Goal: Register for event/course: Sign up to attend an event or enroll in a course

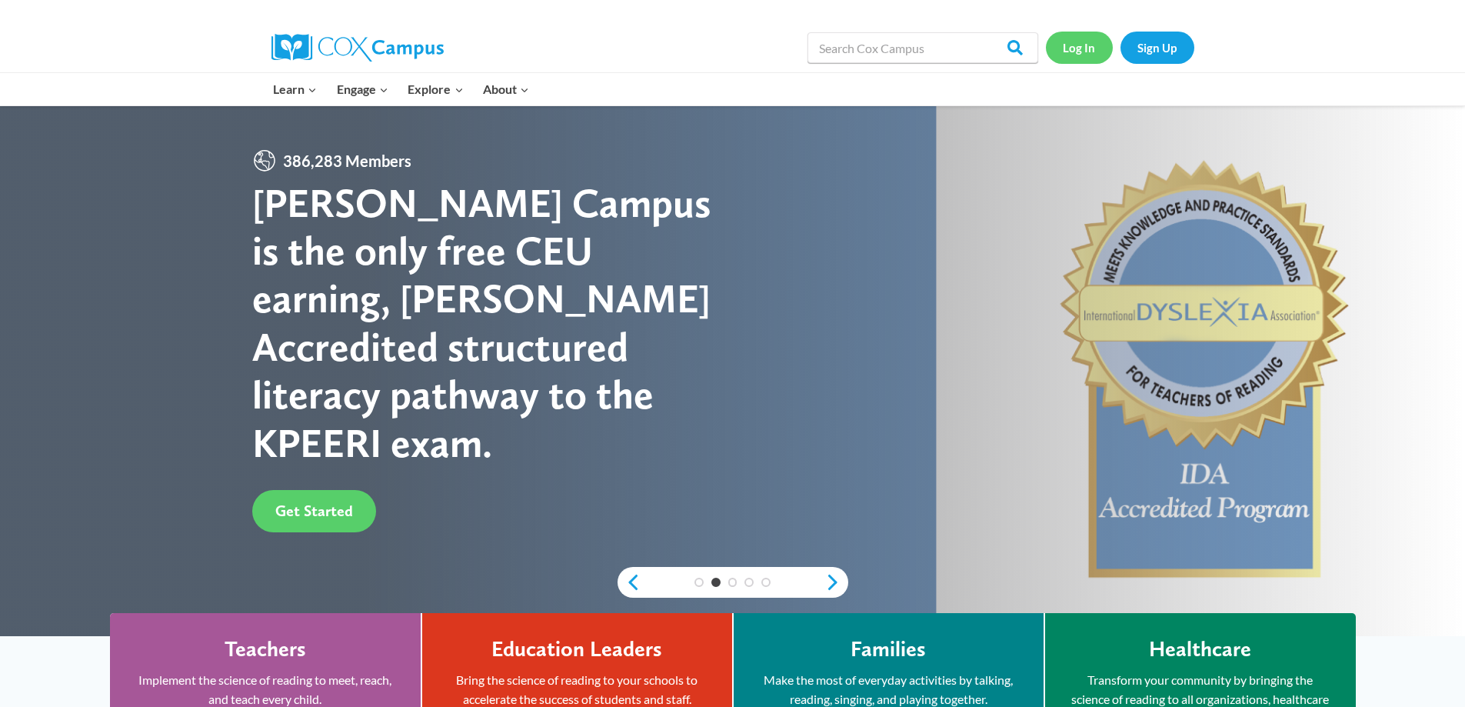
click at [720, 59] on link "Log In" at bounding box center [1079, 48] width 67 height 32
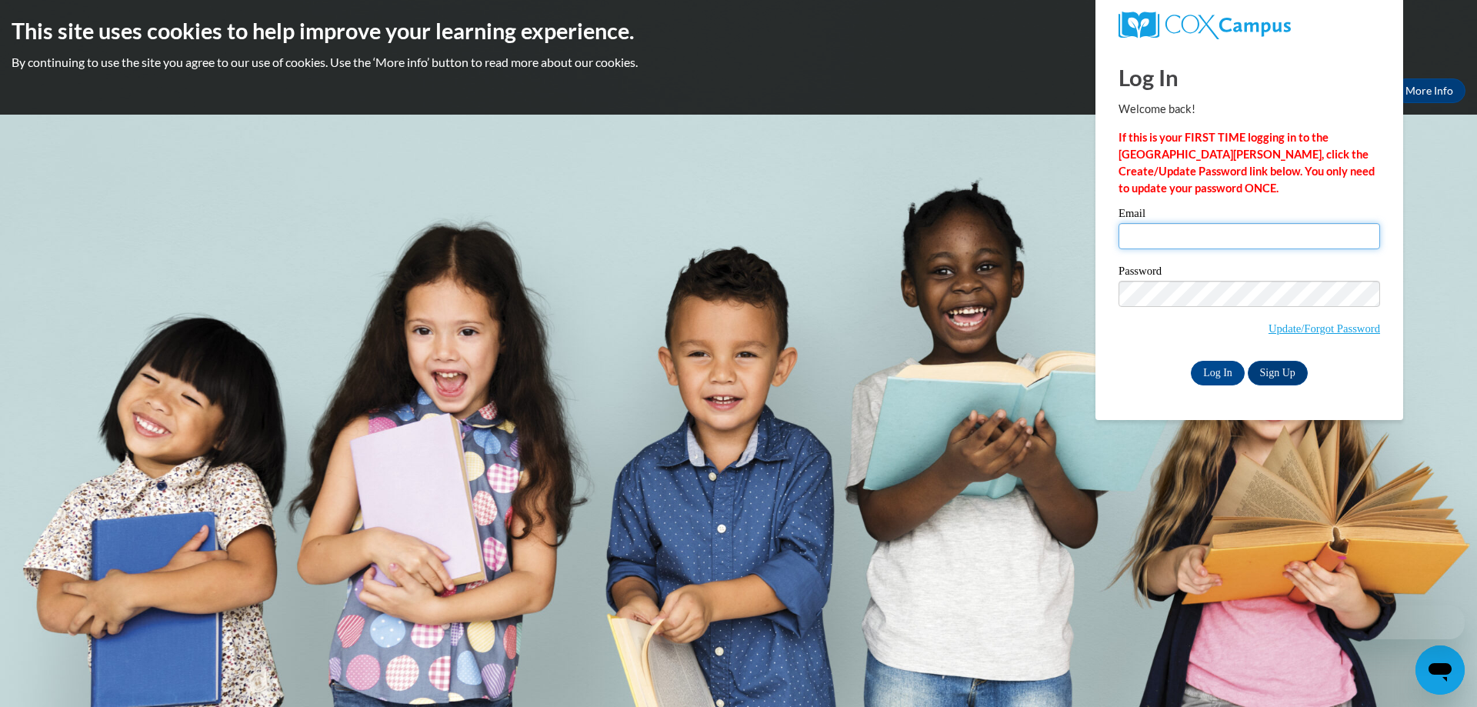
click at [1159, 234] on input "Email" at bounding box center [1249, 236] width 262 height 26
type input "keri.murphy@colquitt.k12.ga.us"
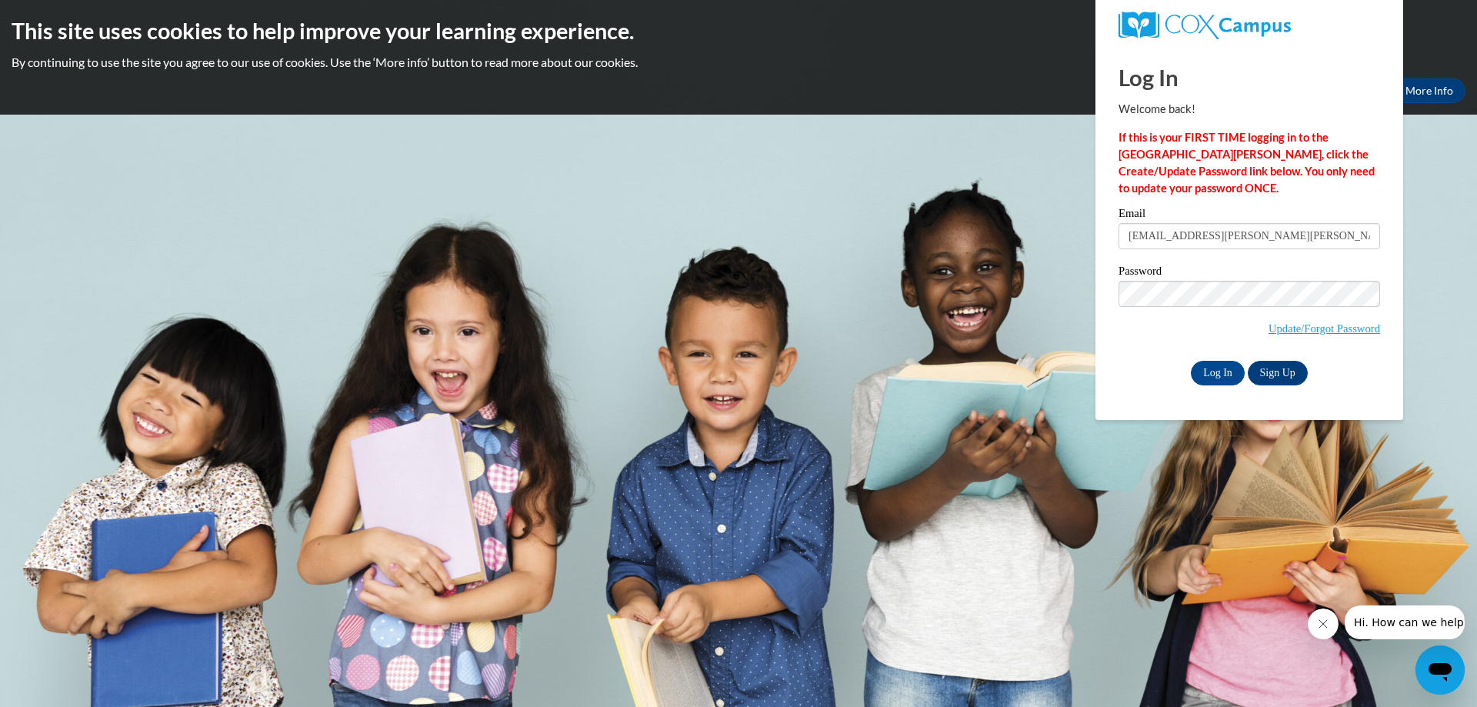
click at [1168, 314] on span "Update/Forgot Password" at bounding box center [1249, 313] width 262 height 64
click at [1191, 361] on input "Log In" at bounding box center [1218, 373] width 54 height 25
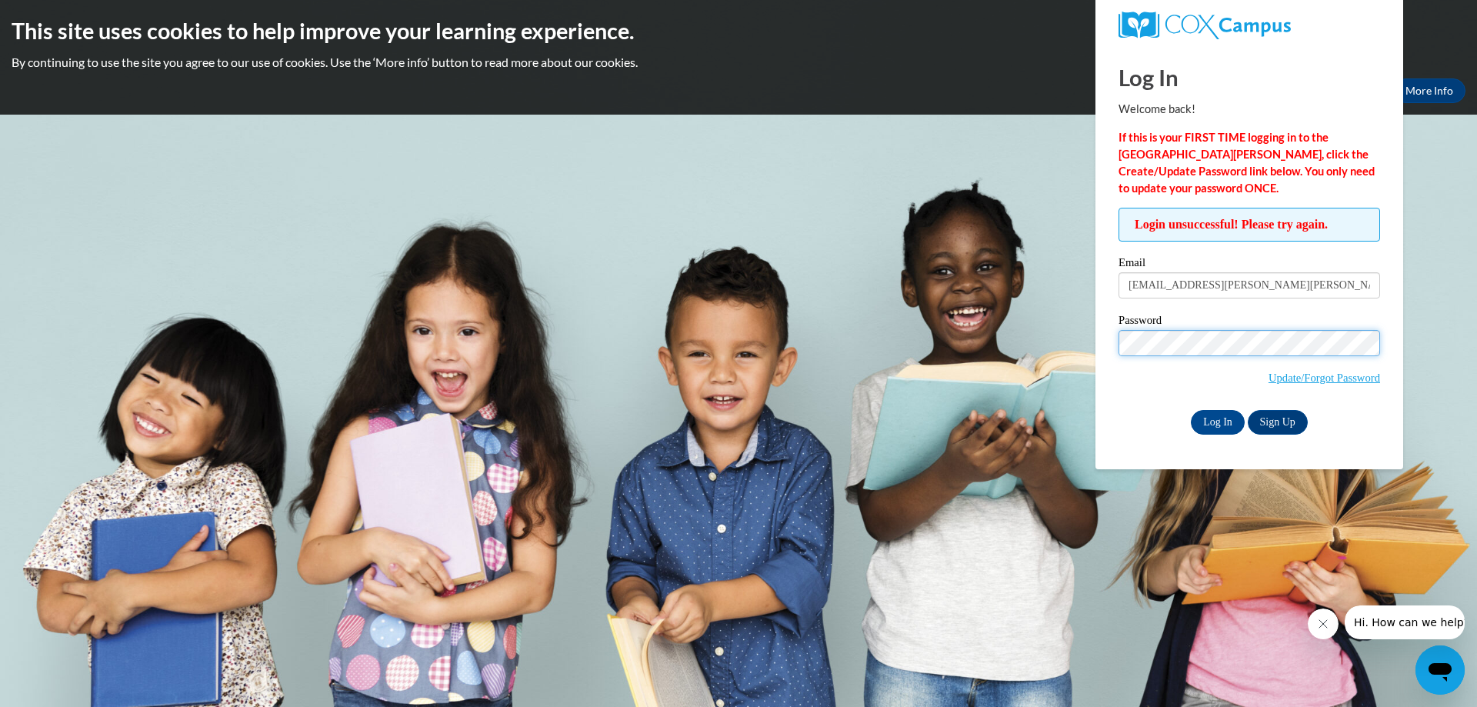
click at [1191, 410] on input "Log In" at bounding box center [1218, 422] width 54 height 25
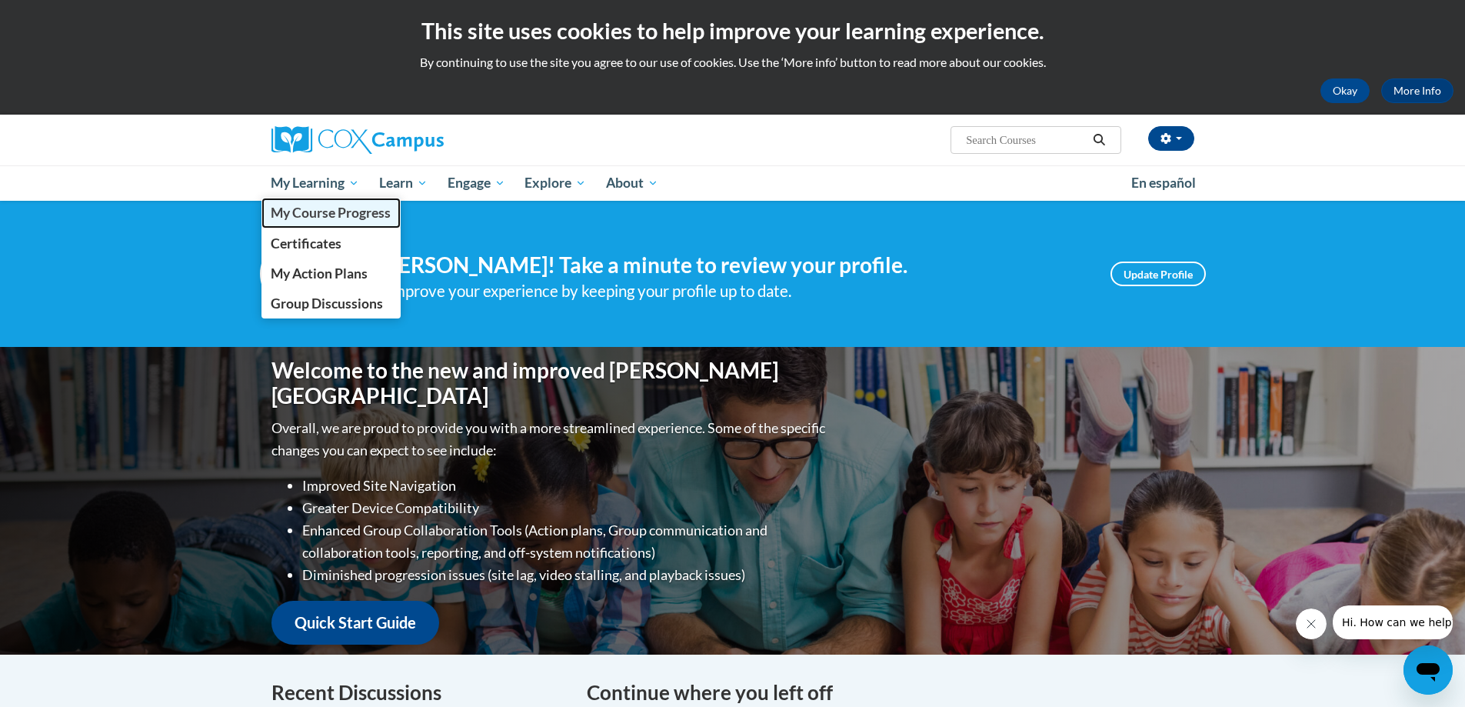
click at [324, 212] on span "My Course Progress" at bounding box center [331, 213] width 120 height 16
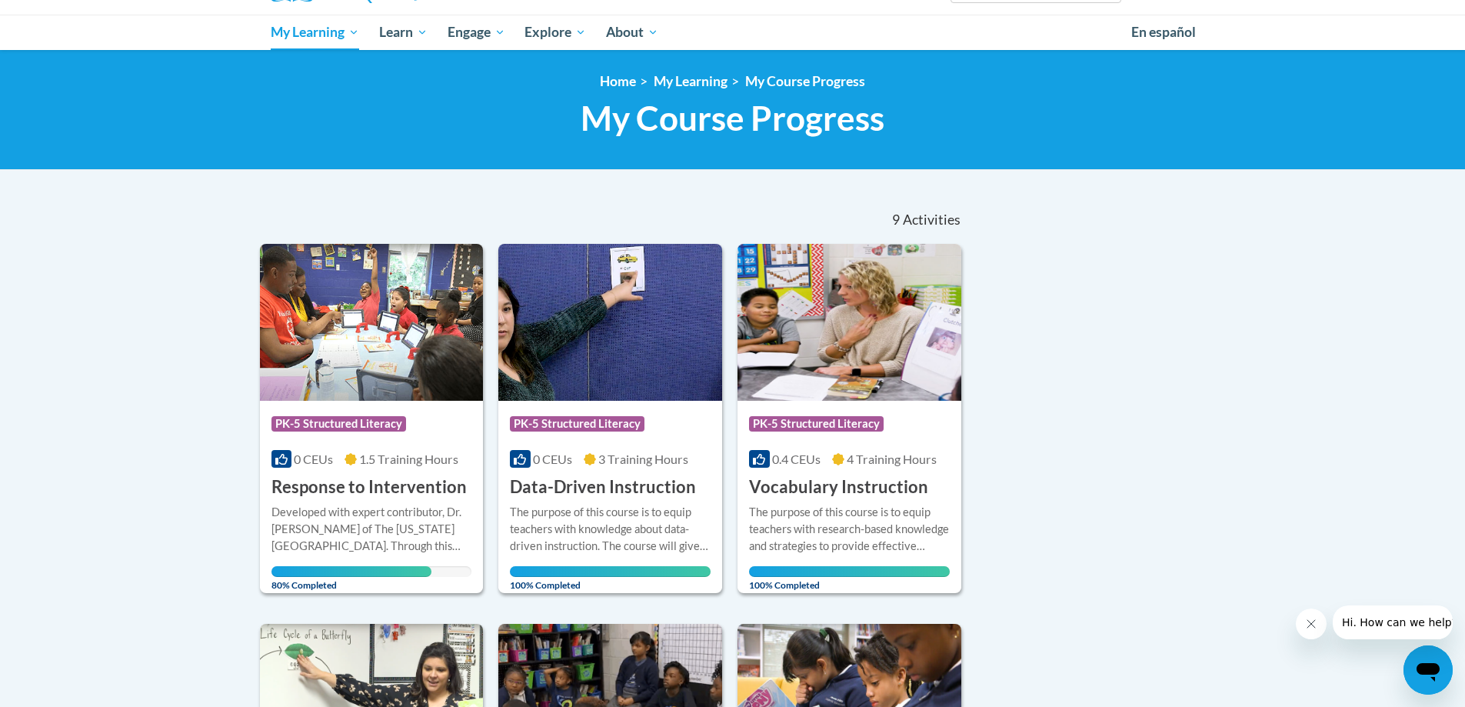
scroll to position [154, 0]
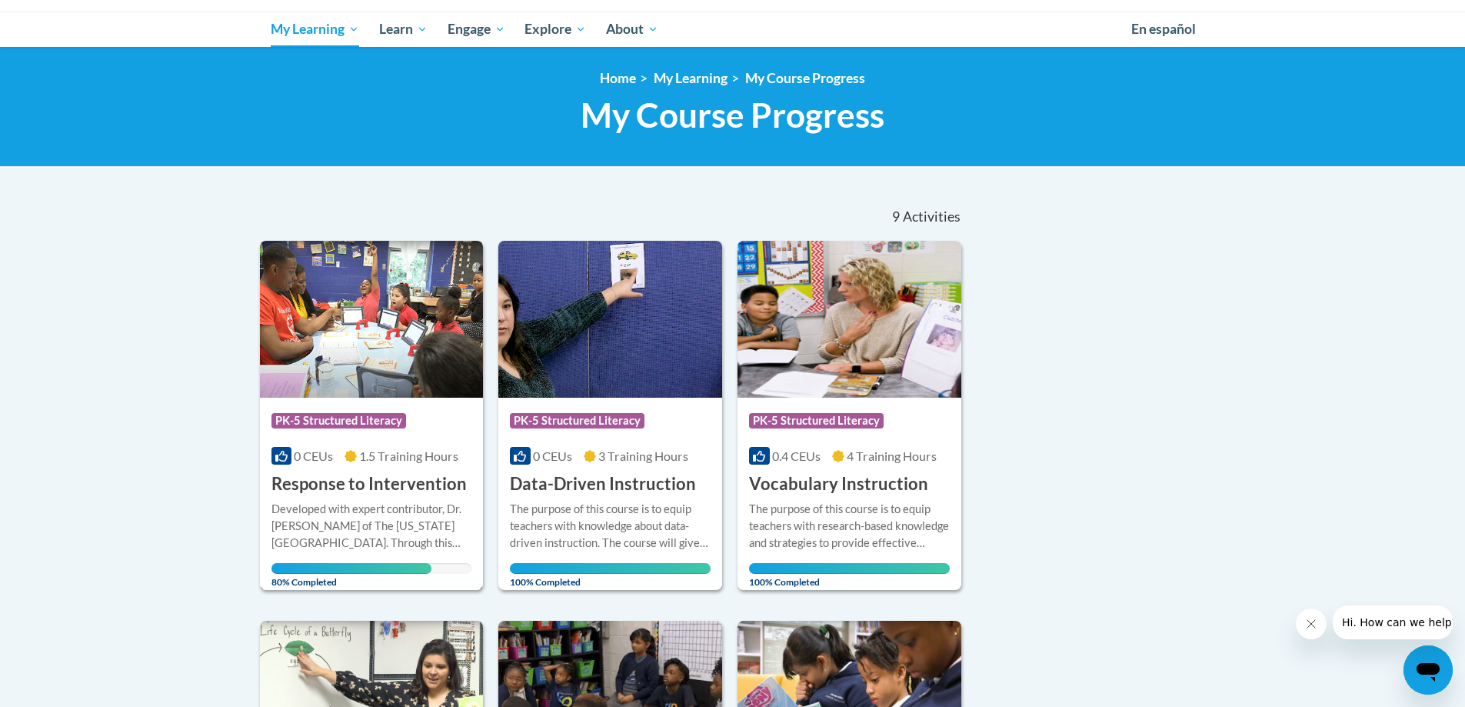
click at [420, 372] on img at bounding box center [372, 319] width 224 height 157
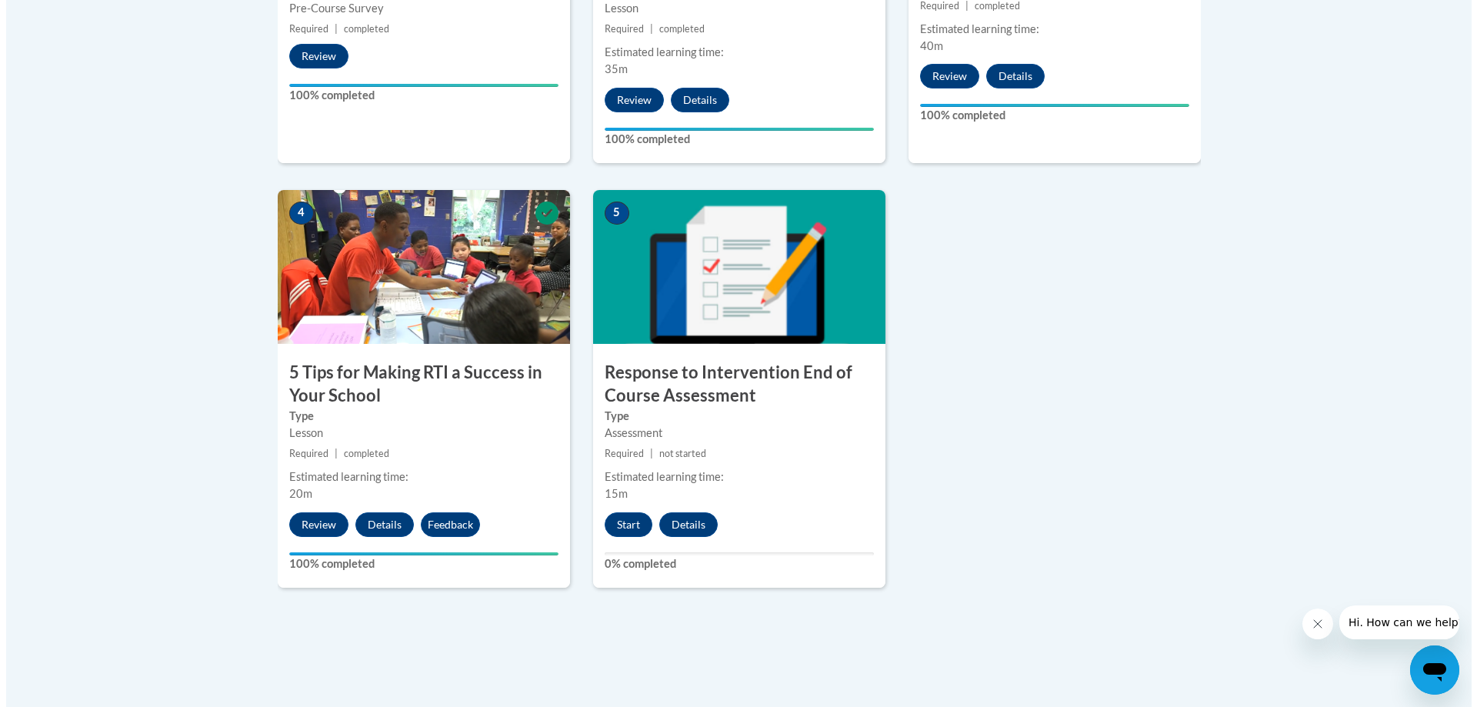
scroll to position [769, 0]
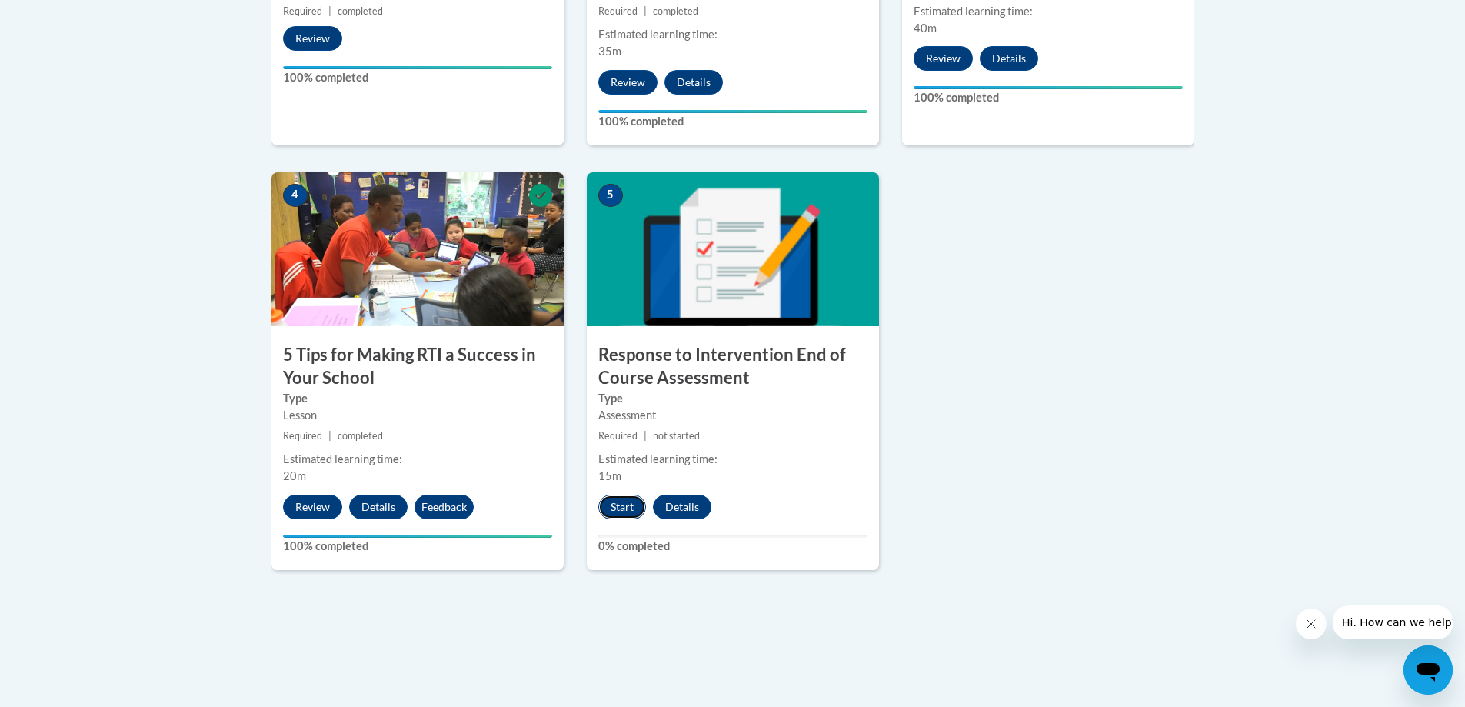
click at [621, 510] on button "Start" at bounding box center [622, 507] width 48 height 25
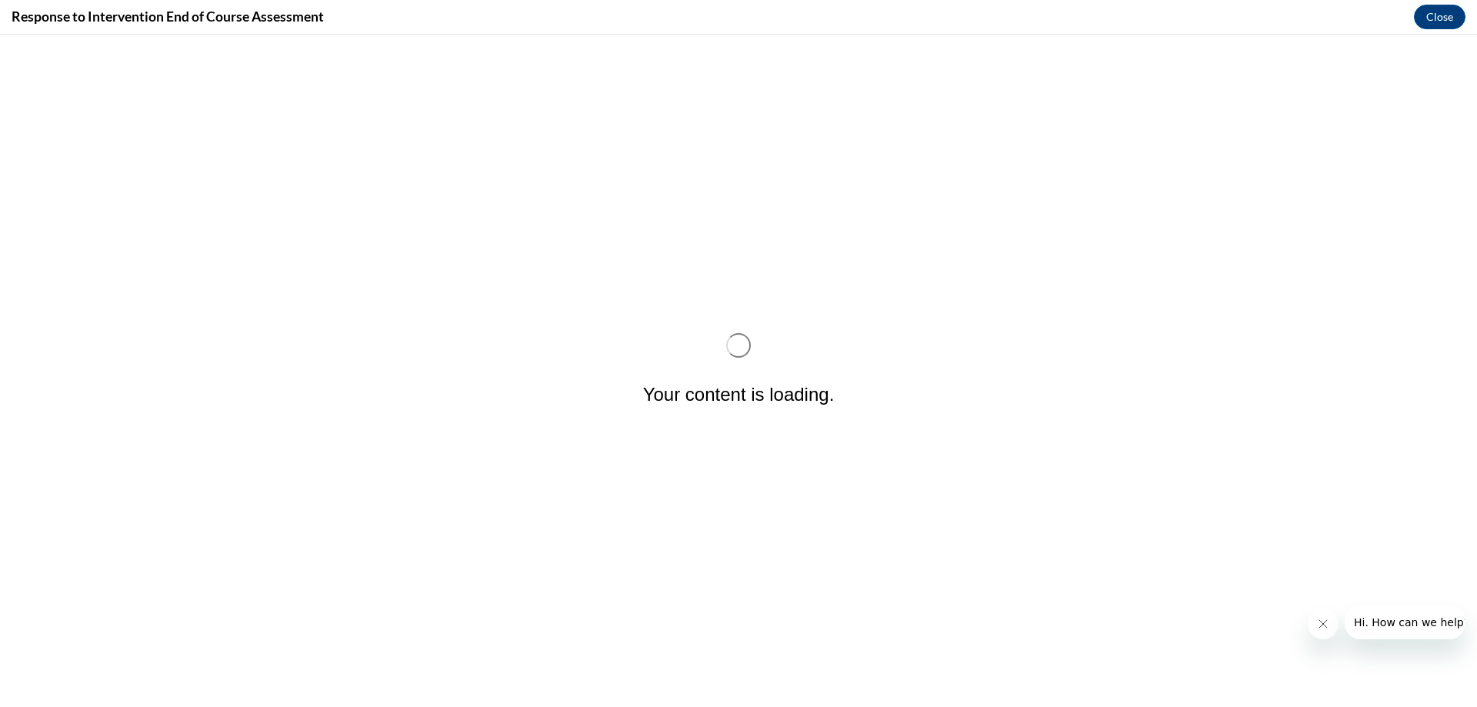
scroll to position [0, 0]
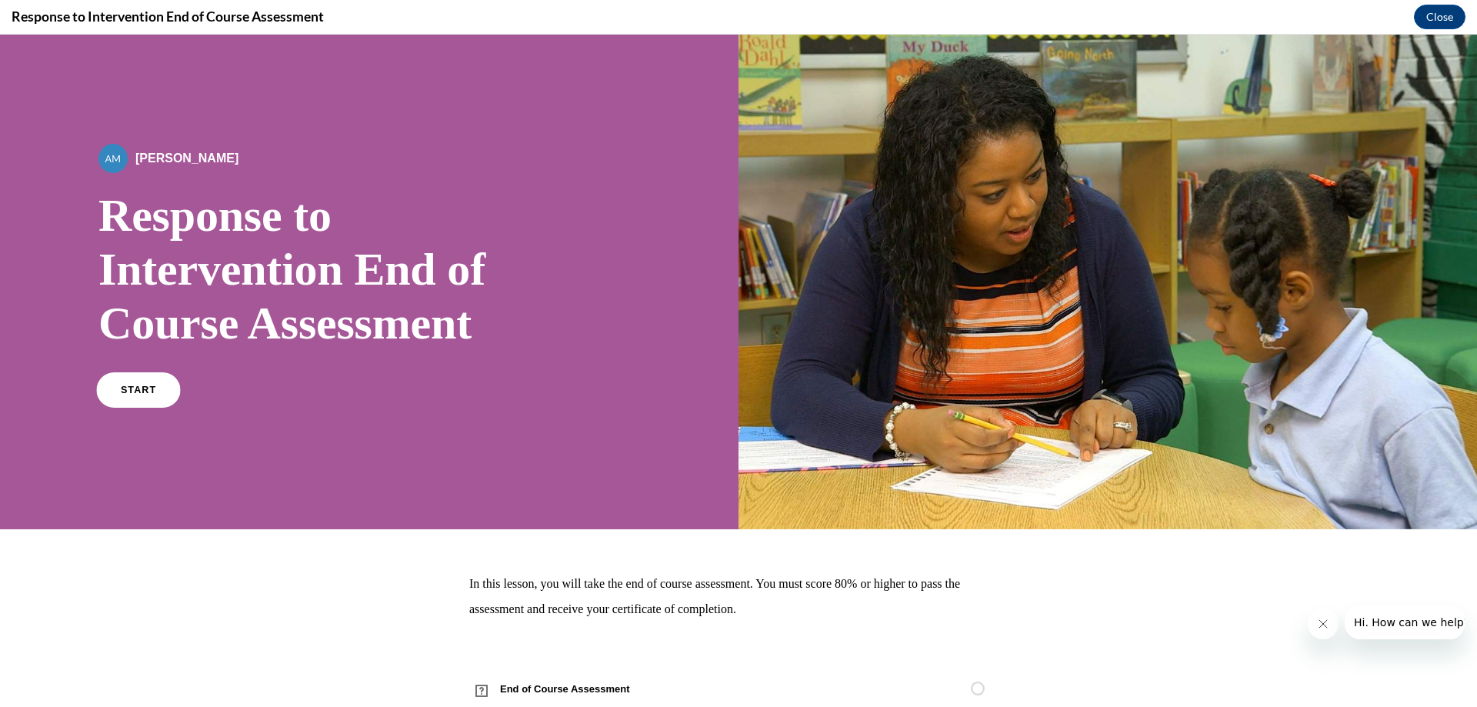
click at [148, 384] on link "START" at bounding box center [138, 389] width 84 height 35
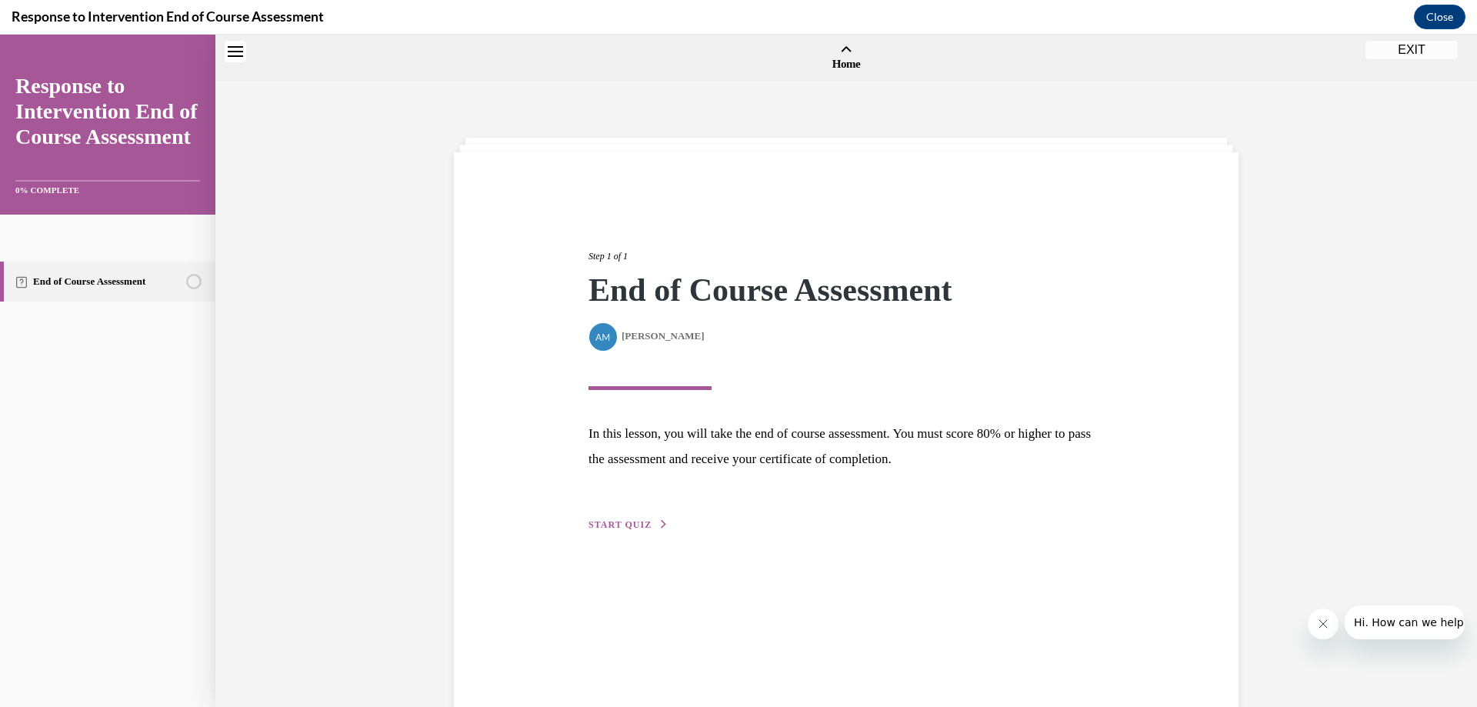
scroll to position [48, 0]
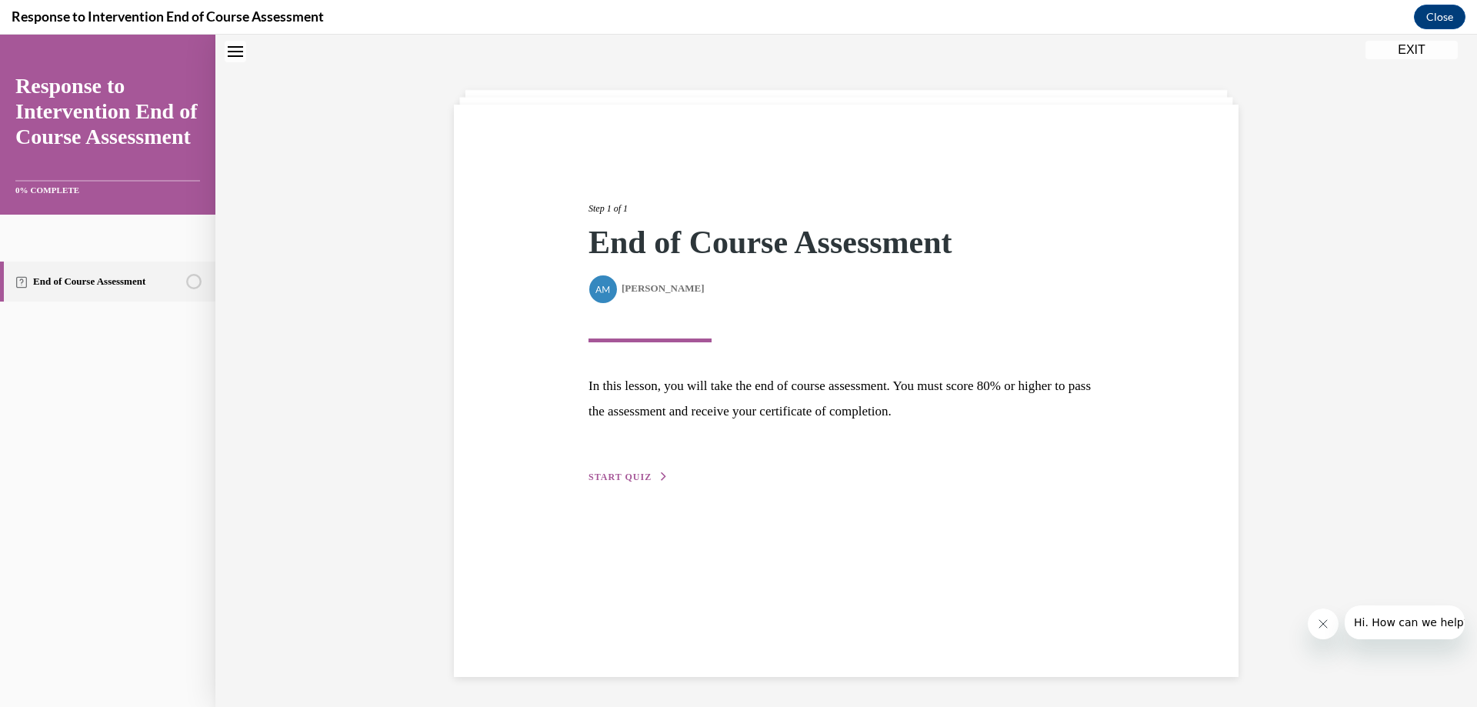
click at [618, 490] on div "Step 1 of 1 End of Course Assessment By Alexander Mackey Alexander Mackey In th…" at bounding box center [846, 391] width 785 height 572
click at [618, 480] on span "START QUIZ" at bounding box center [619, 477] width 63 height 11
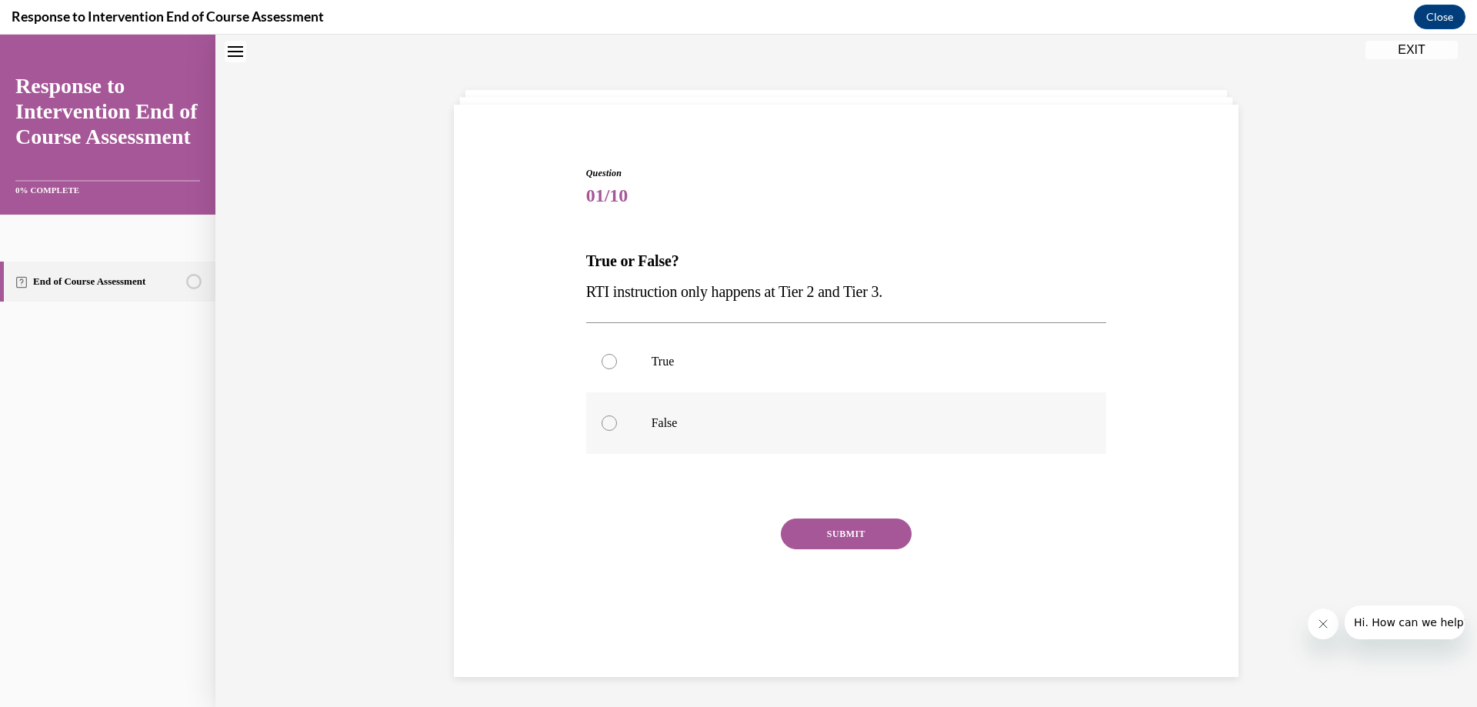
click at [645, 409] on label "False" at bounding box center [846, 423] width 521 height 62
click at [617, 415] on input "False" at bounding box center [609, 422] width 15 height 15
radio input "true"
click at [818, 536] on button "SUBMIT" at bounding box center [846, 533] width 131 height 31
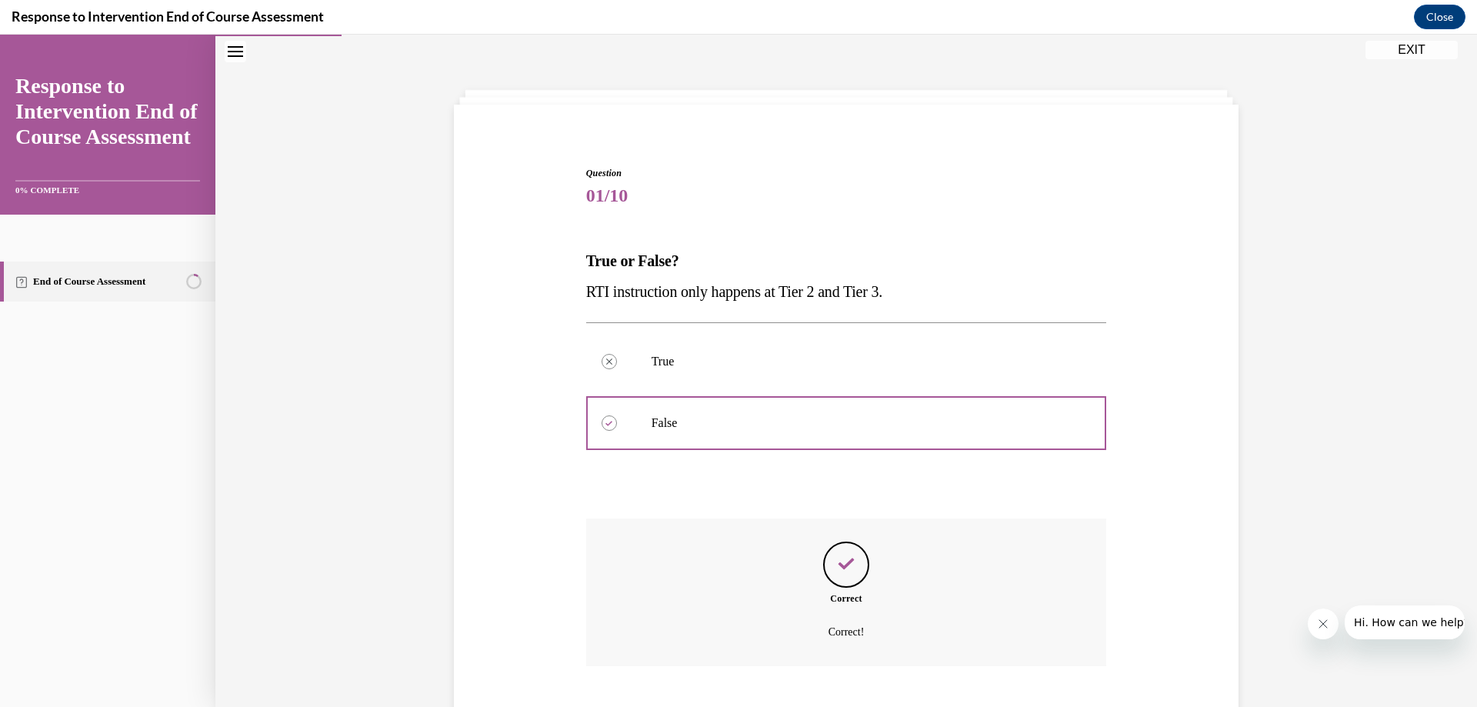
scroll to position [141, 0]
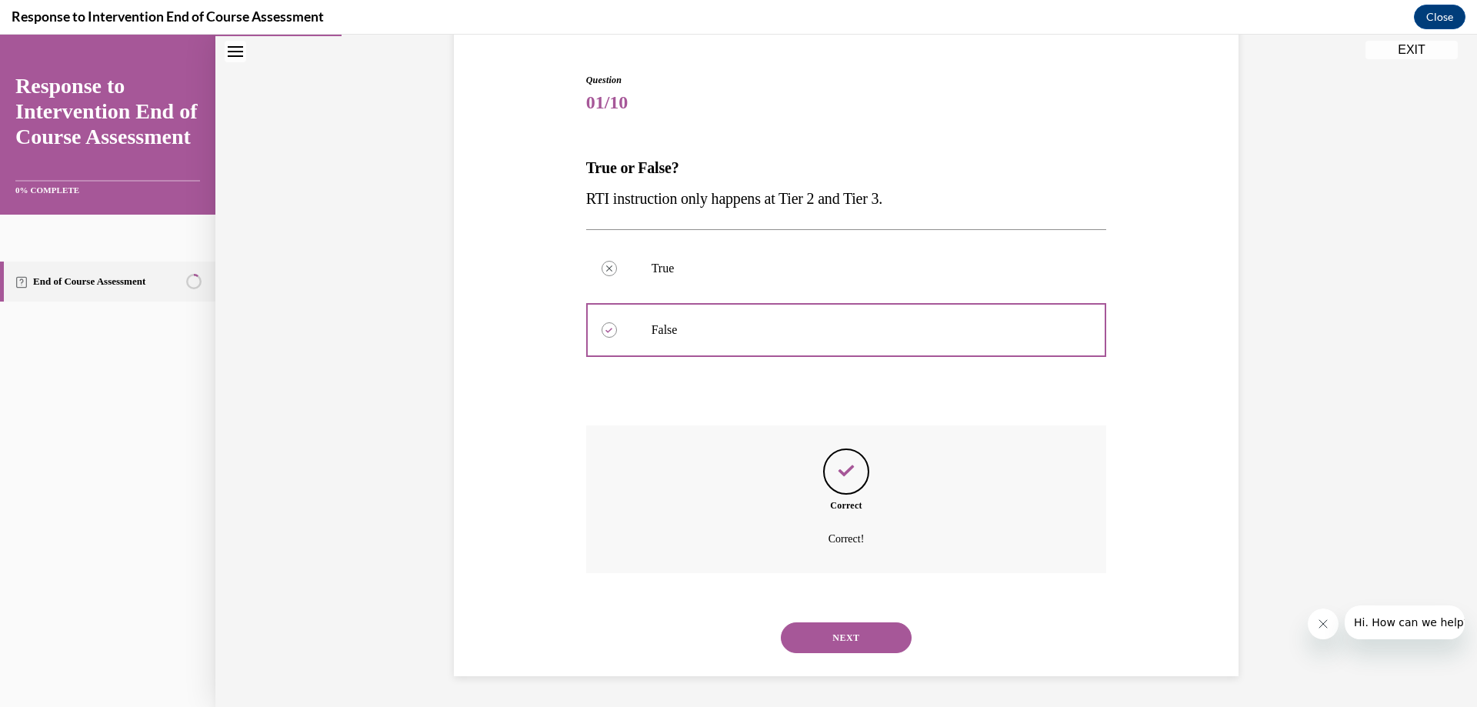
click at [836, 641] on button "NEXT" at bounding box center [846, 637] width 131 height 31
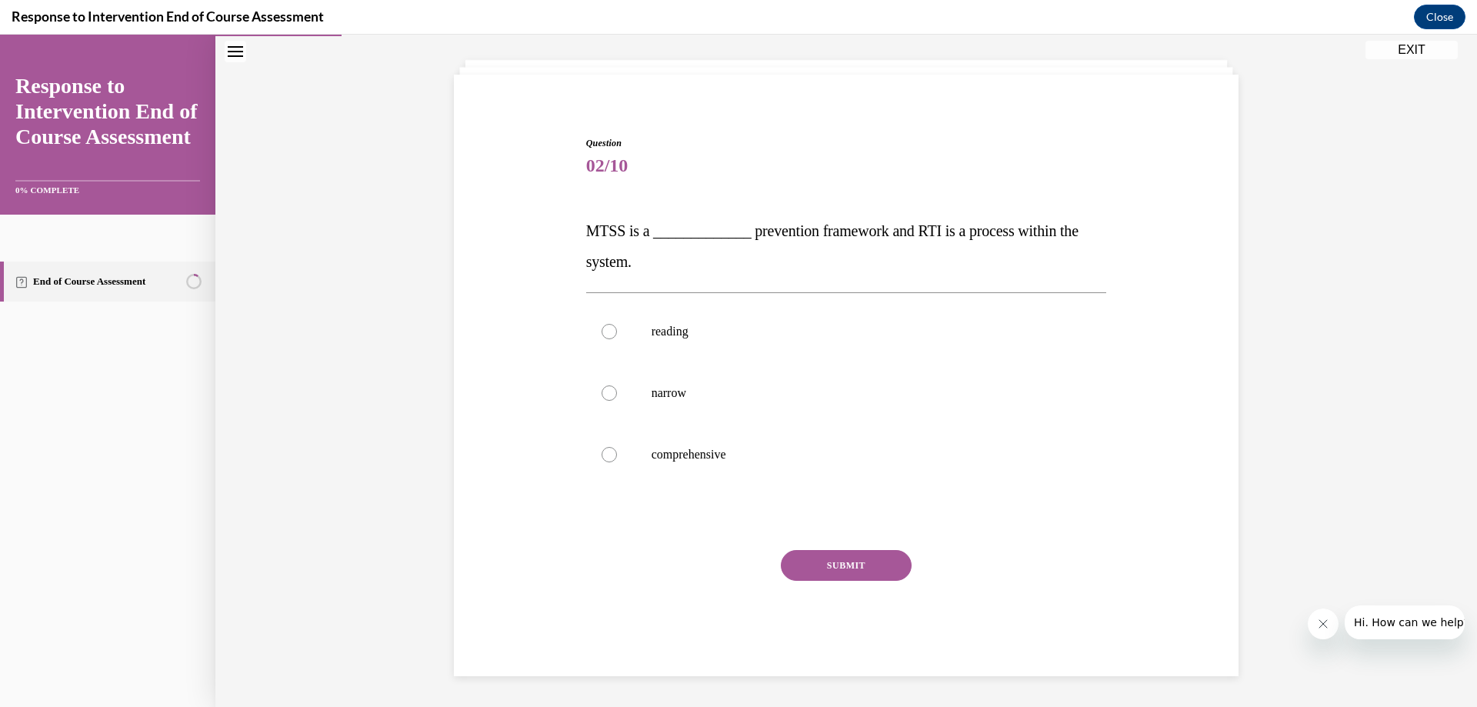
scroll to position [78, 0]
click at [808, 450] on p "comprehensive" at bounding box center [860, 454] width 417 height 15
click at [617, 450] on input "comprehensive" at bounding box center [609, 454] width 15 height 15
radio input "true"
click at [850, 581] on div "SUBMIT" at bounding box center [846, 588] width 521 height 77
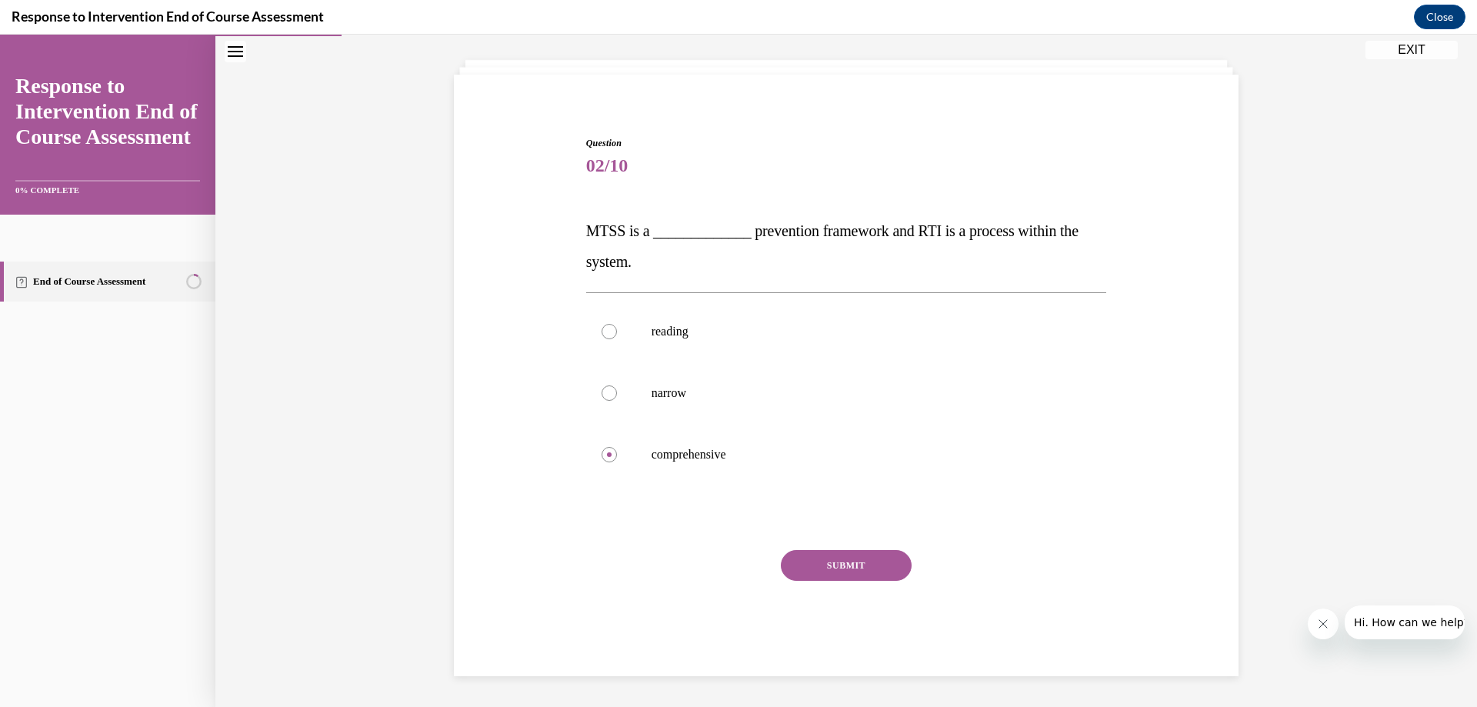
click at [849, 559] on button "SUBMIT" at bounding box center [846, 565] width 131 height 31
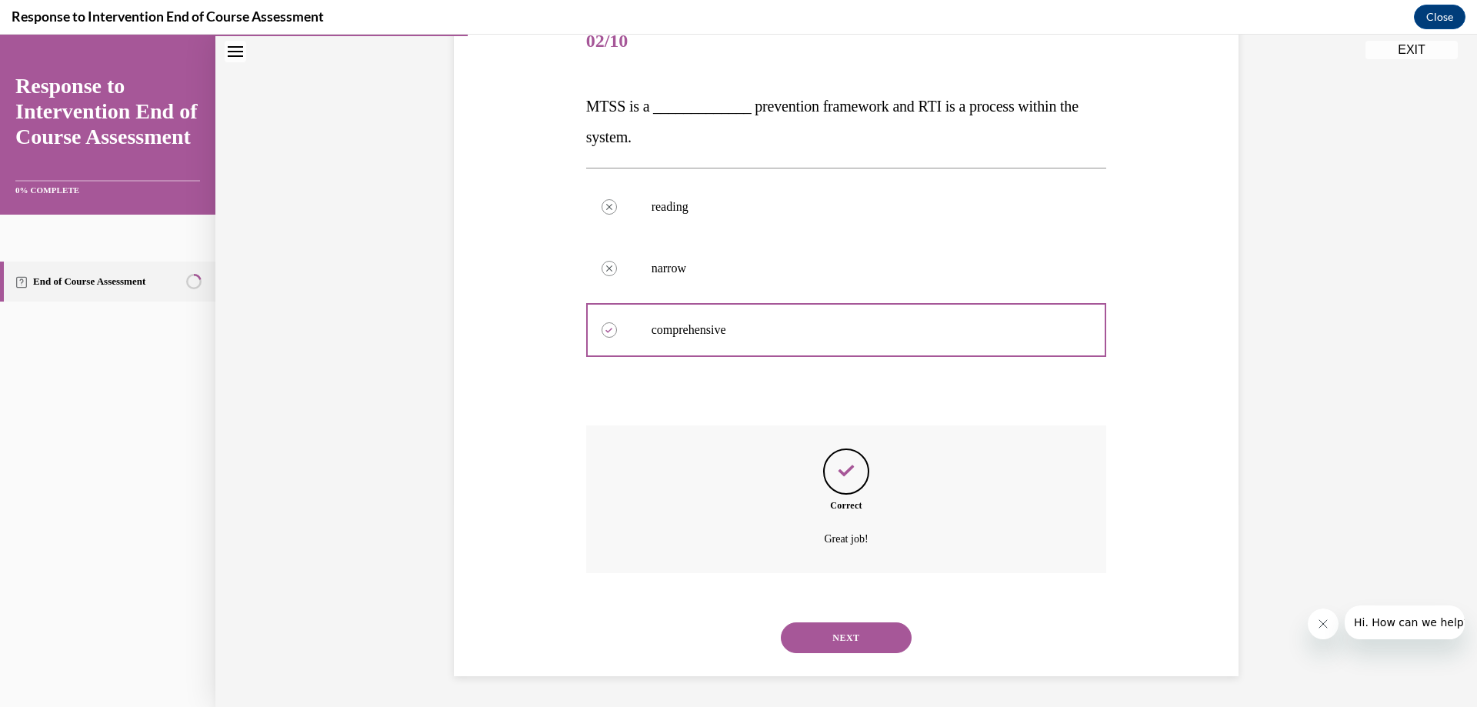
click at [846, 640] on button "NEXT" at bounding box center [846, 637] width 131 height 31
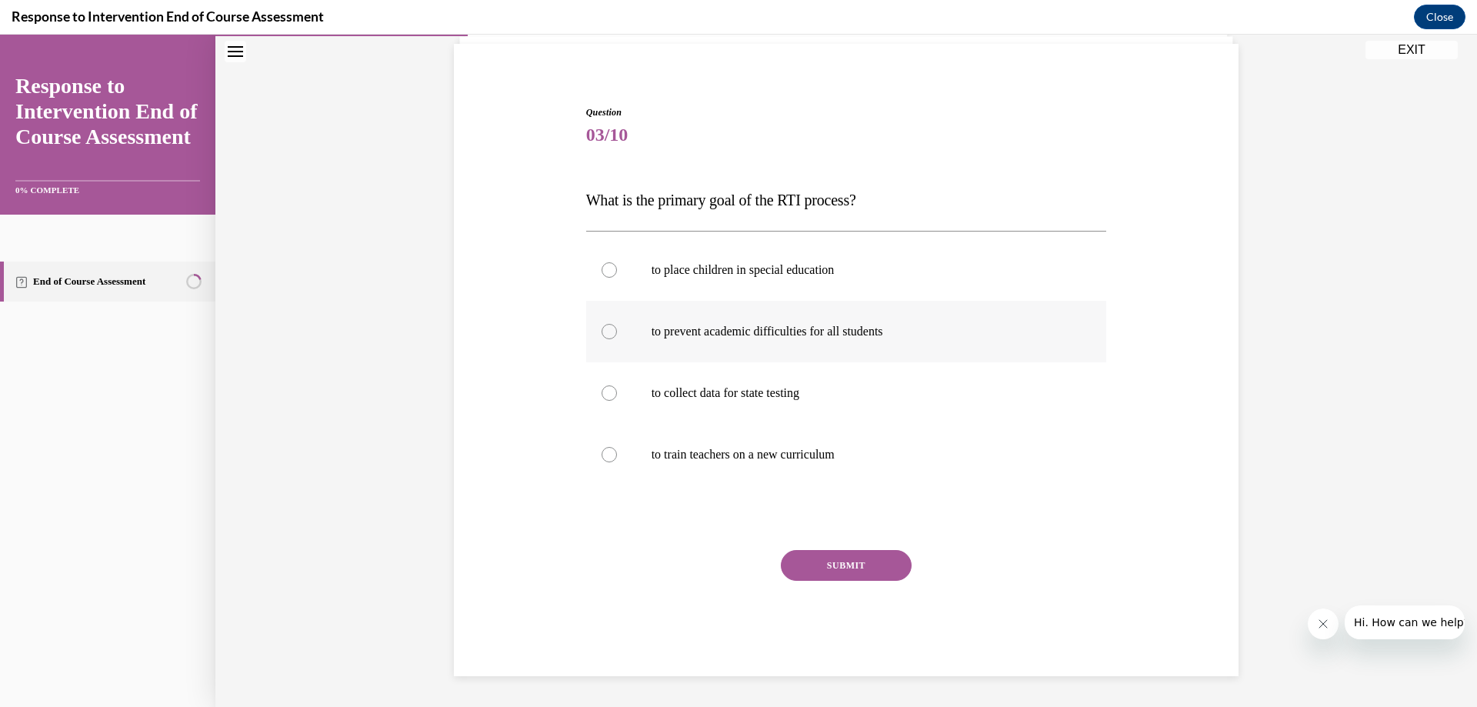
click at [987, 348] on label "to prevent academic difficulties for all students" at bounding box center [846, 332] width 521 height 62
click at [617, 339] on input "to prevent academic difficulties for all students" at bounding box center [609, 331] width 15 height 15
radio input "true"
click at [866, 563] on button "SUBMIT" at bounding box center [846, 565] width 131 height 31
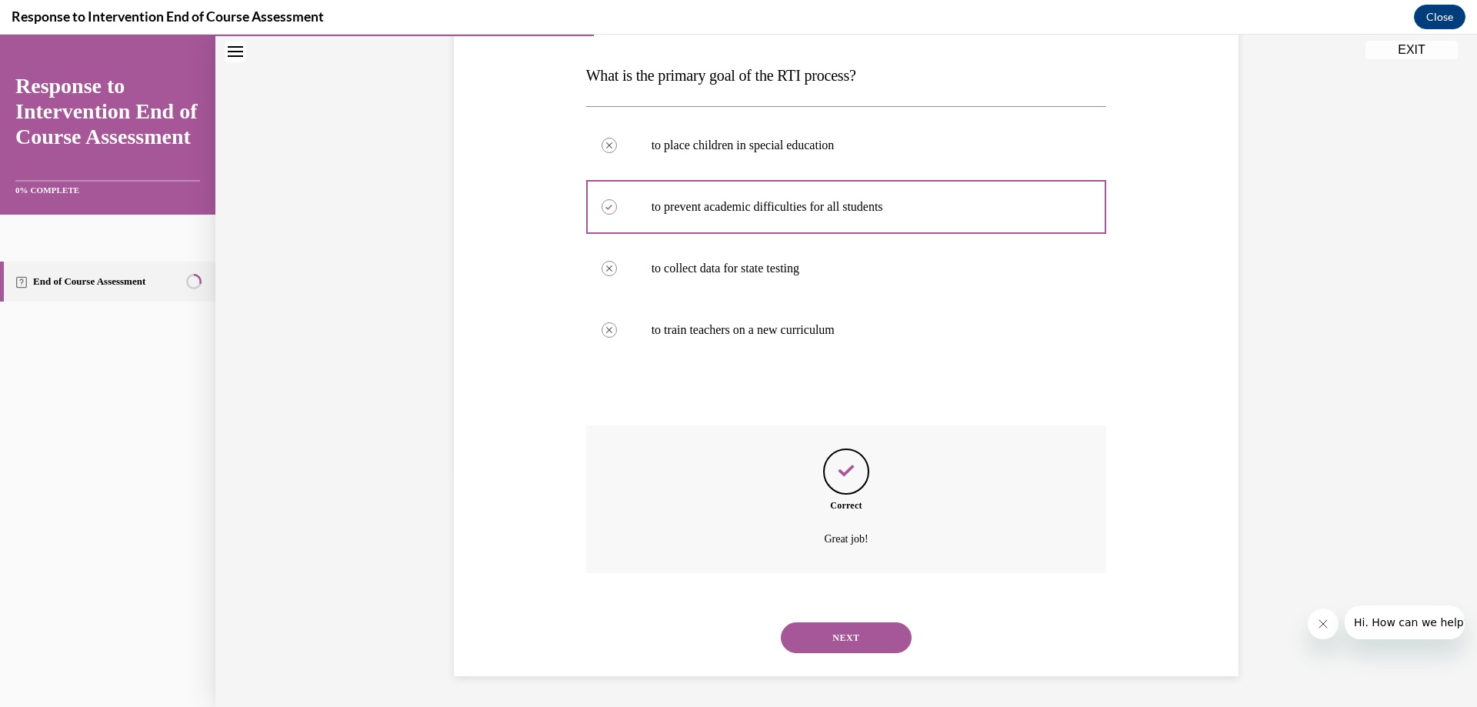
click at [861, 630] on button "NEXT" at bounding box center [846, 637] width 131 height 31
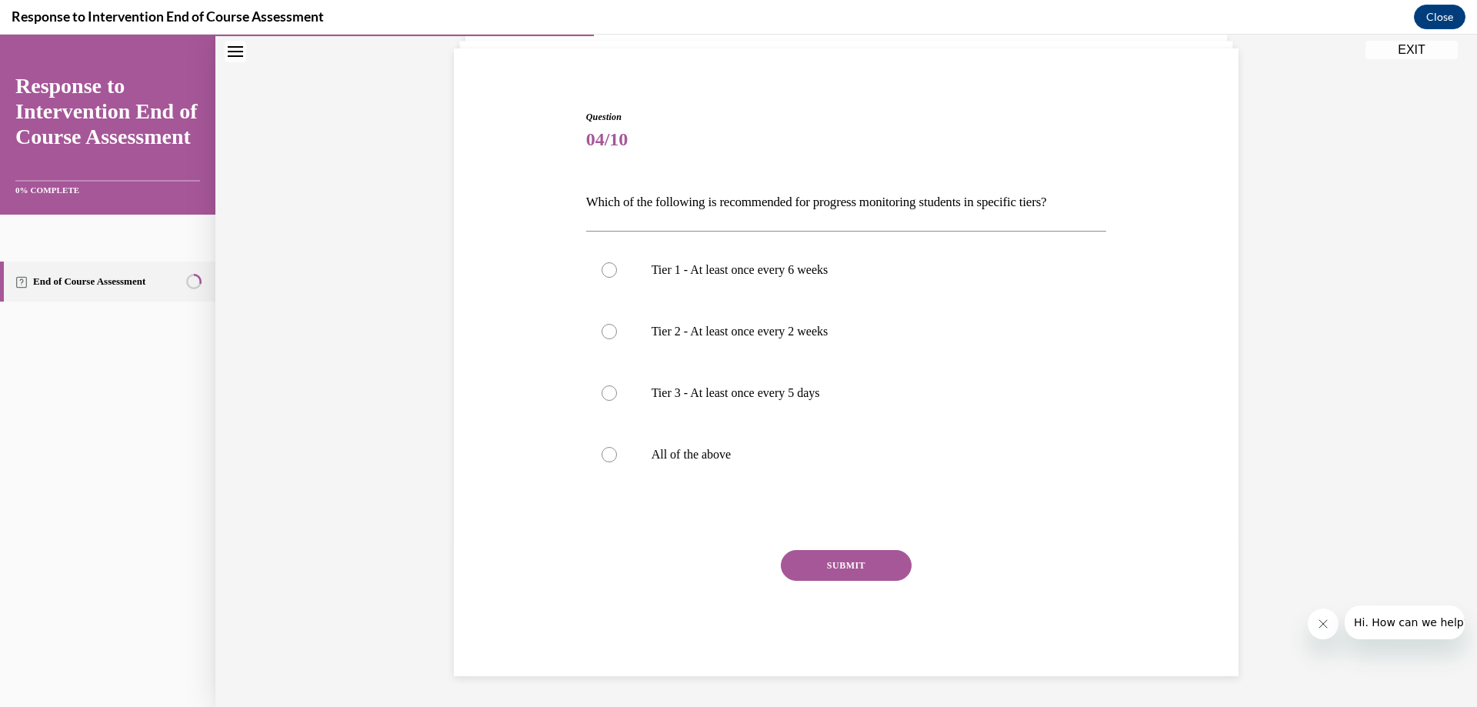
scroll to position [104, 0]
click at [896, 462] on label "All of the above" at bounding box center [846, 455] width 521 height 62
click at [617, 462] on input "All of the above" at bounding box center [609, 454] width 15 height 15
radio input "true"
click at [852, 558] on button "SUBMIT" at bounding box center [846, 565] width 131 height 31
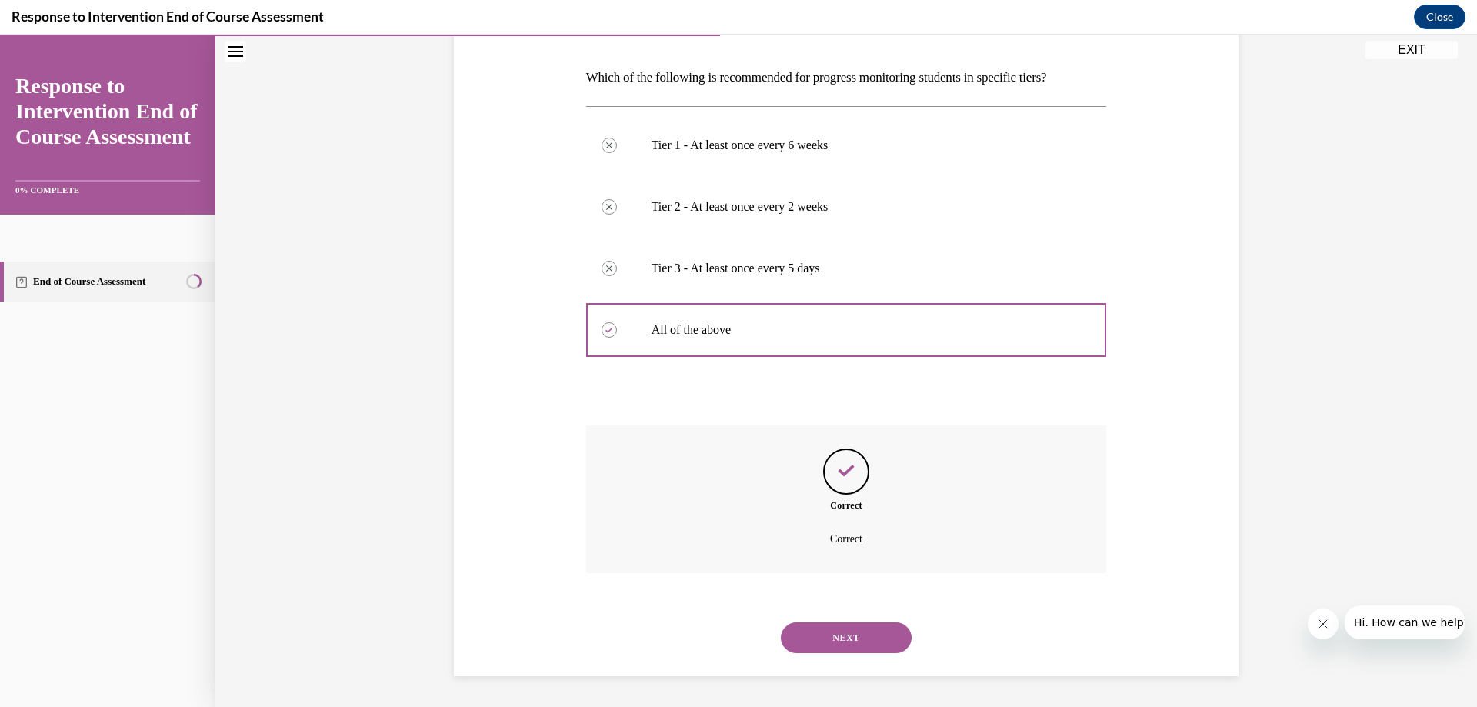
click at [842, 638] on button "NEXT" at bounding box center [846, 637] width 131 height 31
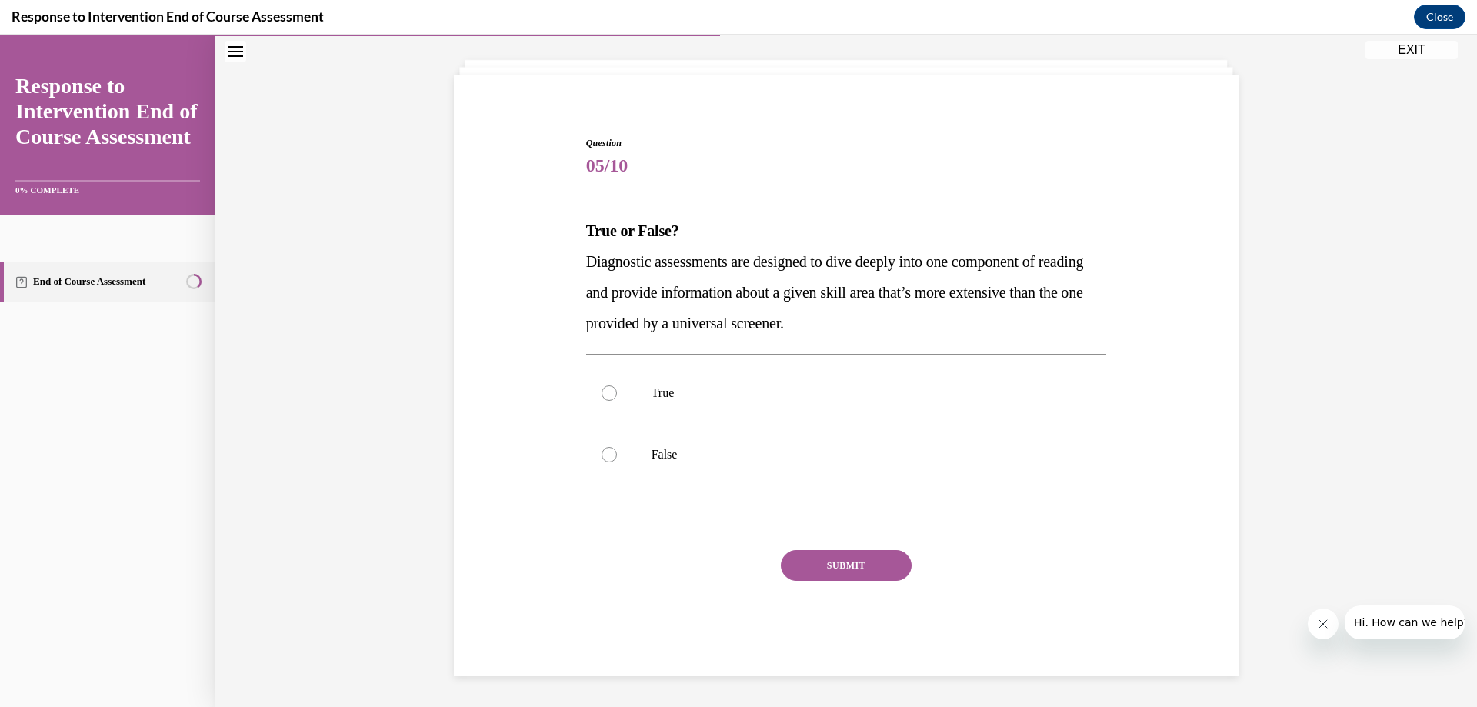
scroll to position [78, 0]
click at [838, 418] on label "True" at bounding box center [846, 393] width 521 height 62
click at [617, 401] on input "True" at bounding box center [609, 392] width 15 height 15
radio input "true"
click at [879, 566] on button "SUBMIT" at bounding box center [846, 565] width 131 height 31
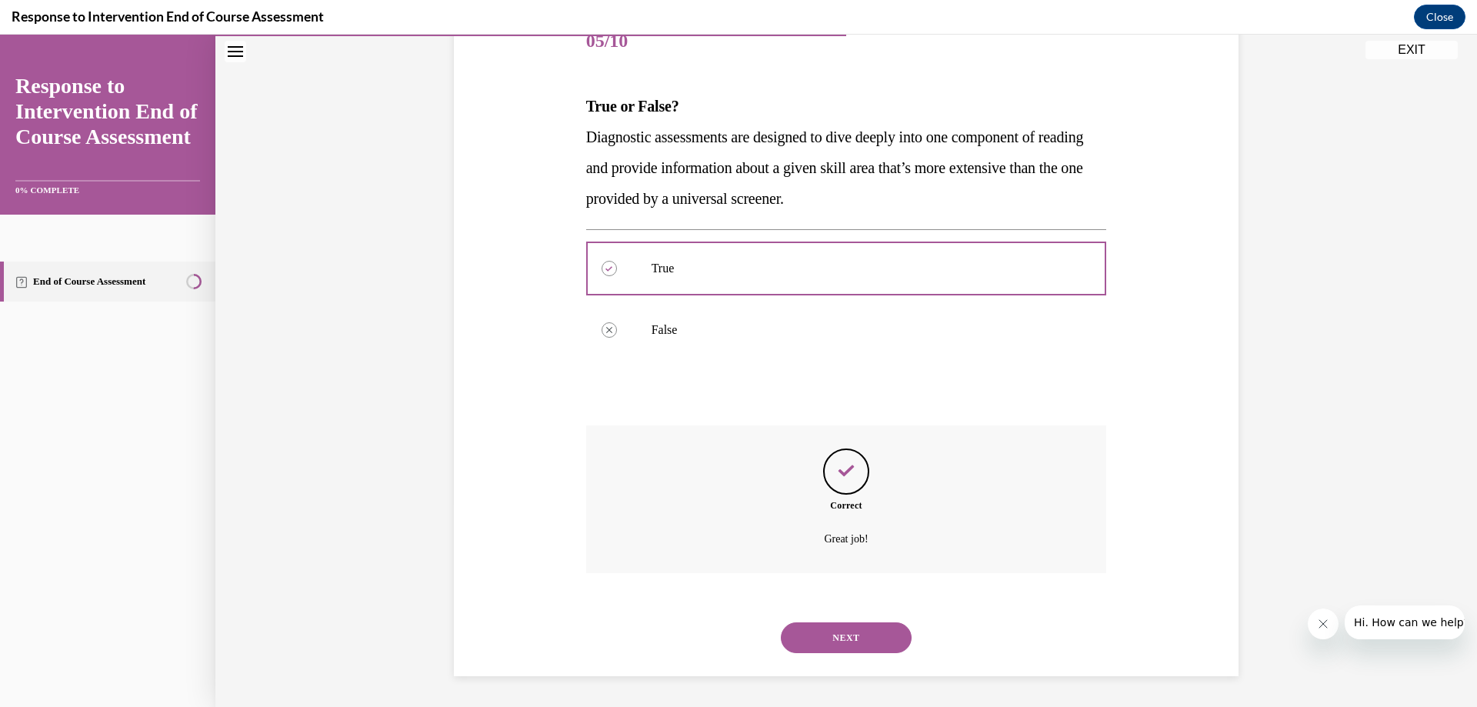
click at [817, 636] on button "NEXT" at bounding box center [846, 637] width 131 height 31
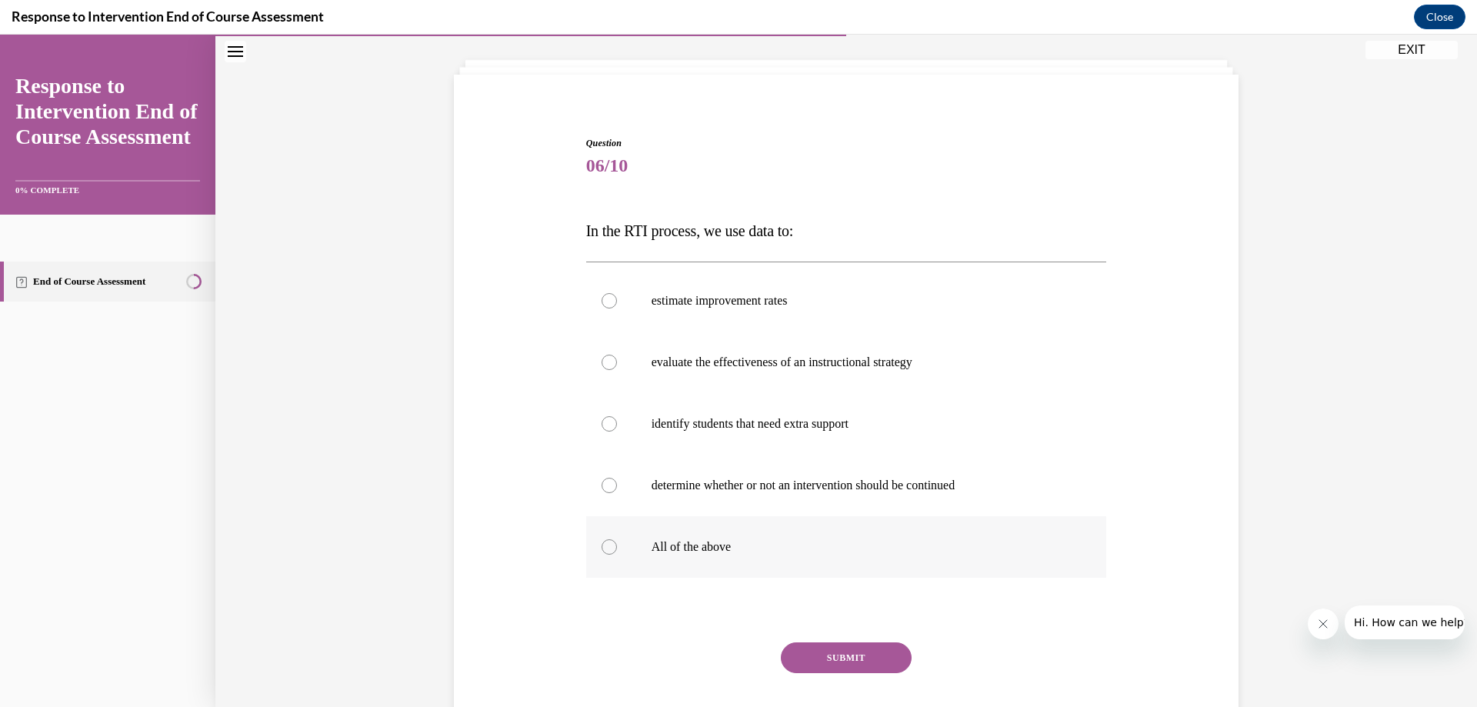
click at [883, 553] on p "All of the above" at bounding box center [860, 546] width 417 height 15
click at [617, 553] on input "All of the above" at bounding box center [609, 546] width 15 height 15
radio input "true"
click at [853, 658] on button "SUBMIT" at bounding box center [846, 657] width 131 height 31
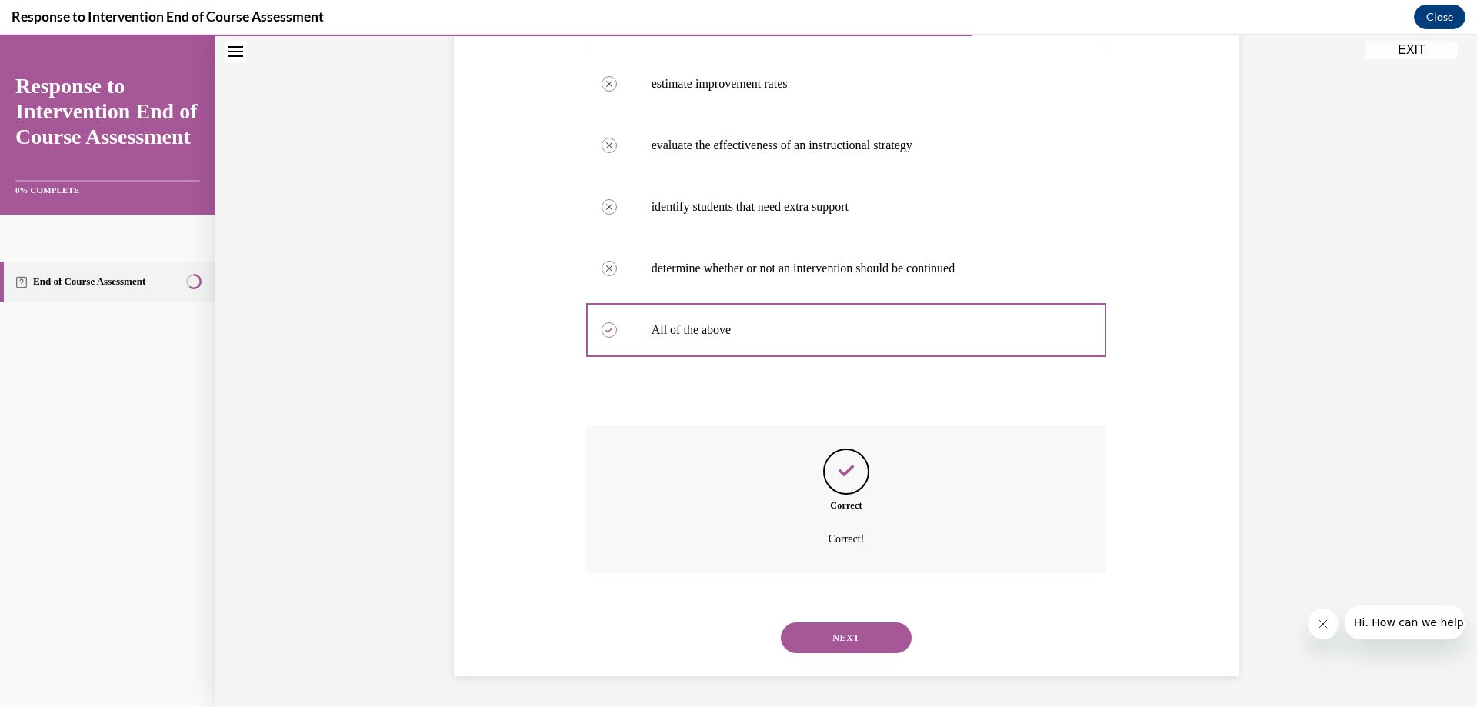
click at [860, 645] on button "NEXT" at bounding box center [846, 637] width 131 height 31
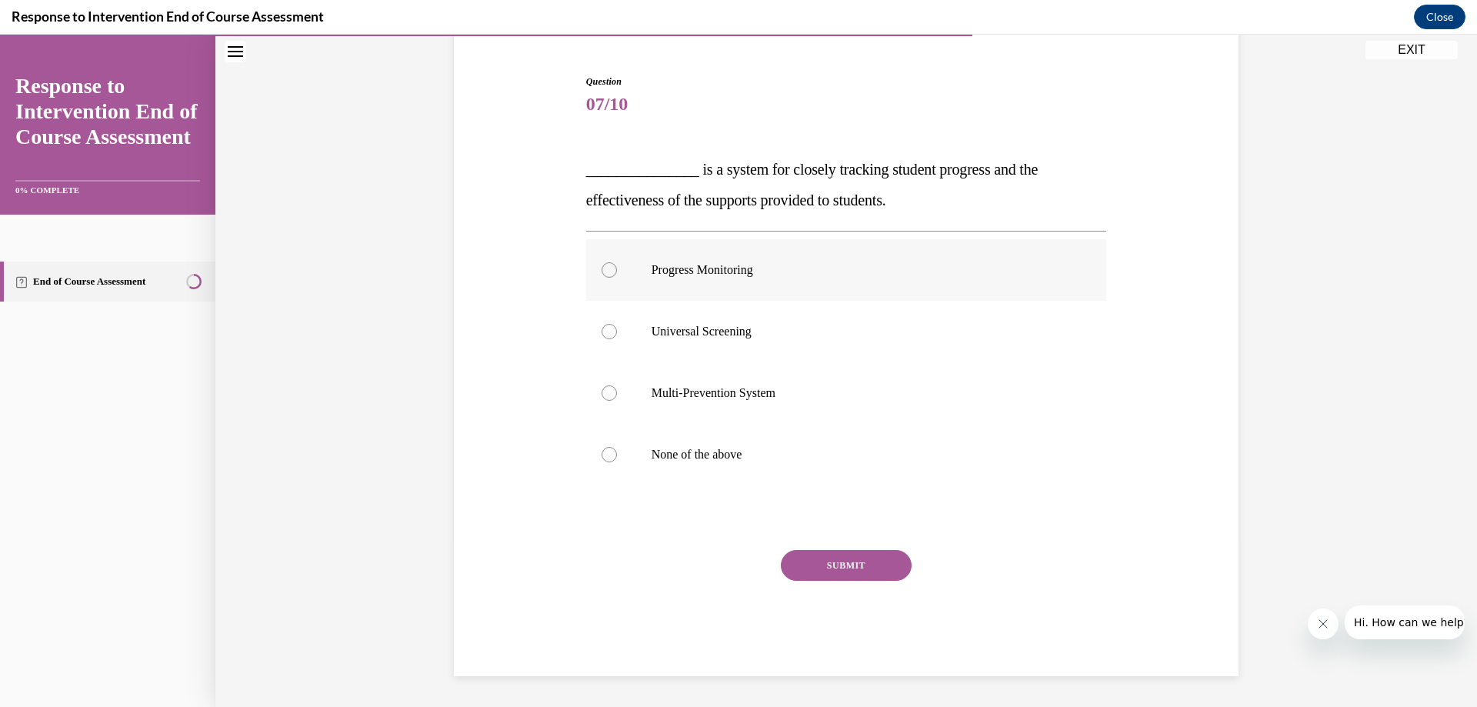
click at [834, 277] on p "Progress Monitoring" at bounding box center [860, 269] width 417 height 15
click at [617, 277] on input "Progress Monitoring" at bounding box center [609, 269] width 15 height 15
radio input "true"
click at [861, 562] on button "SUBMIT" at bounding box center [846, 565] width 131 height 31
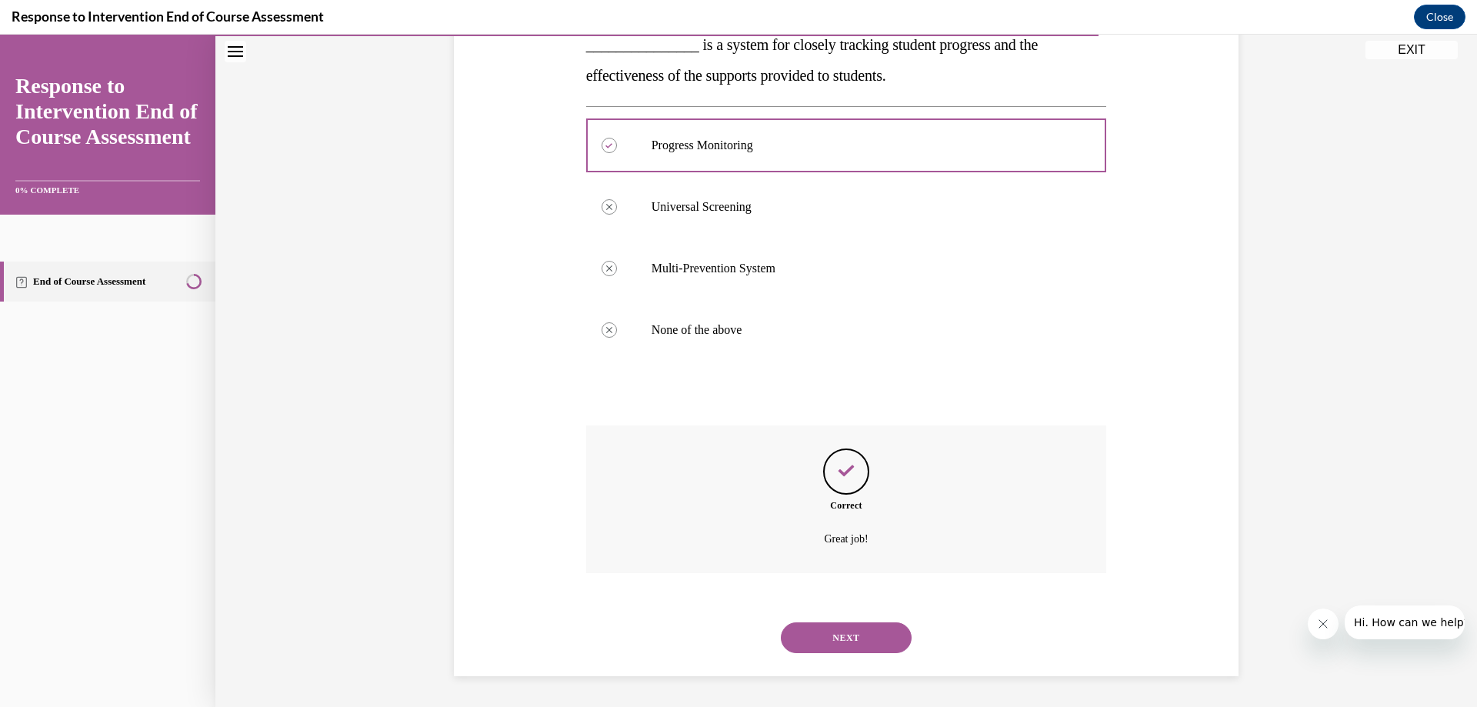
click at [848, 632] on button "NEXT" at bounding box center [846, 637] width 131 height 31
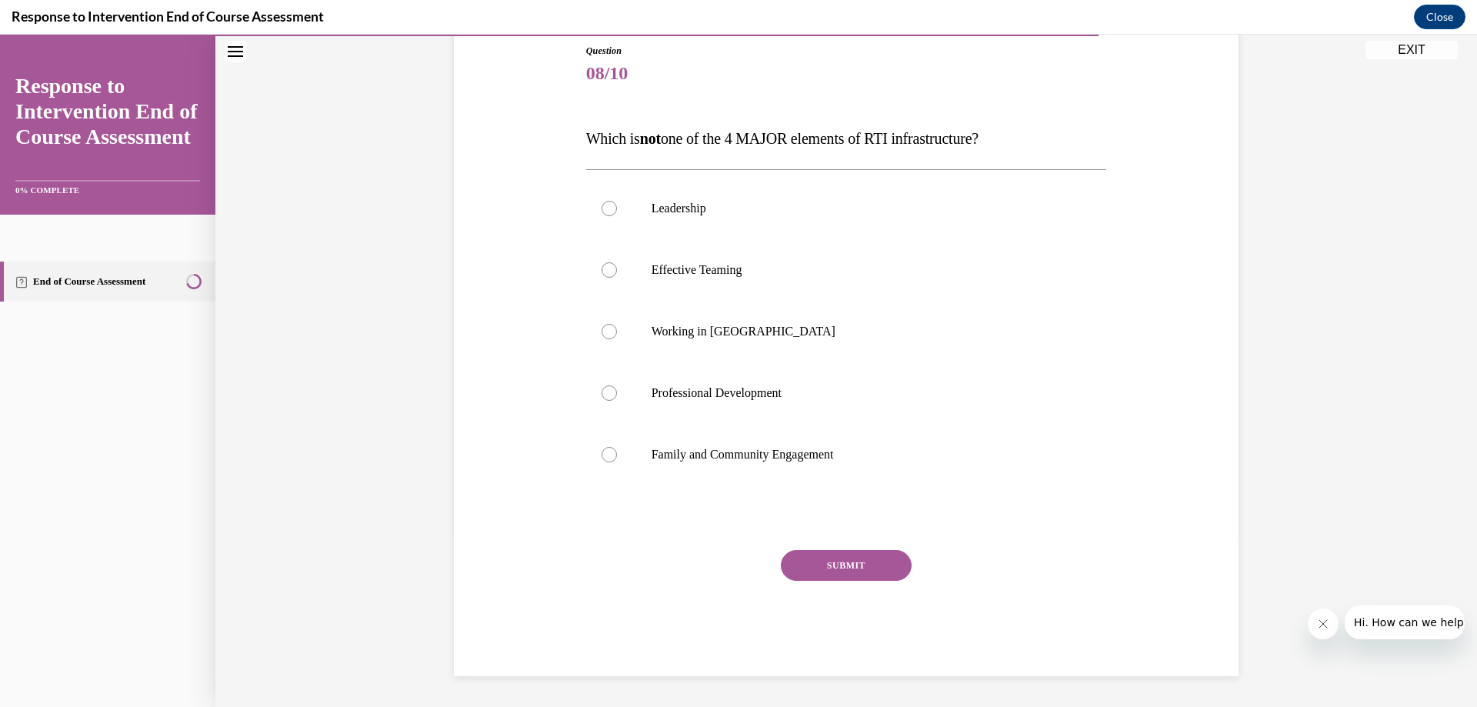
scroll to position [170, 0]
drag, startPoint x: 735, startPoint y: 337, endPoint x: 737, endPoint y: 388, distance: 51.6
click at [735, 335] on p "Working in Silos" at bounding box center [860, 331] width 417 height 15
click at [617, 335] on input "Working in Silos" at bounding box center [609, 331] width 15 height 15
radio input "true"
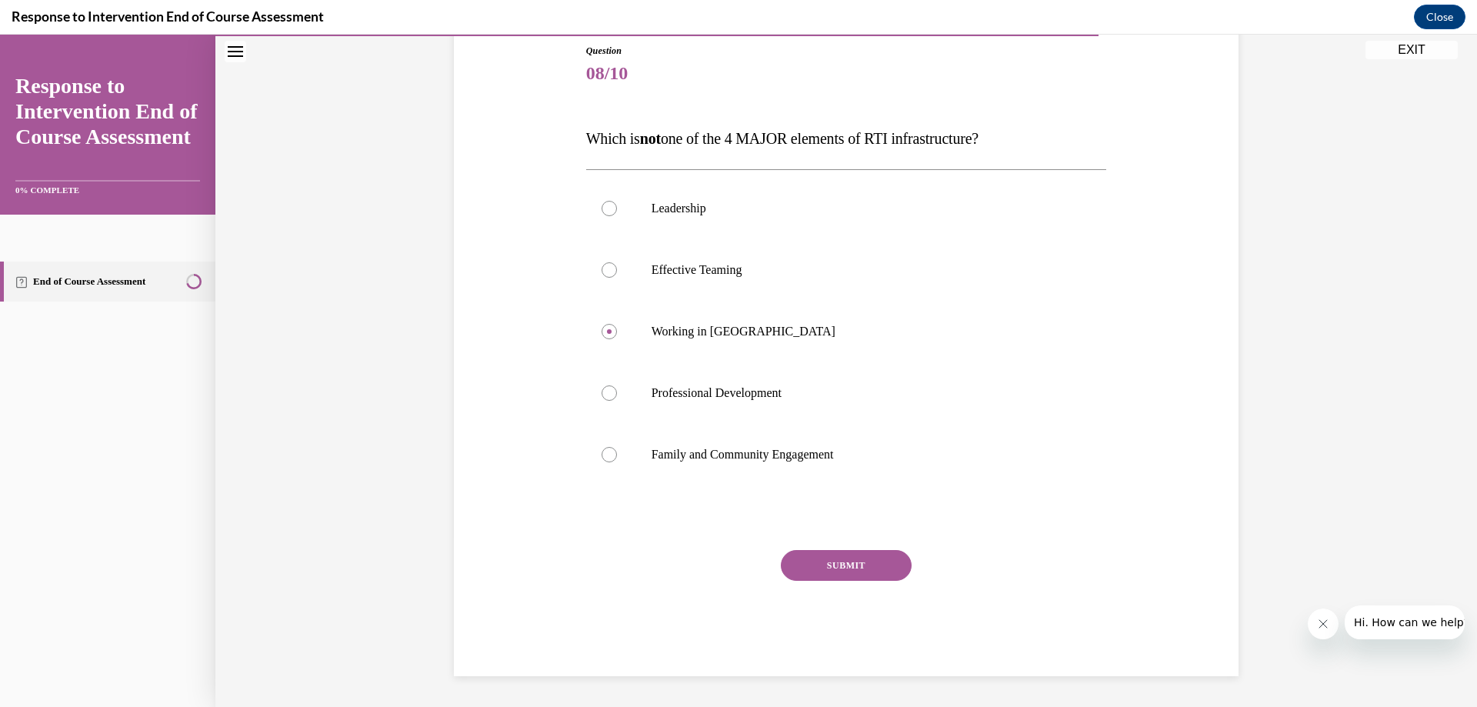
click at [821, 569] on button "SUBMIT" at bounding box center [846, 565] width 131 height 31
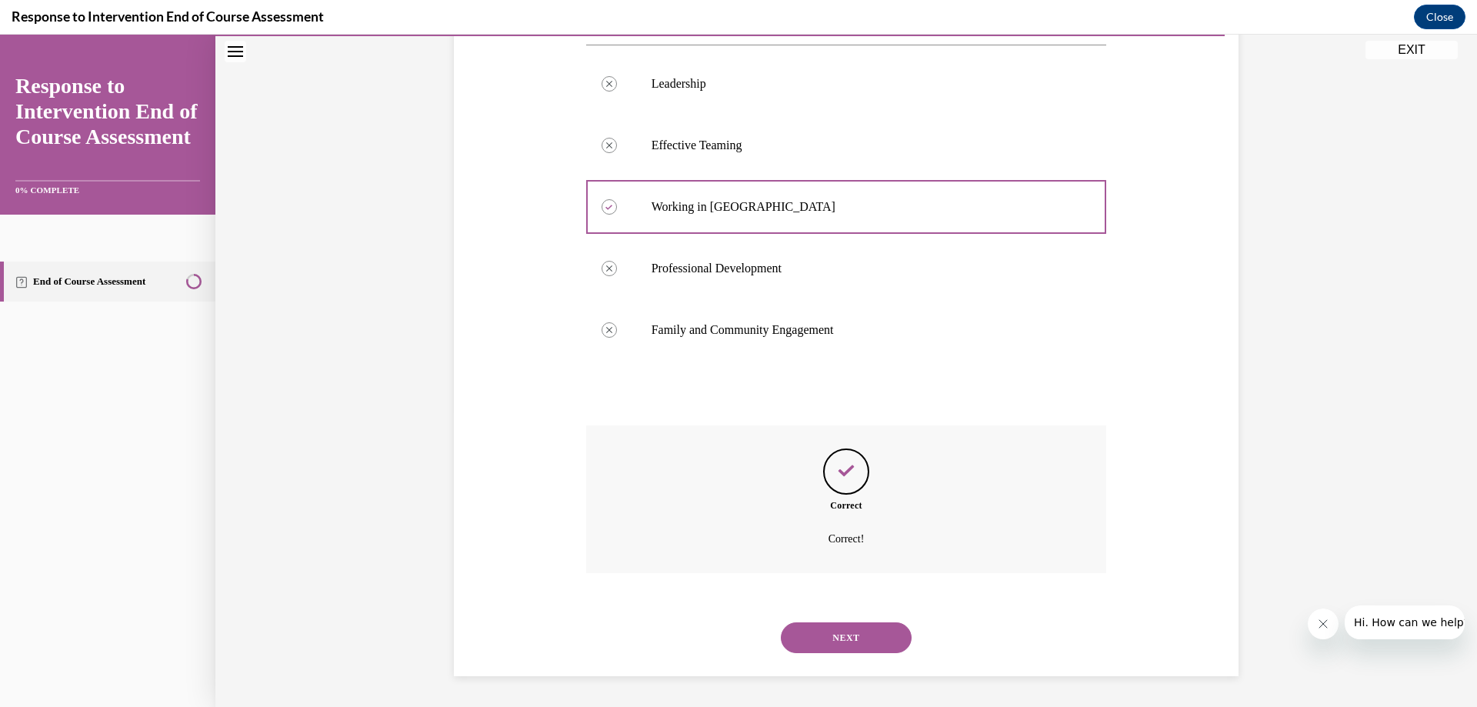
click at [835, 627] on button "NEXT" at bounding box center [846, 637] width 131 height 31
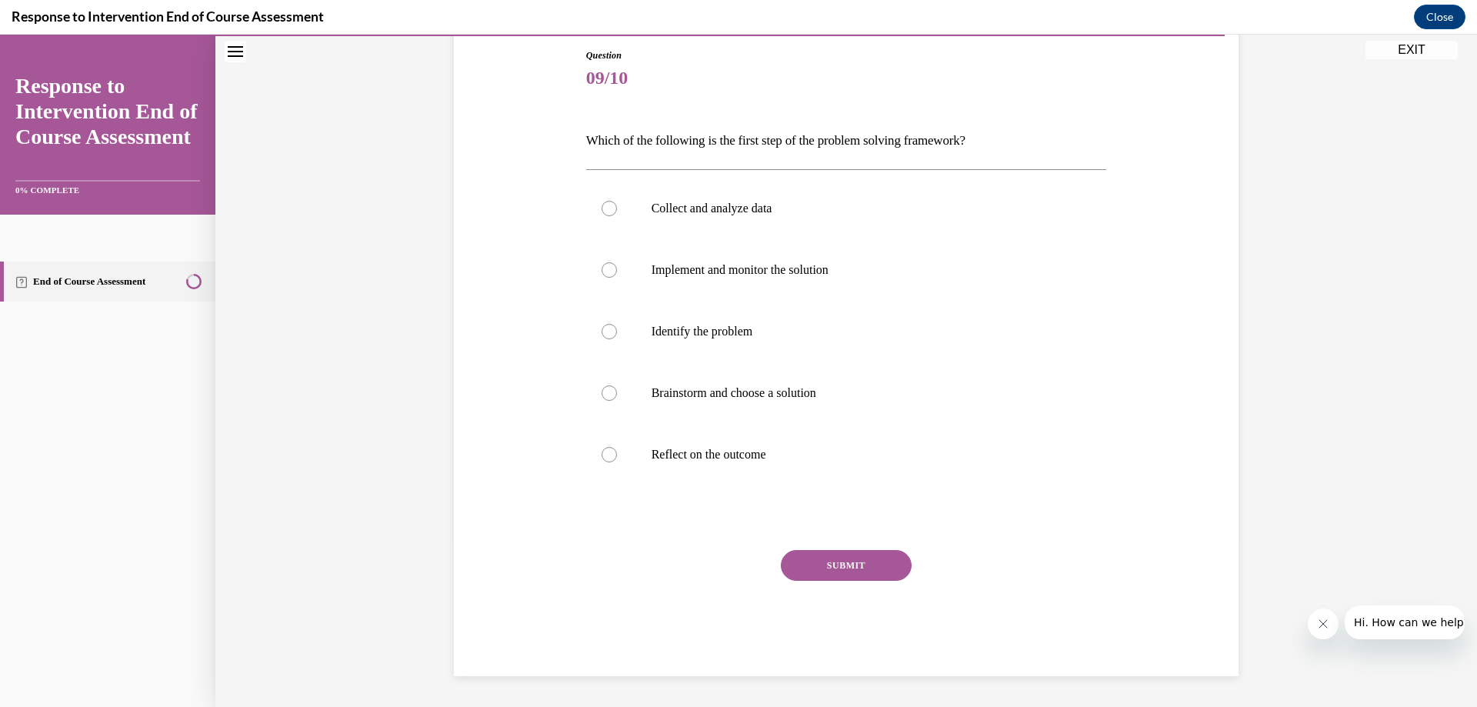
scroll to position [165, 0]
drag, startPoint x: 803, startPoint y: 341, endPoint x: 792, endPoint y: 428, distance: 87.7
click at [803, 337] on label "Identify the problem" at bounding box center [846, 332] width 521 height 62
click at [617, 337] on input "Identify the problem" at bounding box center [609, 331] width 15 height 15
radio input "true"
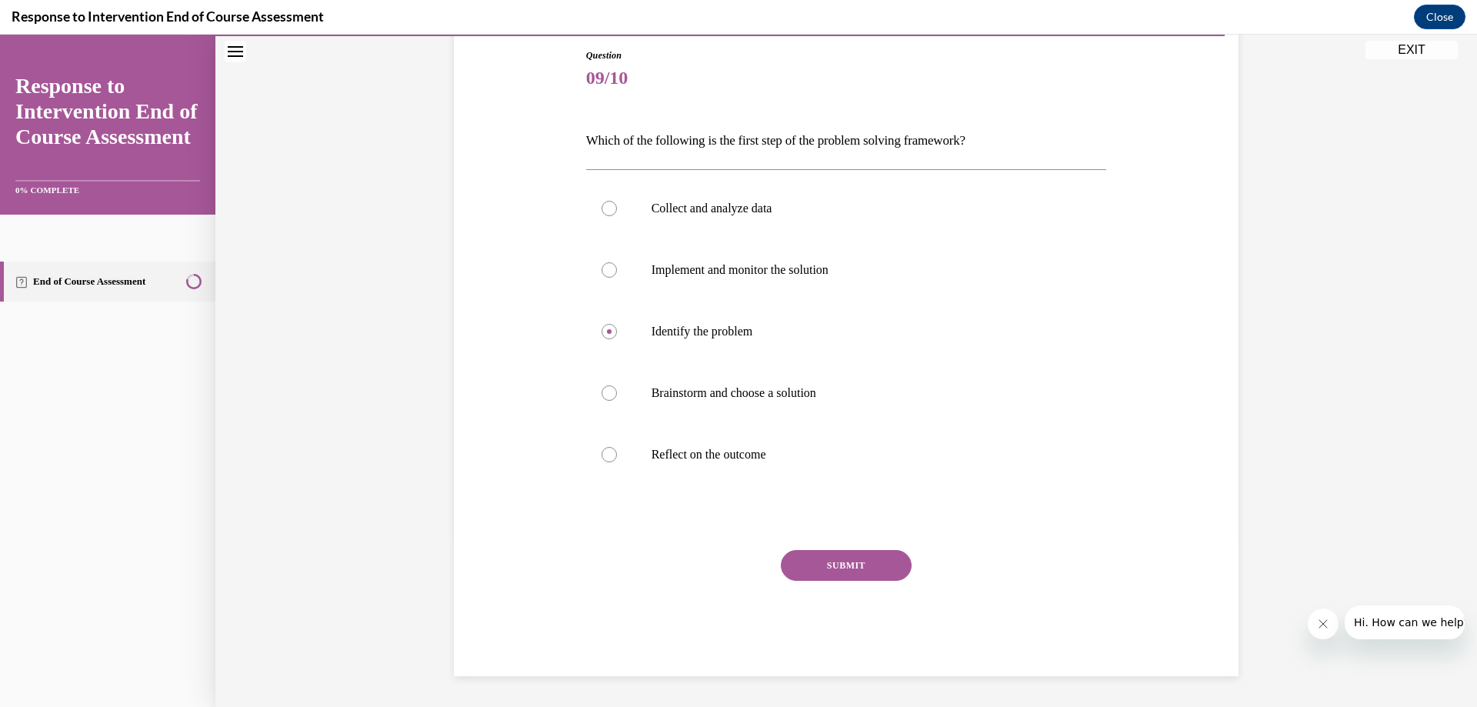
click at [859, 558] on button "SUBMIT" at bounding box center [846, 565] width 131 height 31
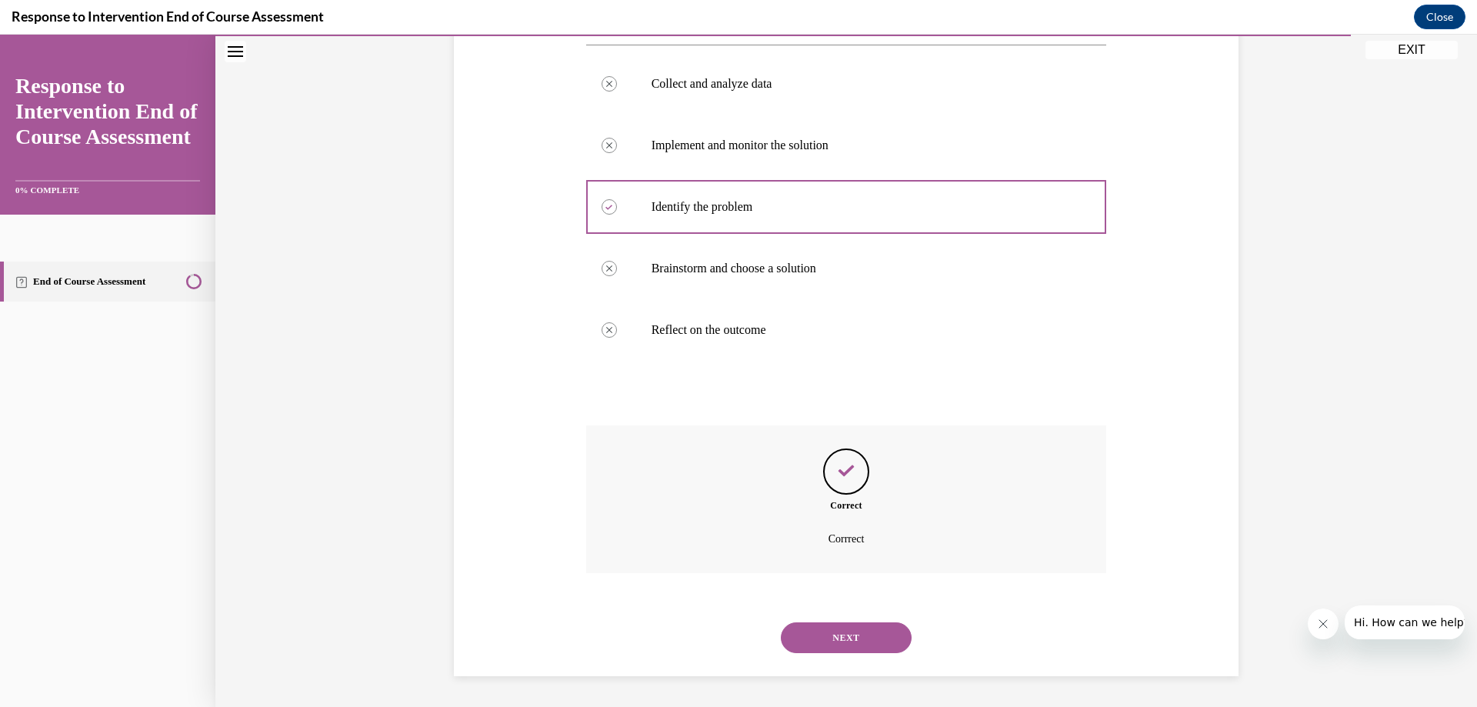
click at [872, 633] on button "NEXT" at bounding box center [846, 637] width 131 height 31
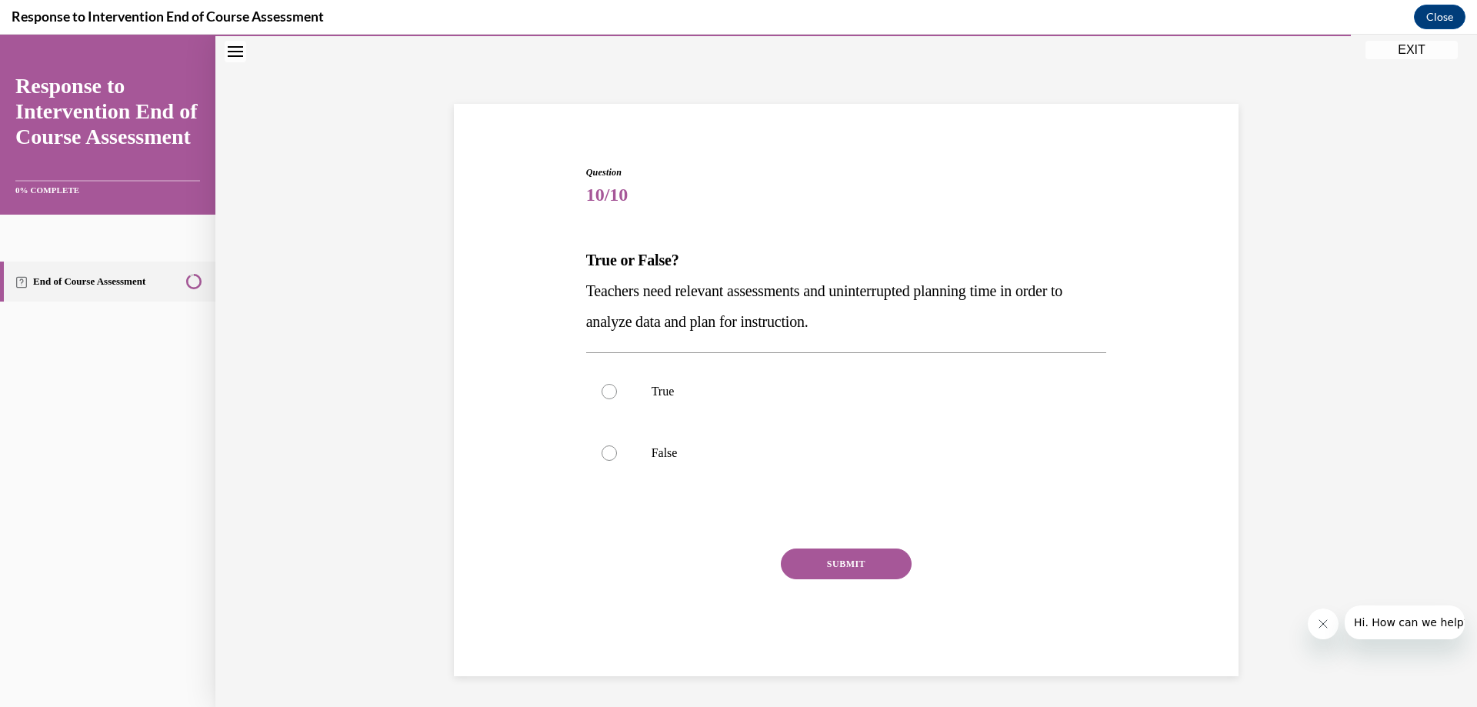
scroll to position [48, 0]
click at [705, 378] on label "True" at bounding box center [846, 392] width 521 height 62
click at [617, 384] on input "True" at bounding box center [609, 391] width 15 height 15
radio input "true"
click at [864, 571] on button "SUBMIT" at bounding box center [846, 563] width 131 height 31
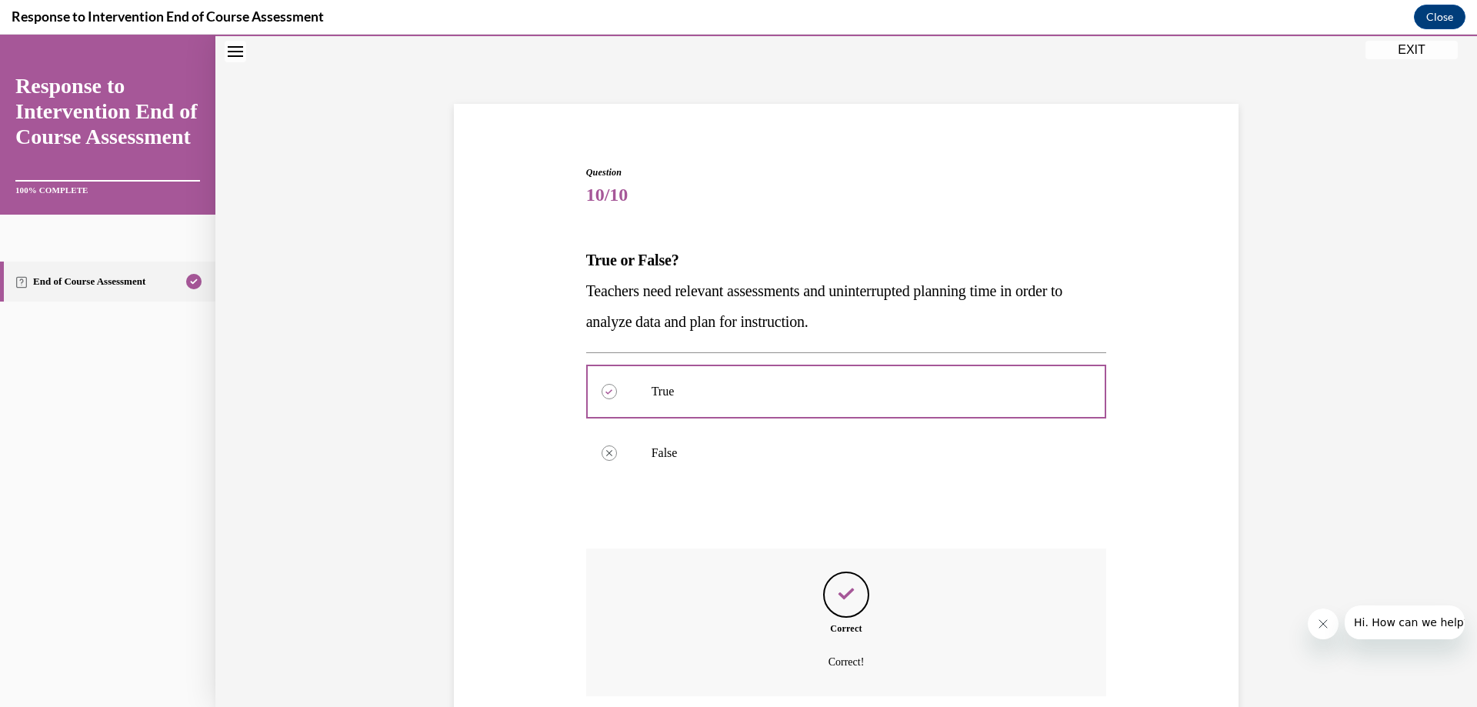
scroll to position [172, 0]
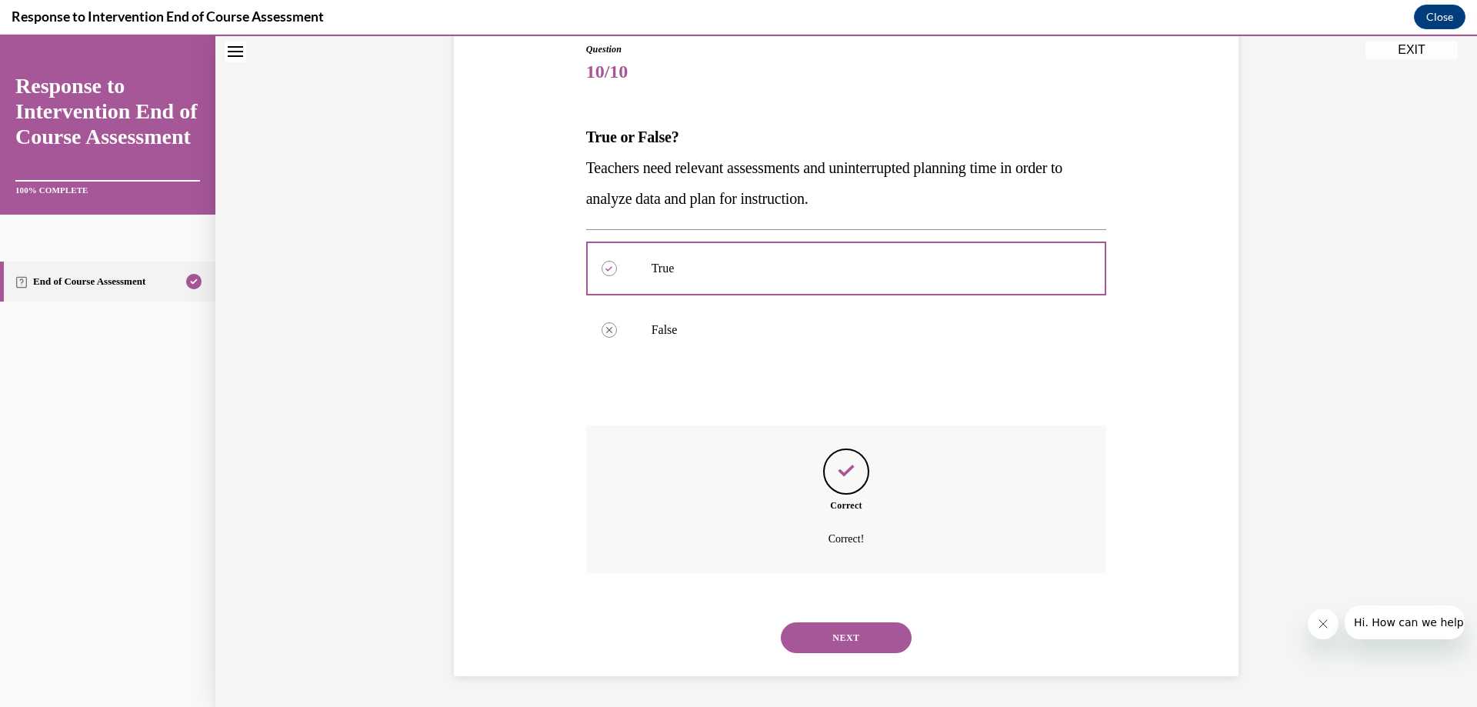
click at [817, 635] on button "NEXT" at bounding box center [846, 637] width 131 height 31
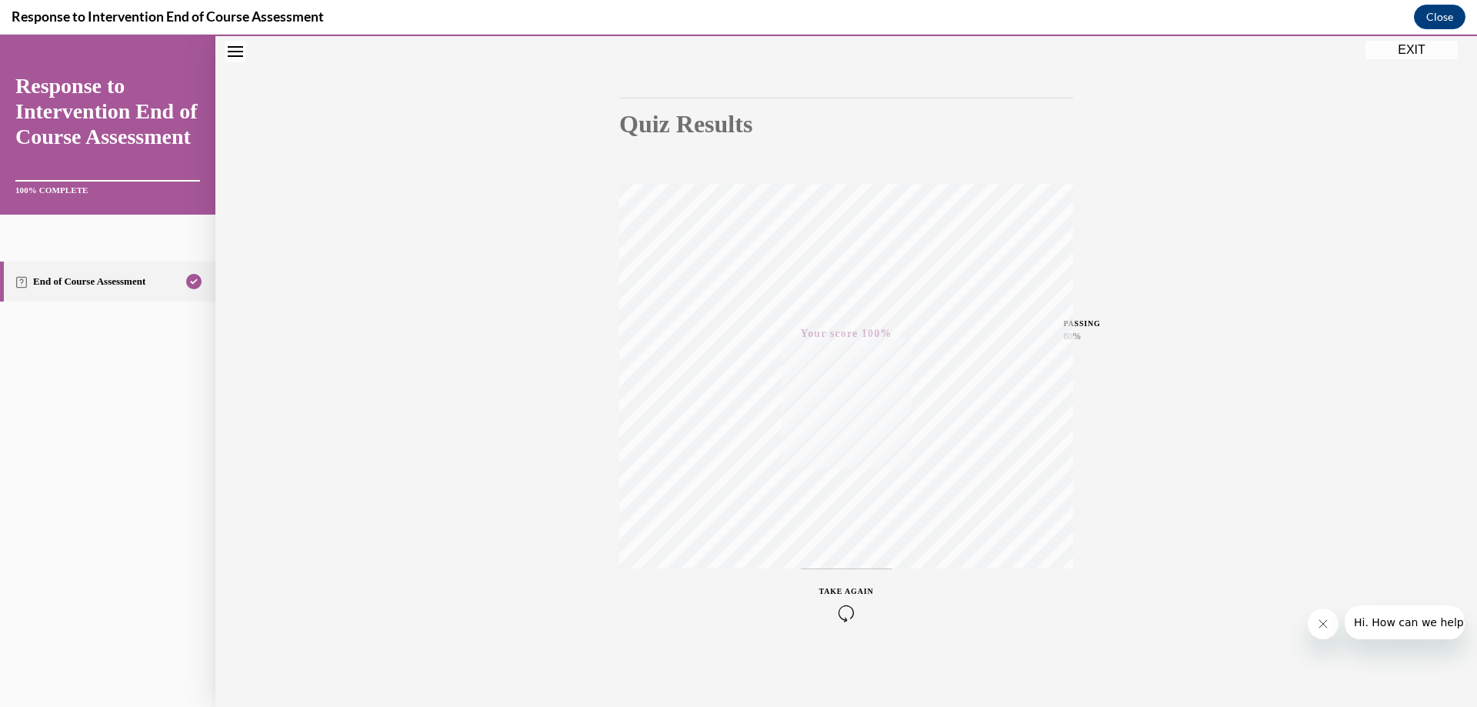
click at [1385, 52] on button "EXIT" at bounding box center [1411, 50] width 92 height 18
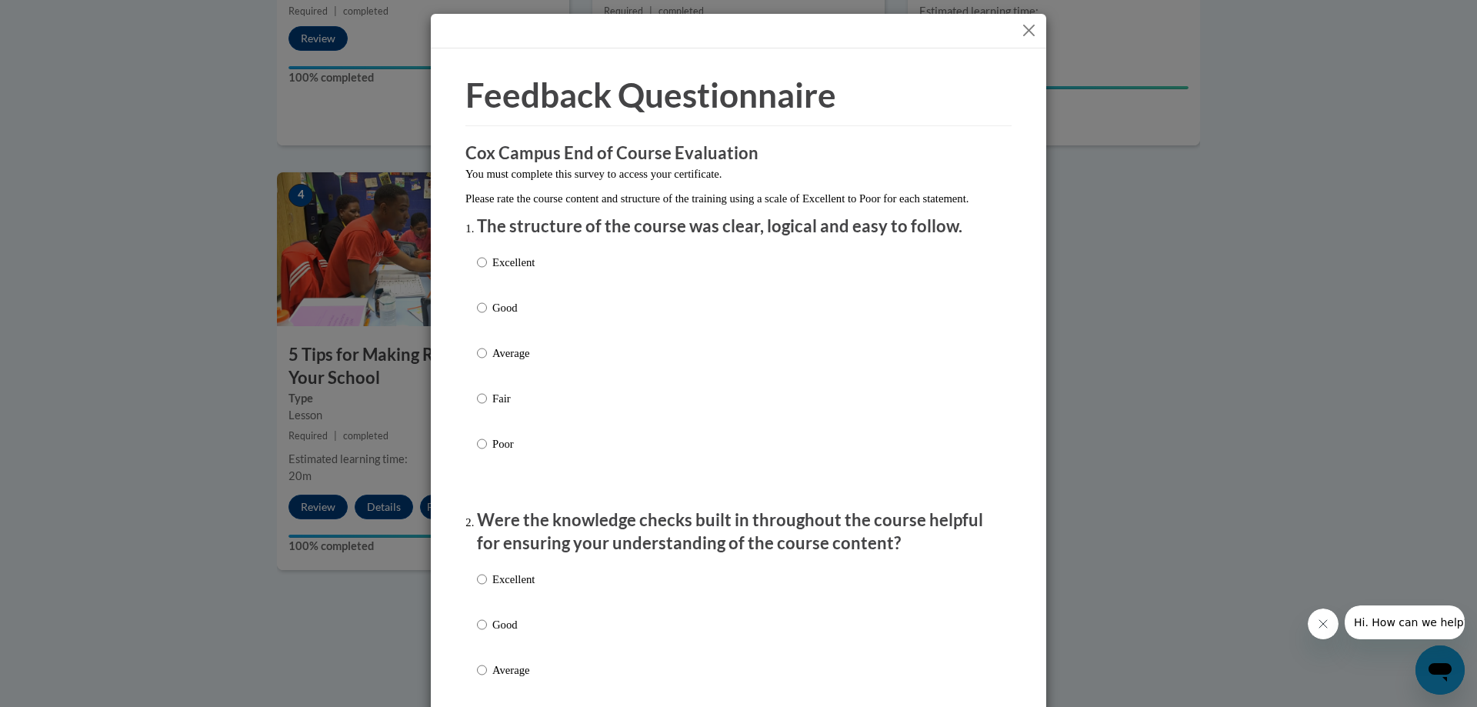
click at [568, 286] on div "Excellent Good Average Fair Poor" at bounding box center [738, 371] width 523 height 251
click at [516, 271] on p "Excellent" at bounding box center [513, 262] width 42 height 17
click at [487, 271] on input "Excellent" at bounding box center [482, 262] width 10 height 17
radio input "true"
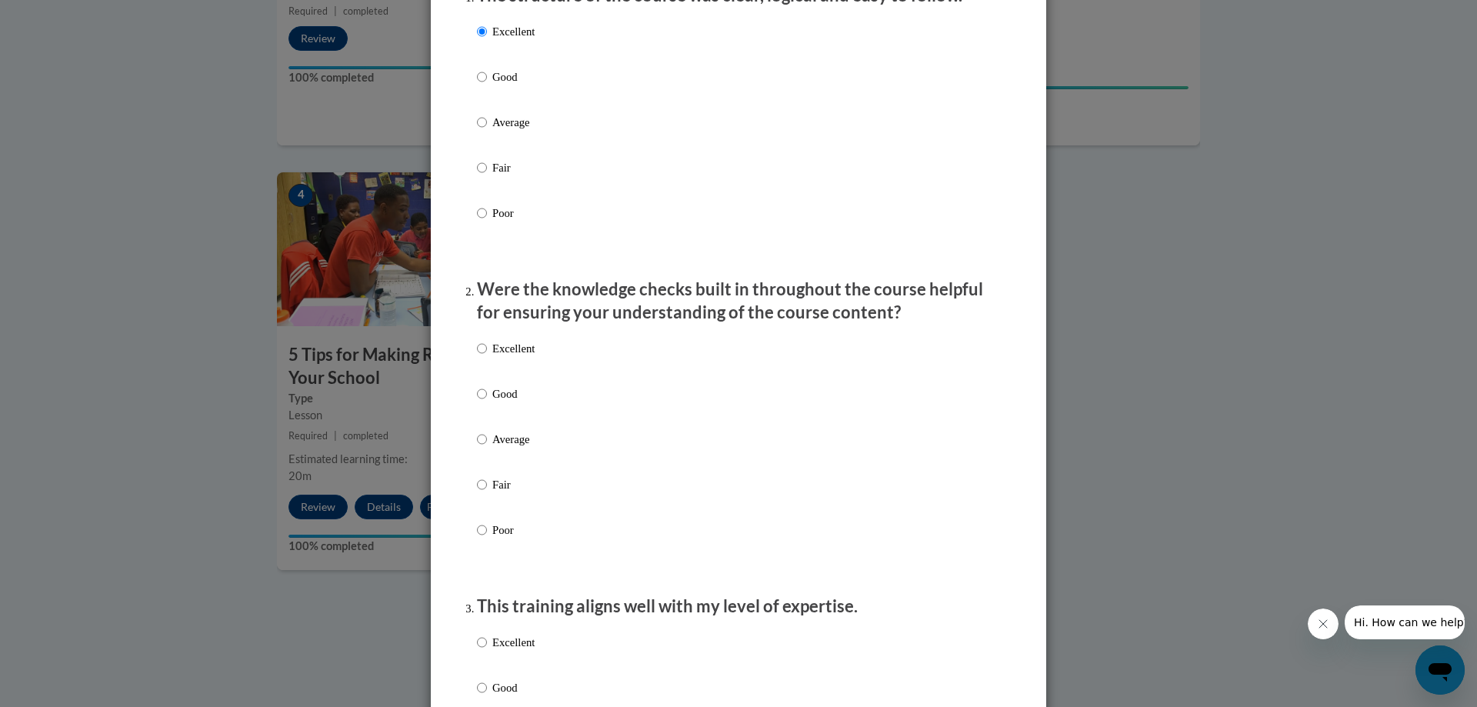
click at [512, 357] on p "Excellent" at bounding box center [513, 348] width 42 height 17
click at [487, 357] on input "Excellent" at bounding box center [482, 348] width 10 height 17
radio input "true"
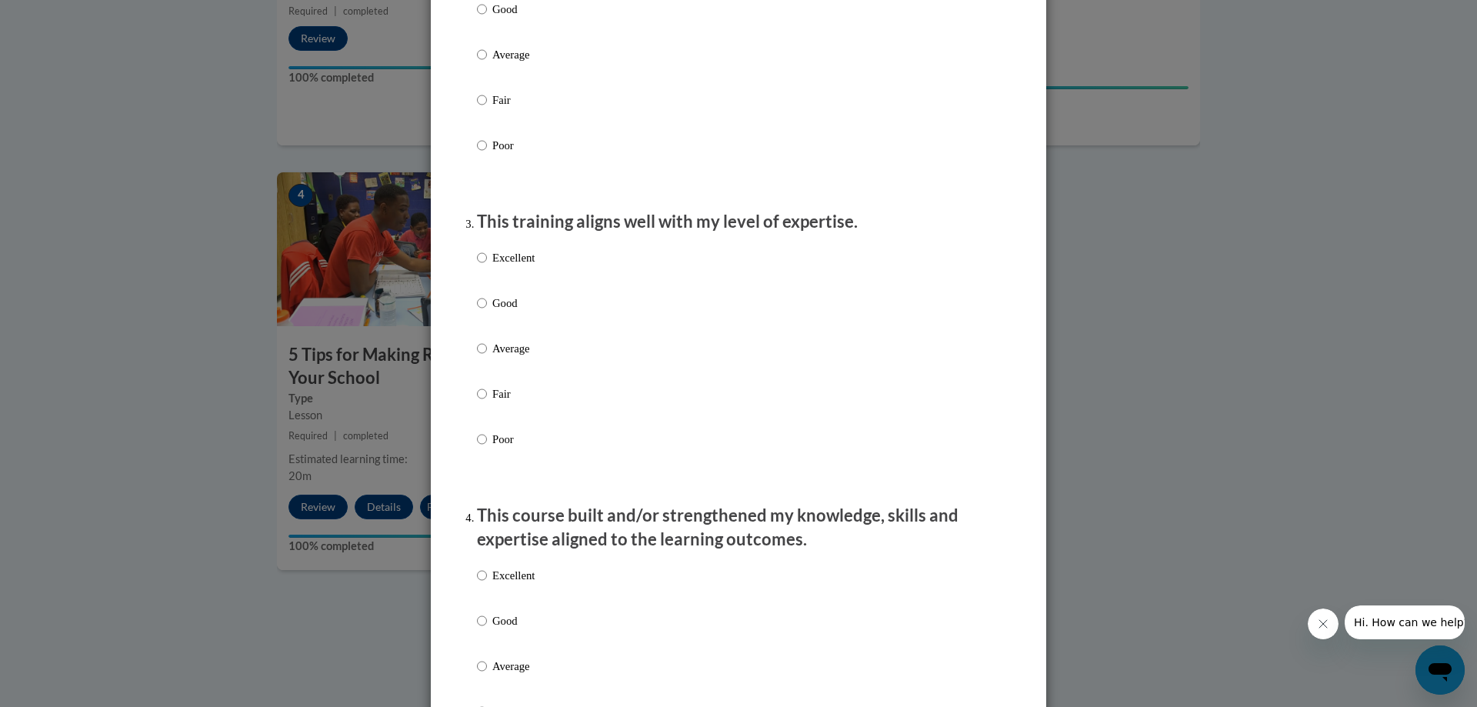
click at [510, 266] on p "Excellent" at bounding box center [513, 257] width 42 height 17
click at [487, 266] on input "Excellent" at bounding box center [482, 257] width 10 height 17
radio input "true"
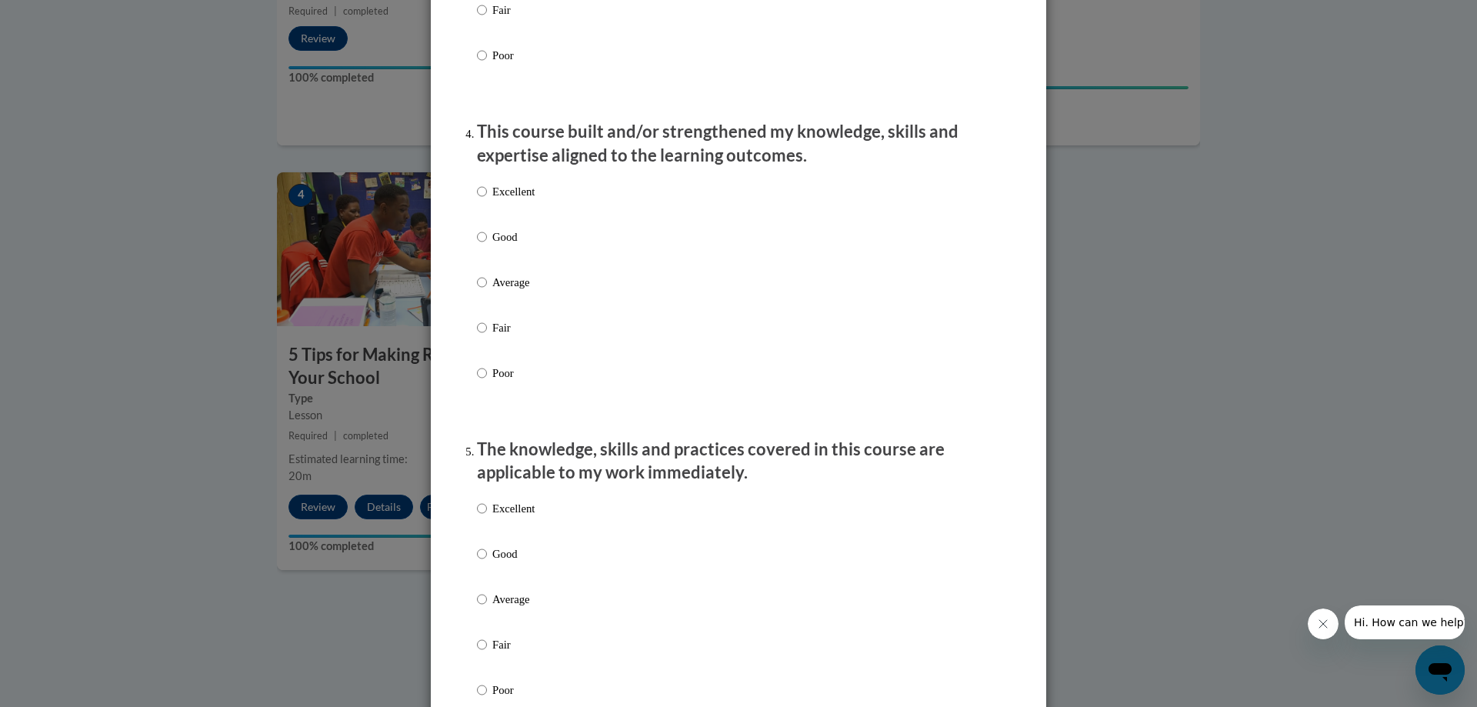
scroll to position [1000, 0]
click at [512, 199] on p "Excellent" at bounding box center [513, 190] width 42 height 17
click at [487, 199] on input "Excellent" at bounding box center [482, 190] width 10 height 17
radio input "true"
click at [505, 516] on p "Excellent" at bounding box center [513, 507] width 42 height 17
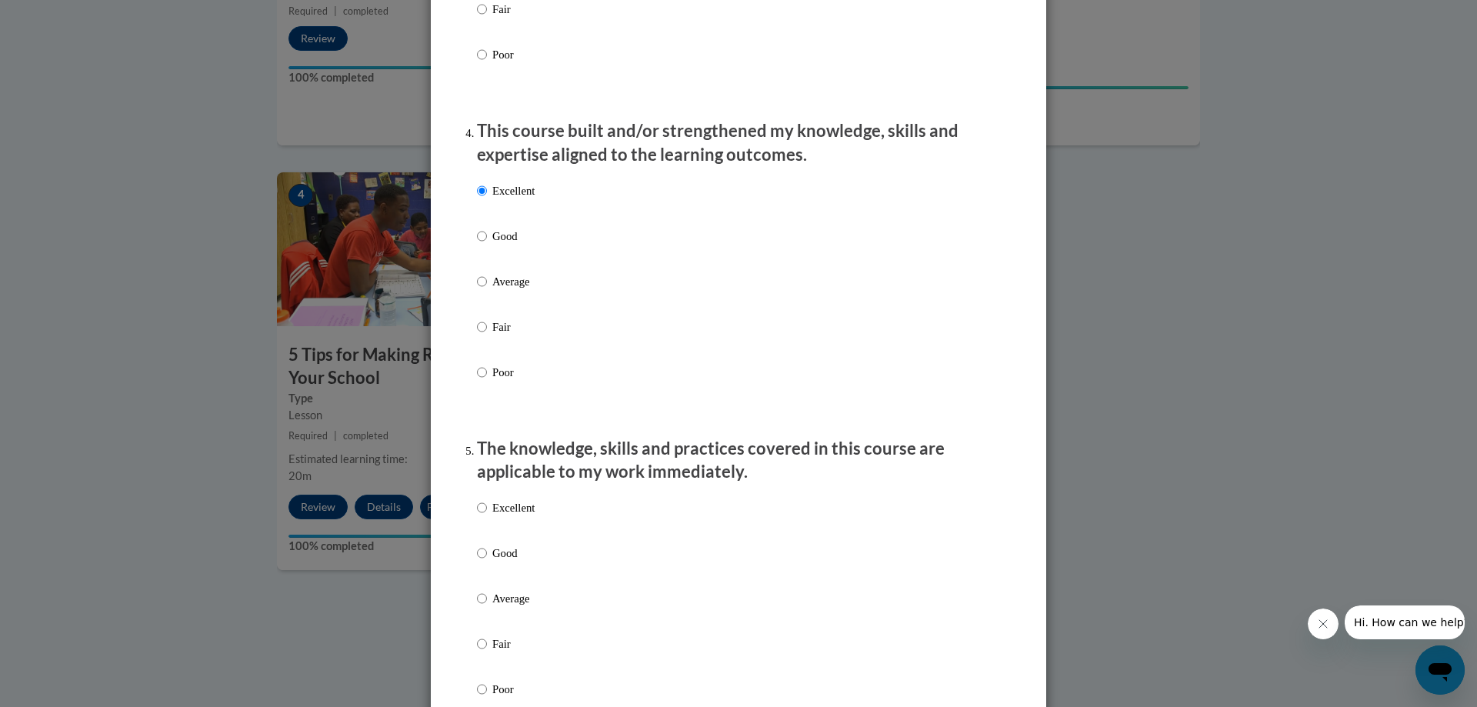
click at [487, 516] on input "Excellent" at bounding box center [482, 507] width 10 height 17
radio input "true"
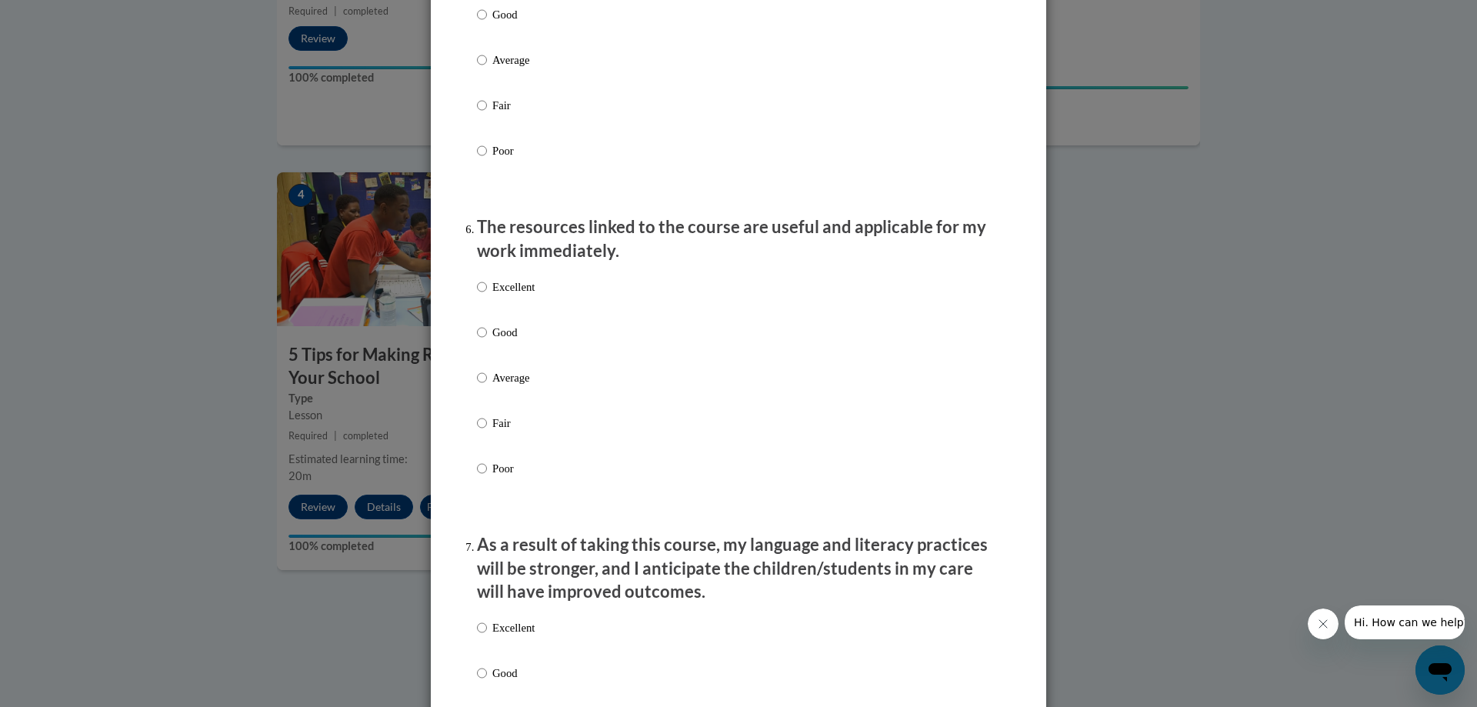
click at [492, 295] on p "Excellent" at bounding box center [513, 286] width 42 height 17
click at [487, 295] on input "Excellent" at bounding box center [482, 286] width 10 height 17
radio input "true"
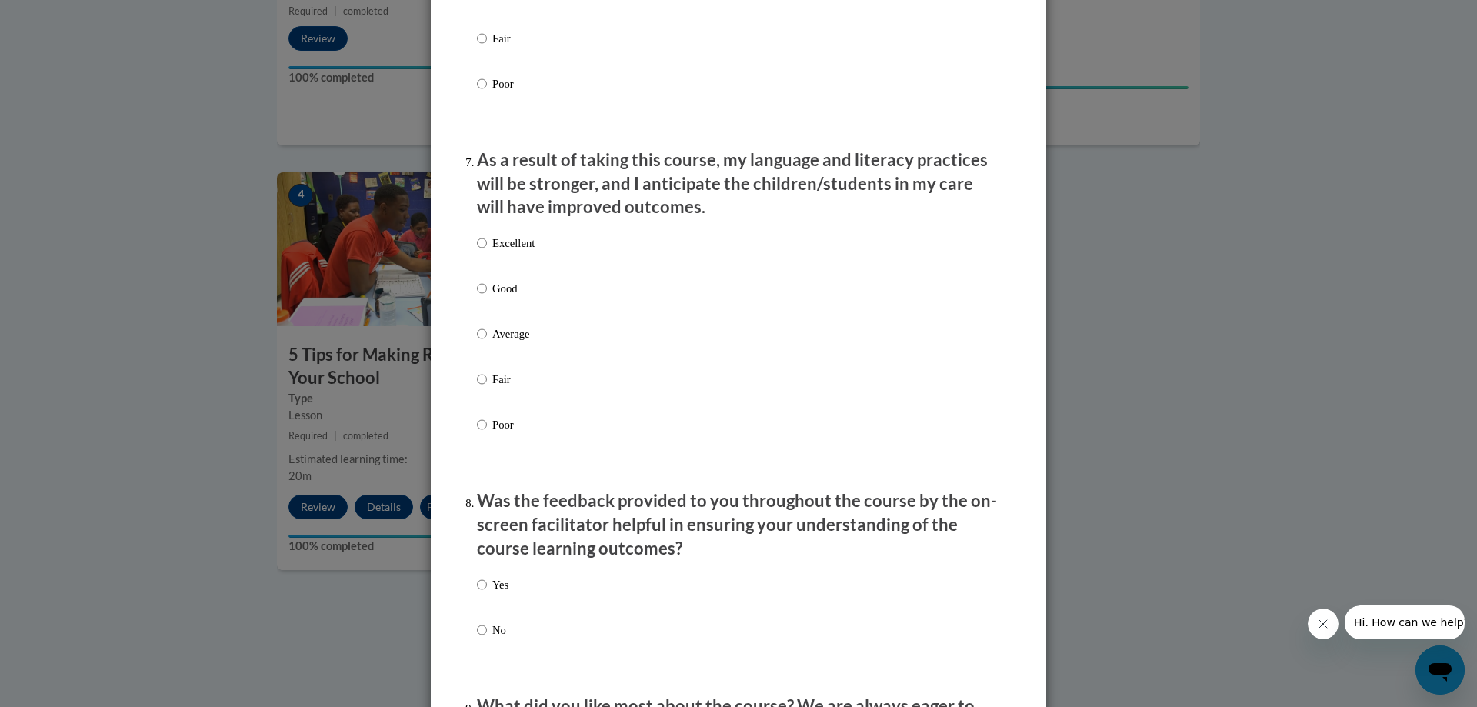
click at [515, 252] on p "Excellent" at bounding box center [513, 243] width 42 height 17
click at [487, 252] on input "Excellent" at bounding box center [482, 243] width 10 height 17
radio input "true"
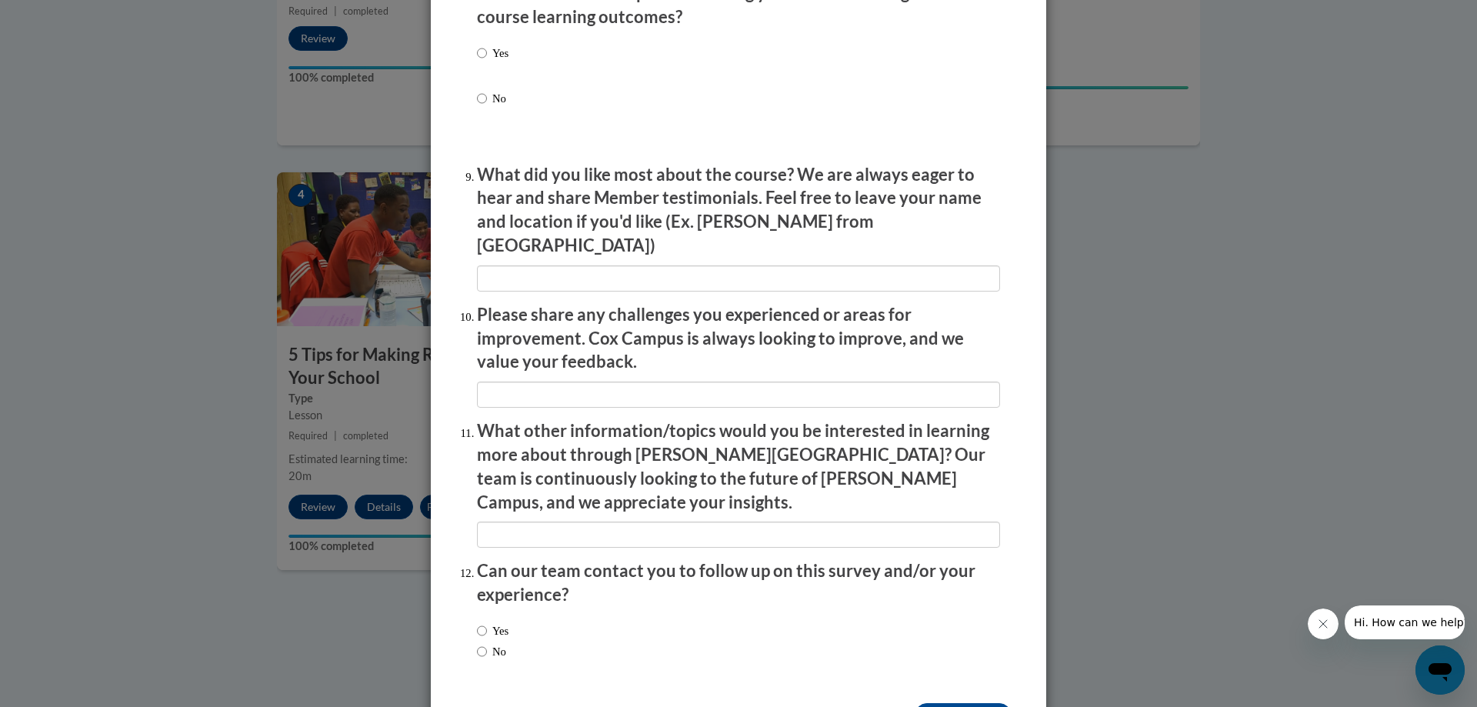
scroll to position [2489, 0]
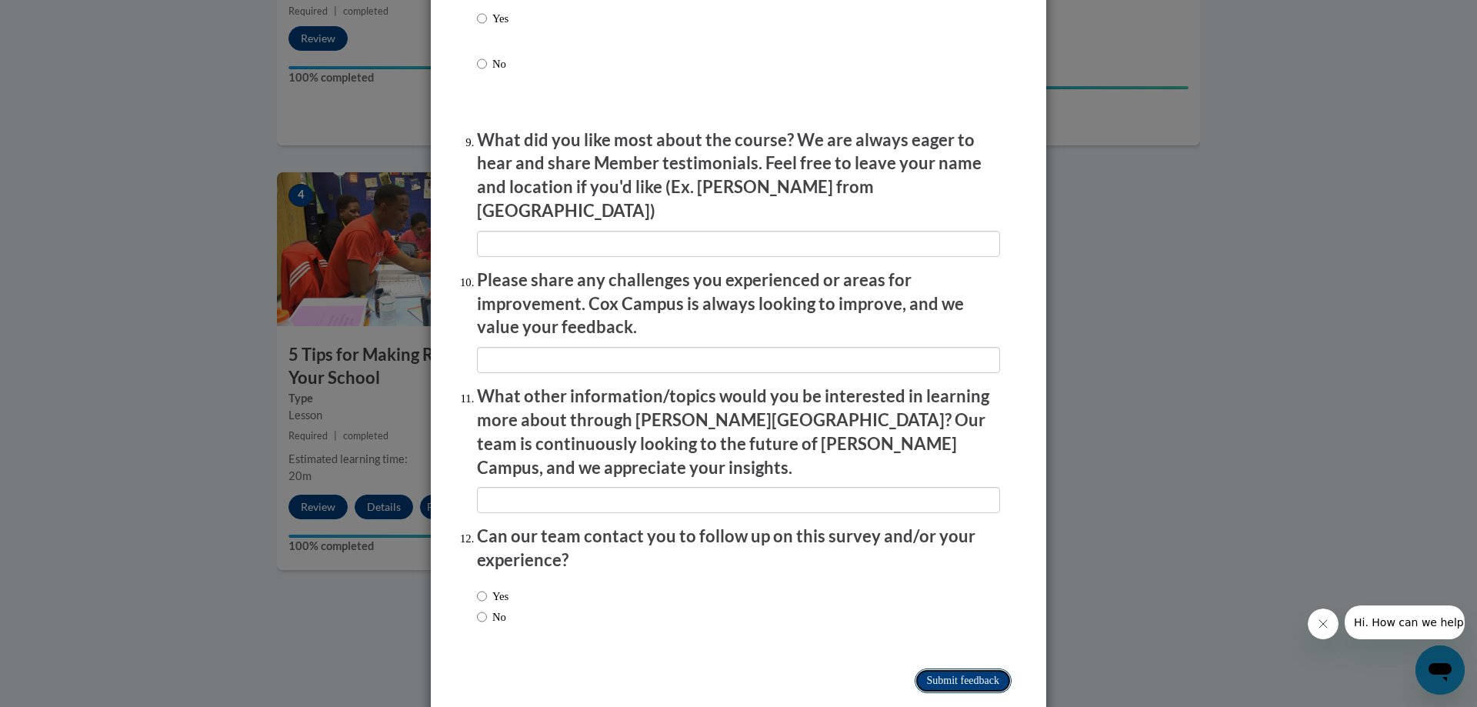
click at [953, 668] on input "Submit feedback" at bounding box center [963, 680] width 97 height 25
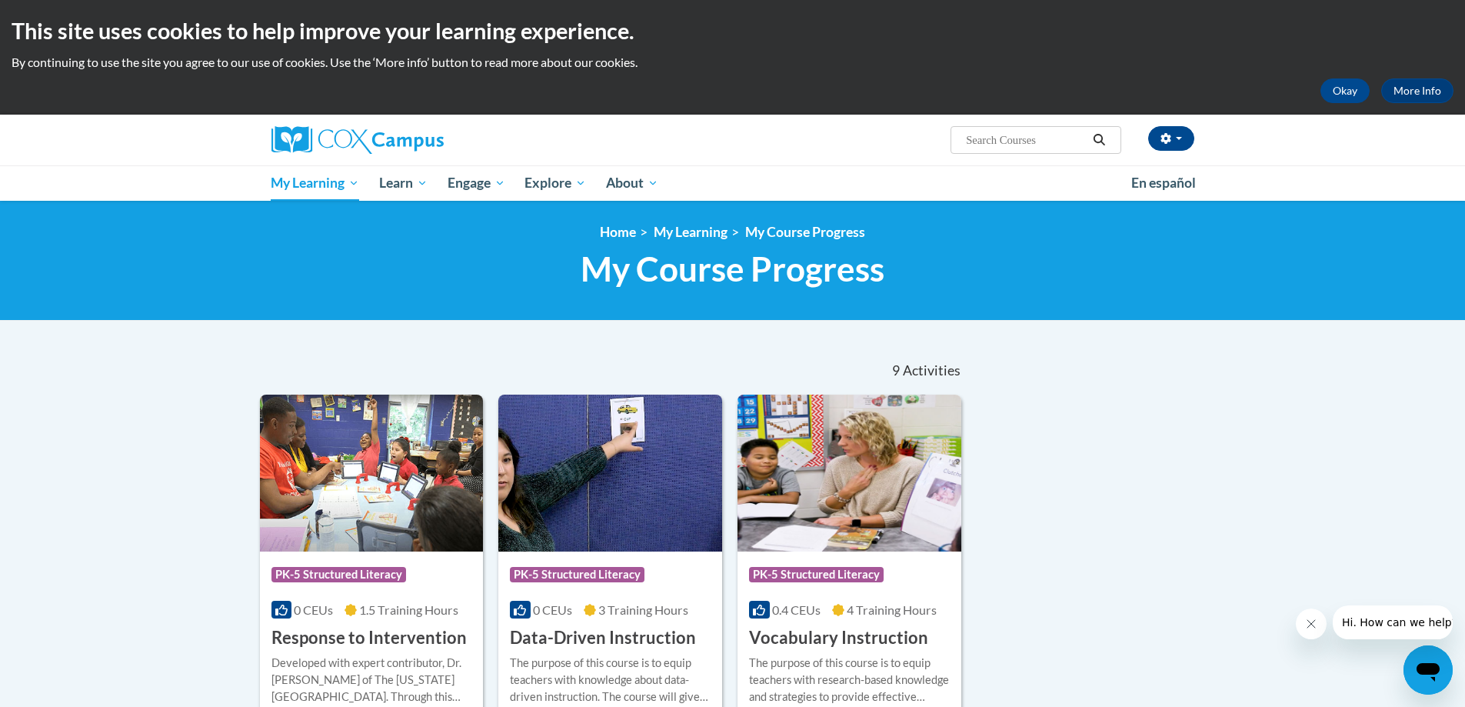
click at [1033, 141] on input "Search..." at bounding box center [1026, 140] width 123 height 18
paste input "Teaching Writing to K-3"
type input "Teaching Writing to K-3"
click at [1100, 147] on button "Search" at bounding box center [1099, 140] width 23 height 18
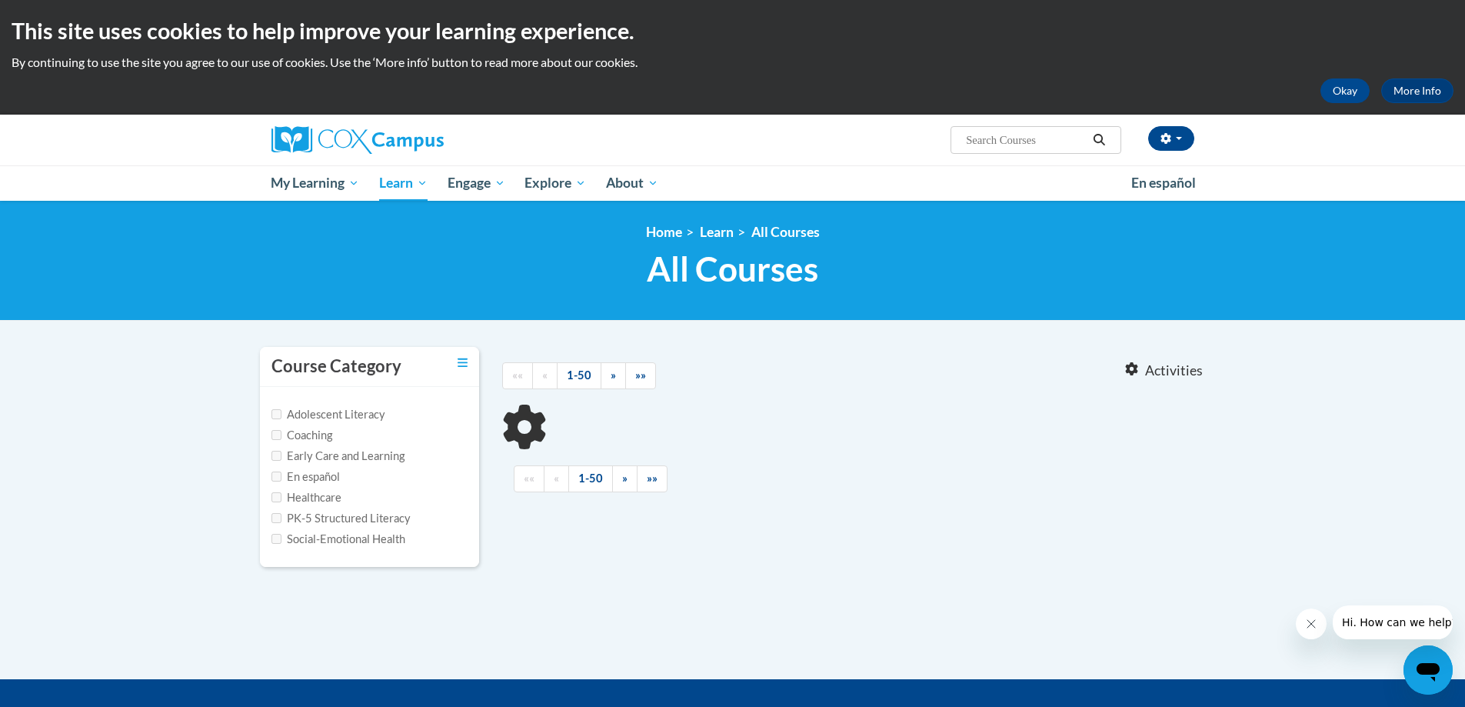
type input "Teaching Writing to K-3"
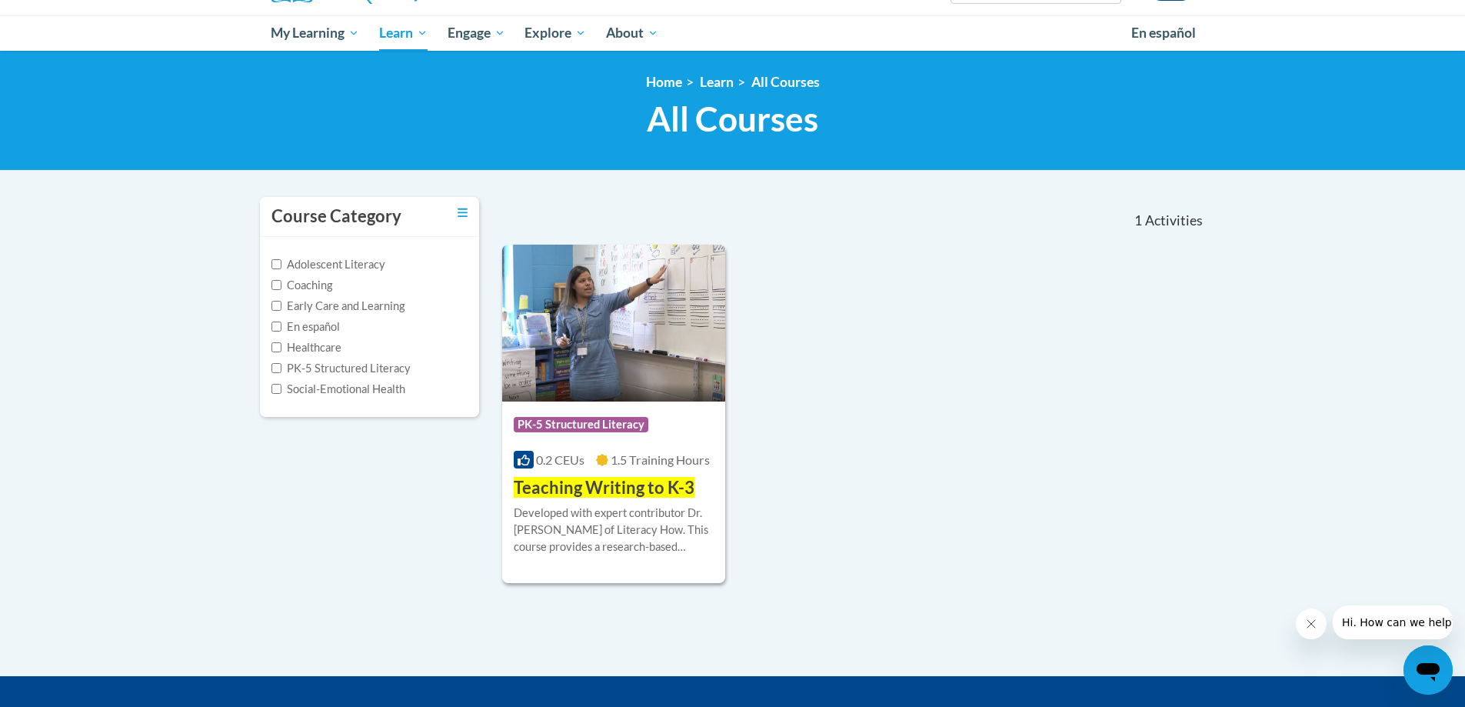
scroll to position [154, 0]
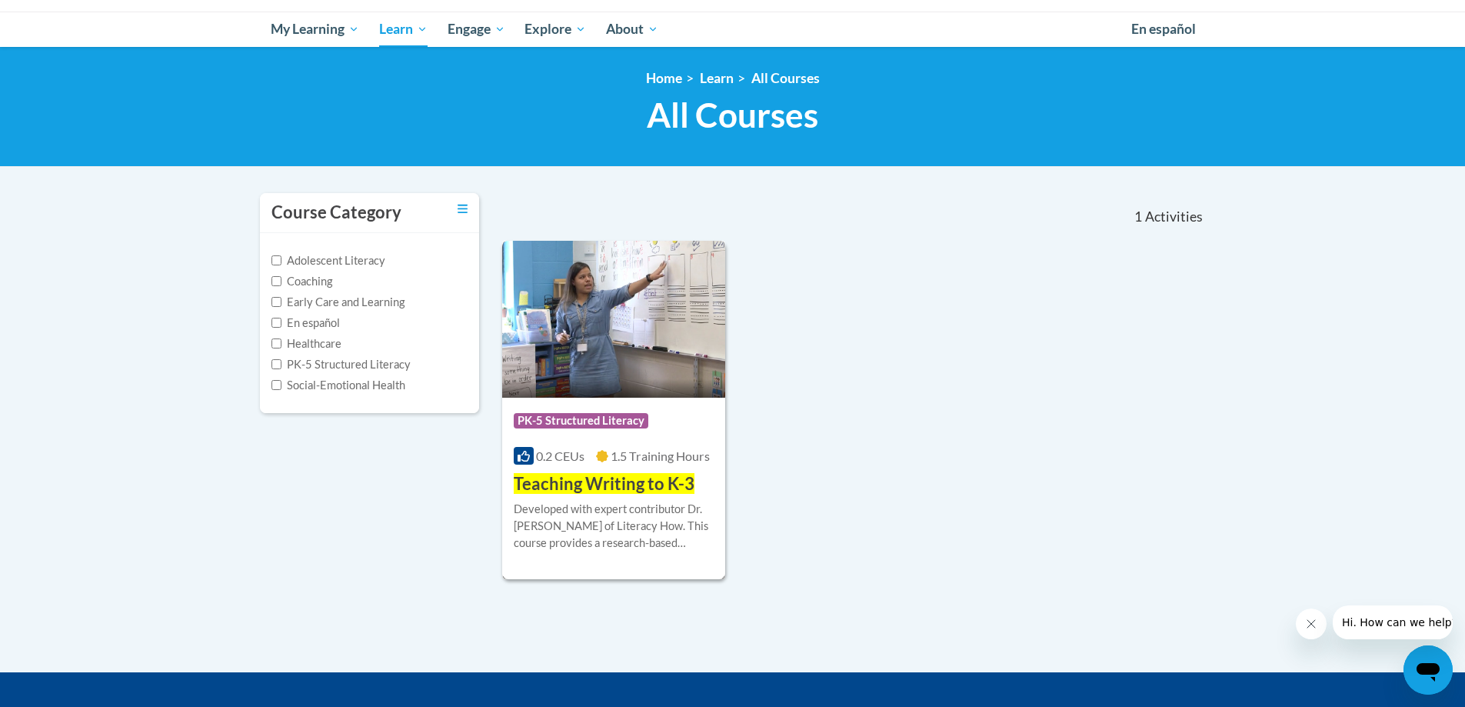
click at [618, 504] on div "Developed with expert contributor Dr. [PERSON_NAME] of Literacy How. This cours…" at bounding box center [614, 526] width 201 height 51
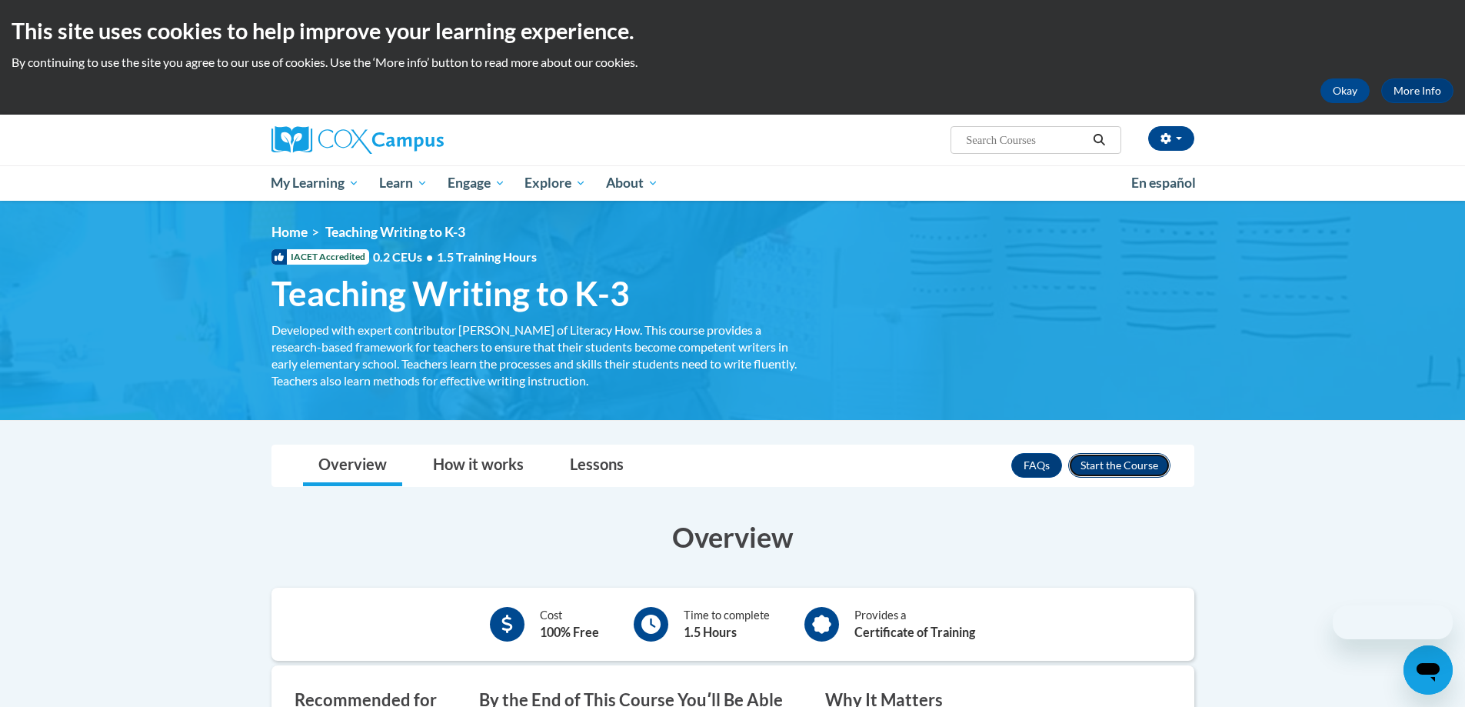
click at [1103, 466] on button "Enroll" at bounding box center [1119, 465] width 102 height 25
click at [958, 362] on div "<en>Home</en><fr>Accueil</fr><de>Zuhause</de><it>Casa</it><es>Casa</es><pt>Casa…" at bounding box center [732, 310] width 969 height 173
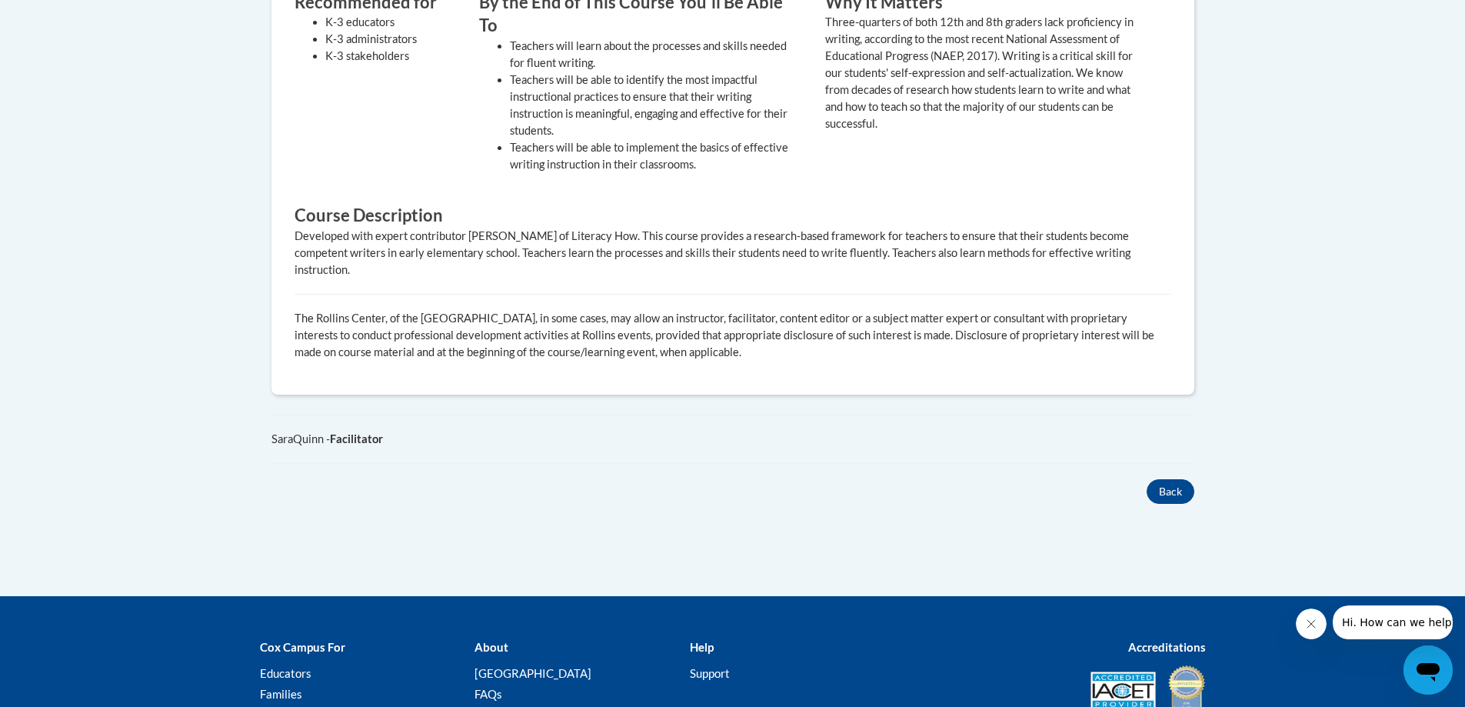
scroll to position [769, 0]
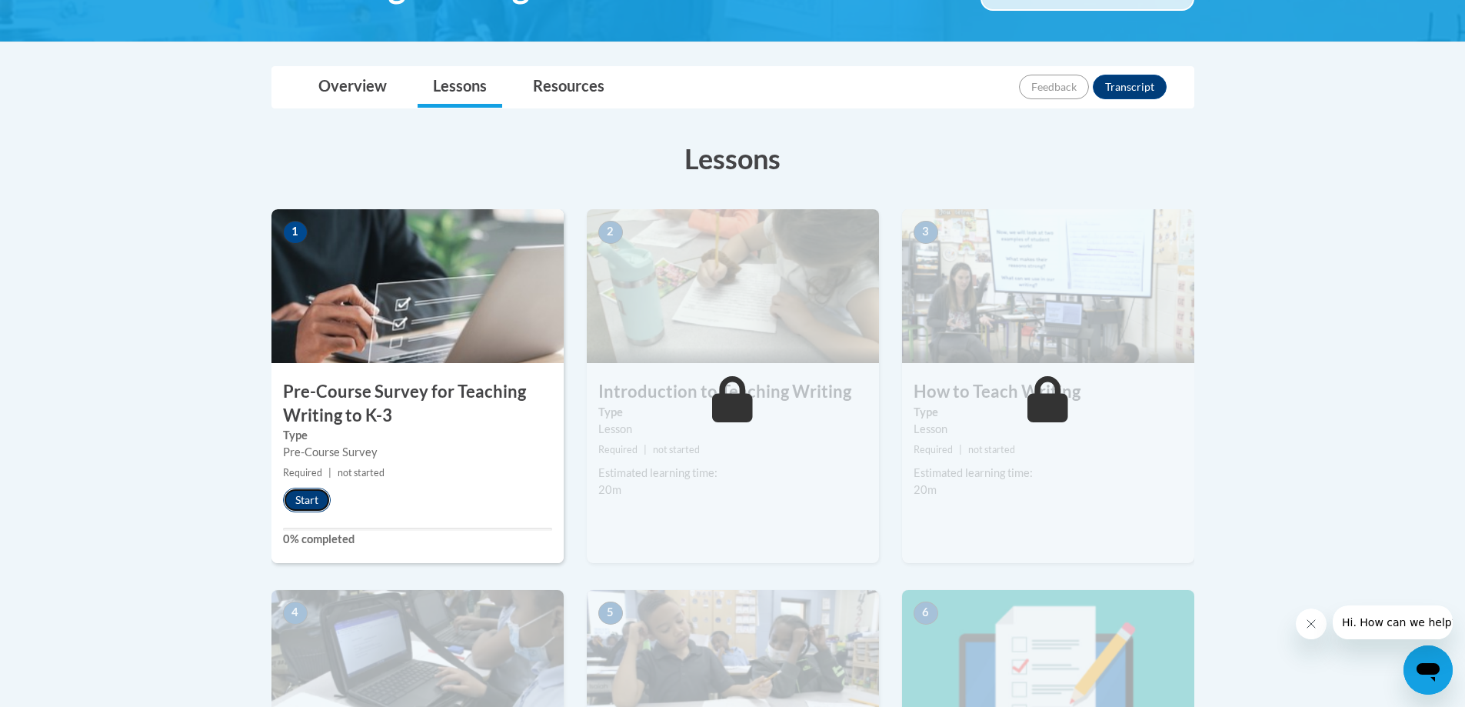
click at [308, 508] on button "Start" at bounding box center [307, 500] width 48 height 25
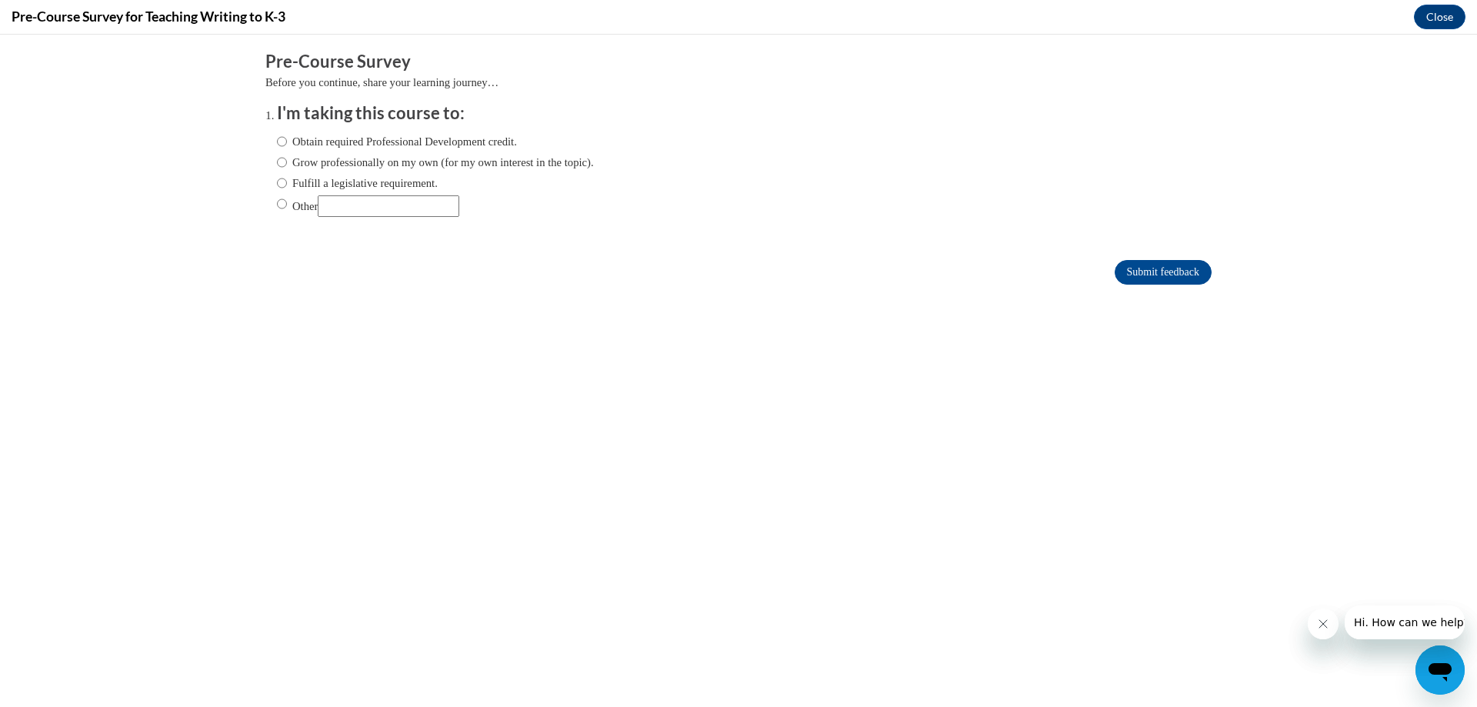
click at [308, 182] on label "Fulfill a legislative requirement." at bounding box center [357, 183] width 161 height 17
click at [287, 182] on input "Fulfill a legislative requirement." at bounding box center [282, 183] width 10 height 17
radio input "true"
click at [1162, 268] on input "Submit feedback" at bounding box center [1163, 272] width 97 height 25
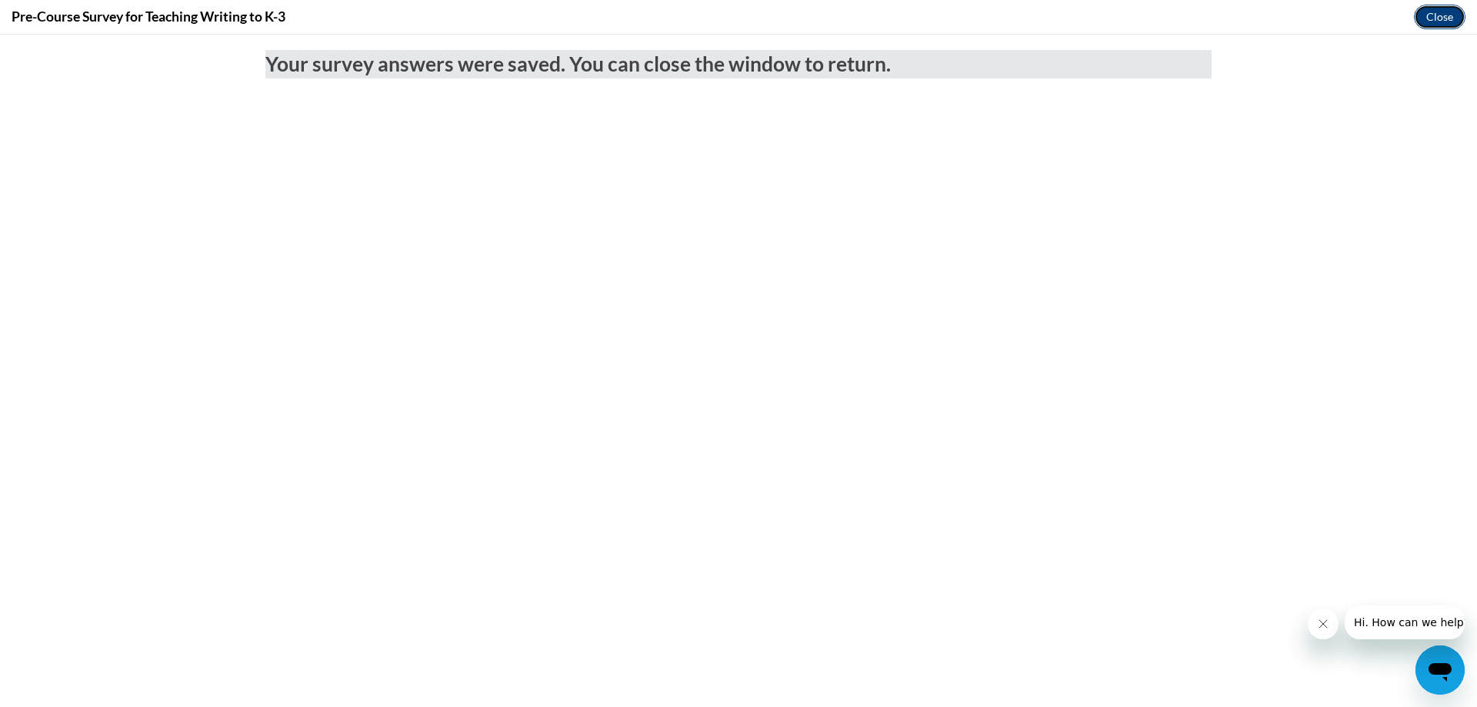
click at [1427, 21] on button "Close" at bounding box center [1440, 17] width 52 height 25
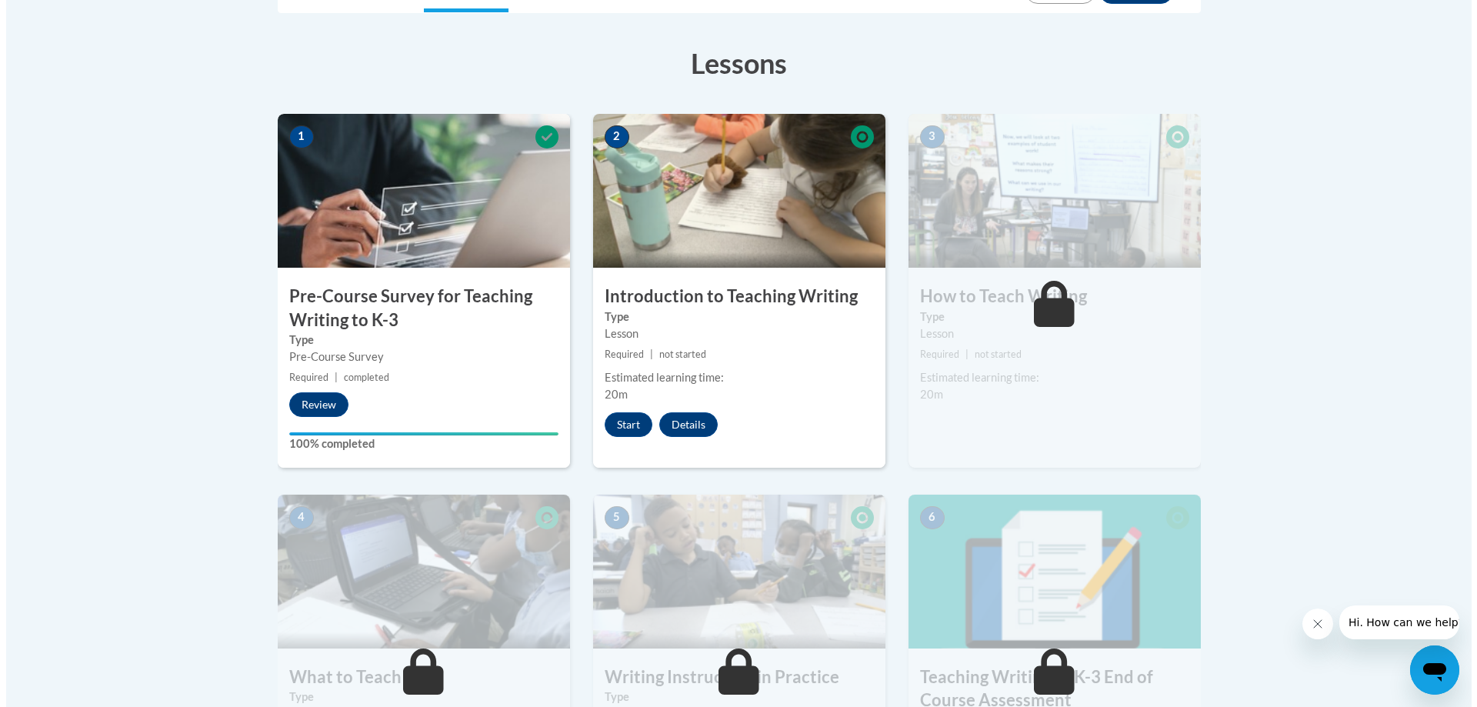
scroll to position [385, 0]
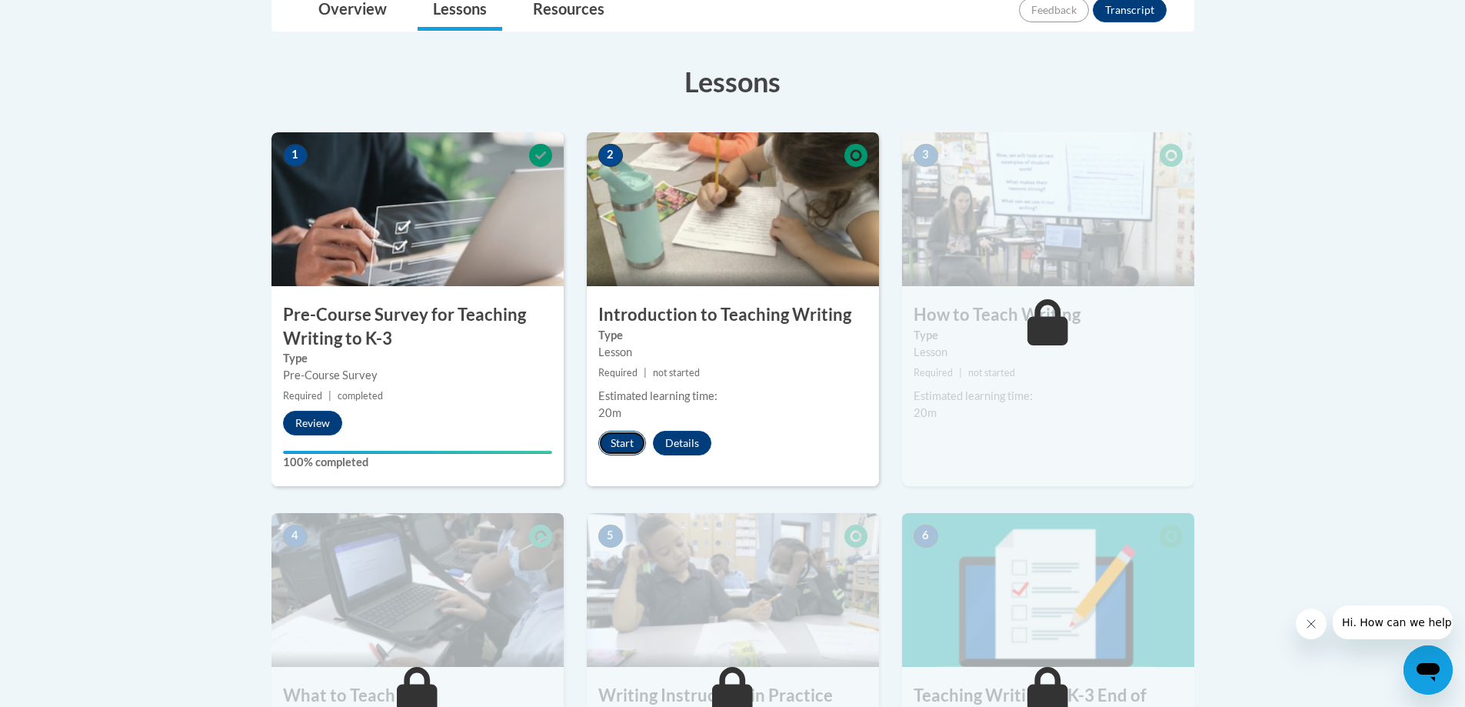
click at [617, 455] on button "Start" at bounding box center [622, 443] width 48 height 25
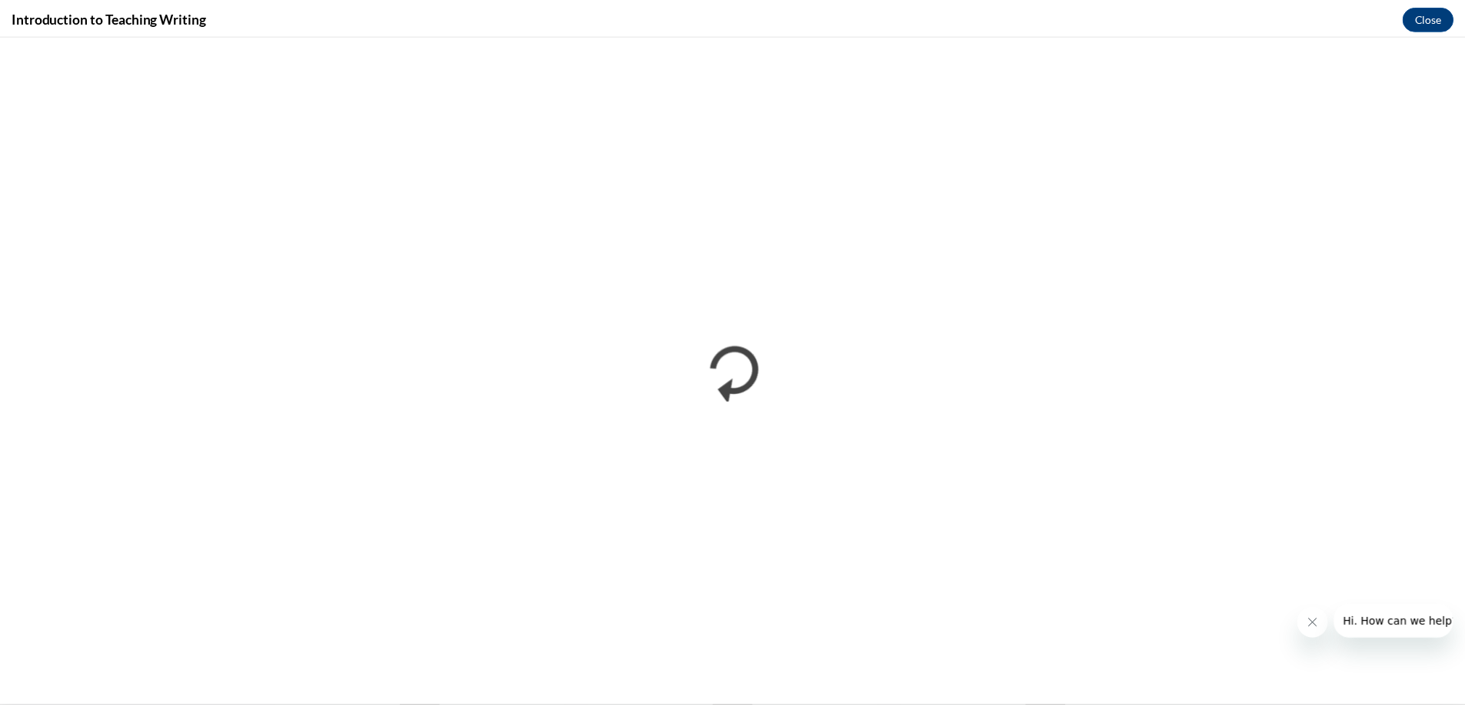
scroll to position [0, 0]
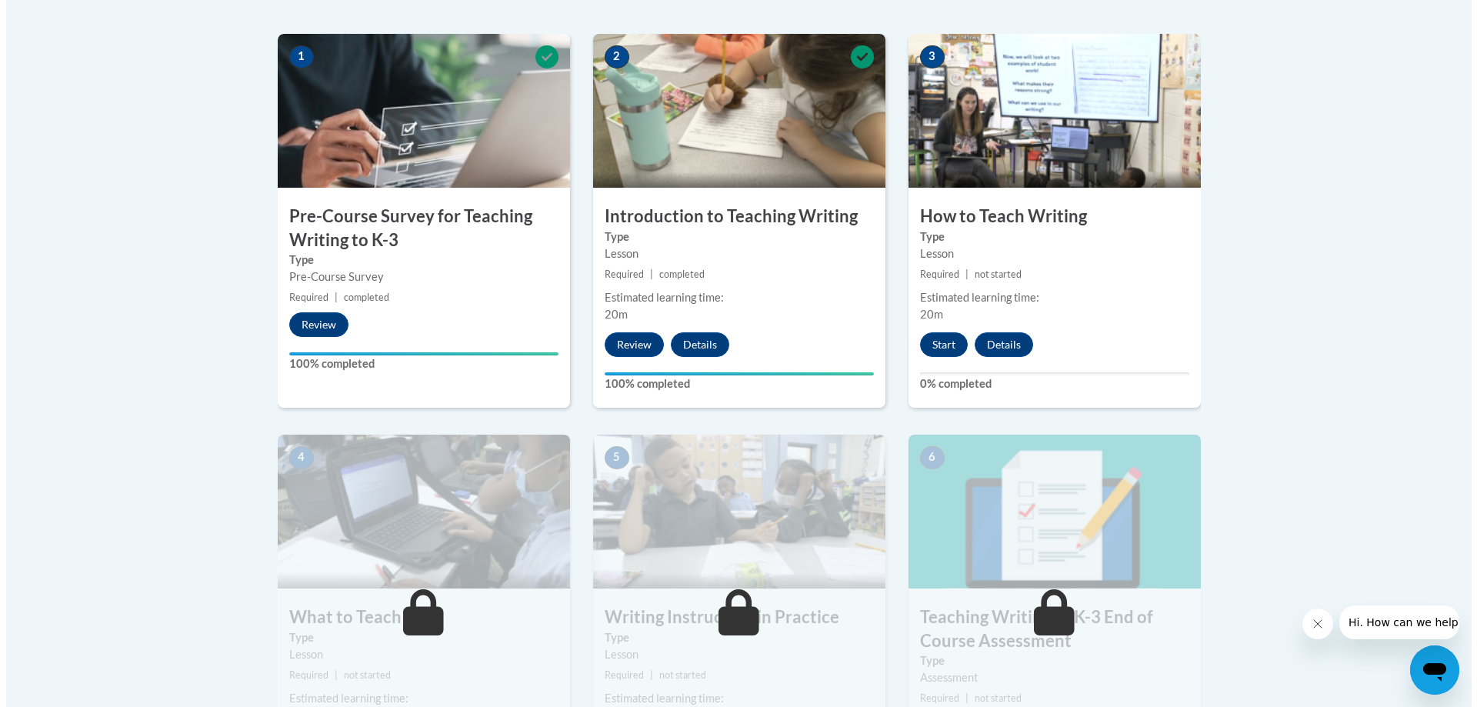
scroll to position [438, 0]
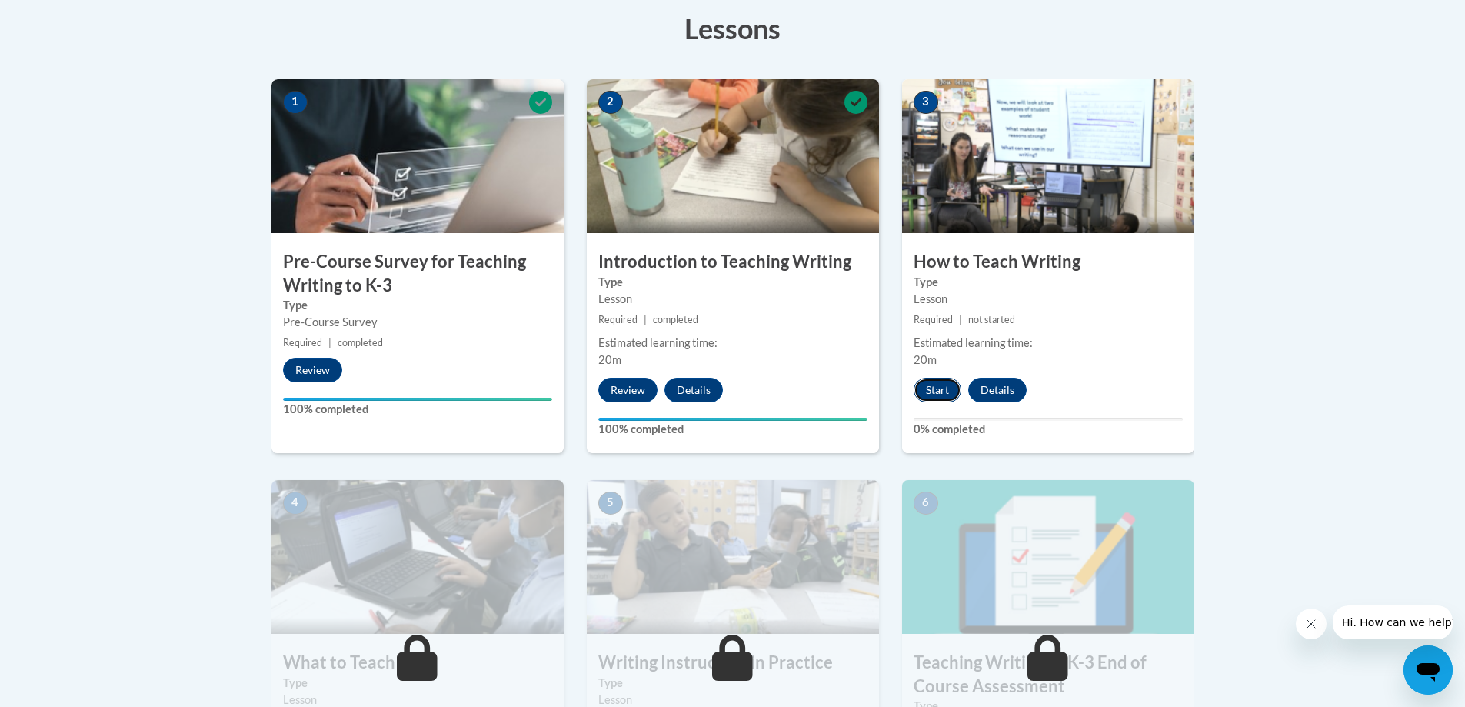
click at [937, 383] on button "Start" at bounding box center [938, 390] width 48 height 25
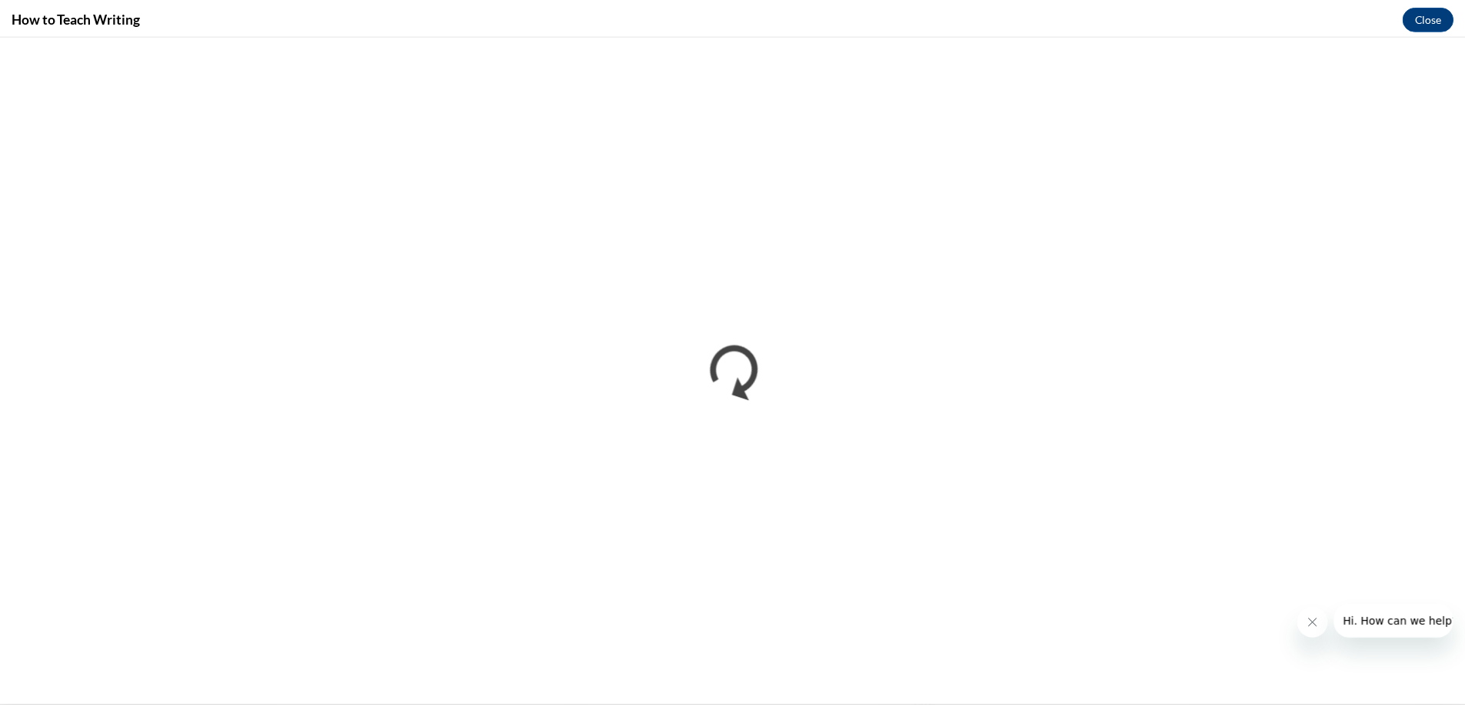
scroll to position [0, 0]
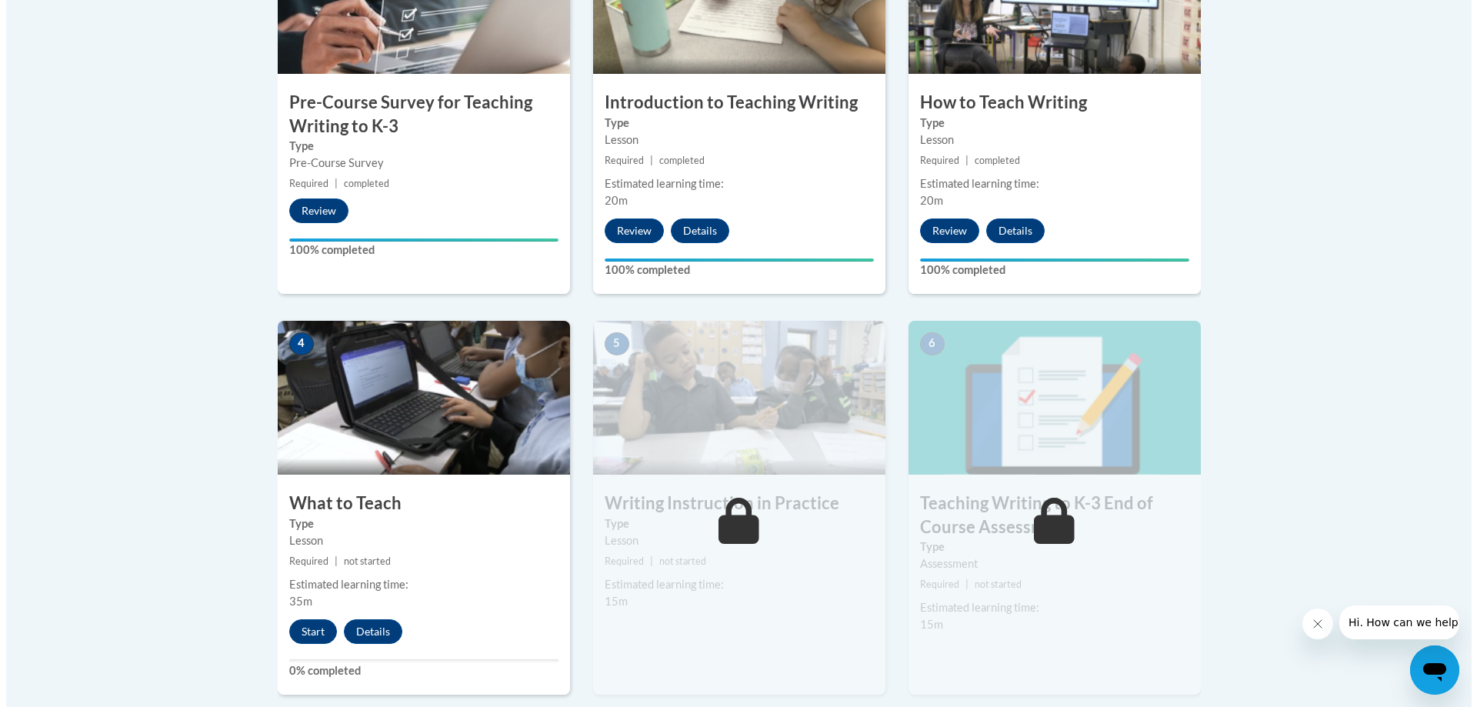
scroll to position [692, 0]
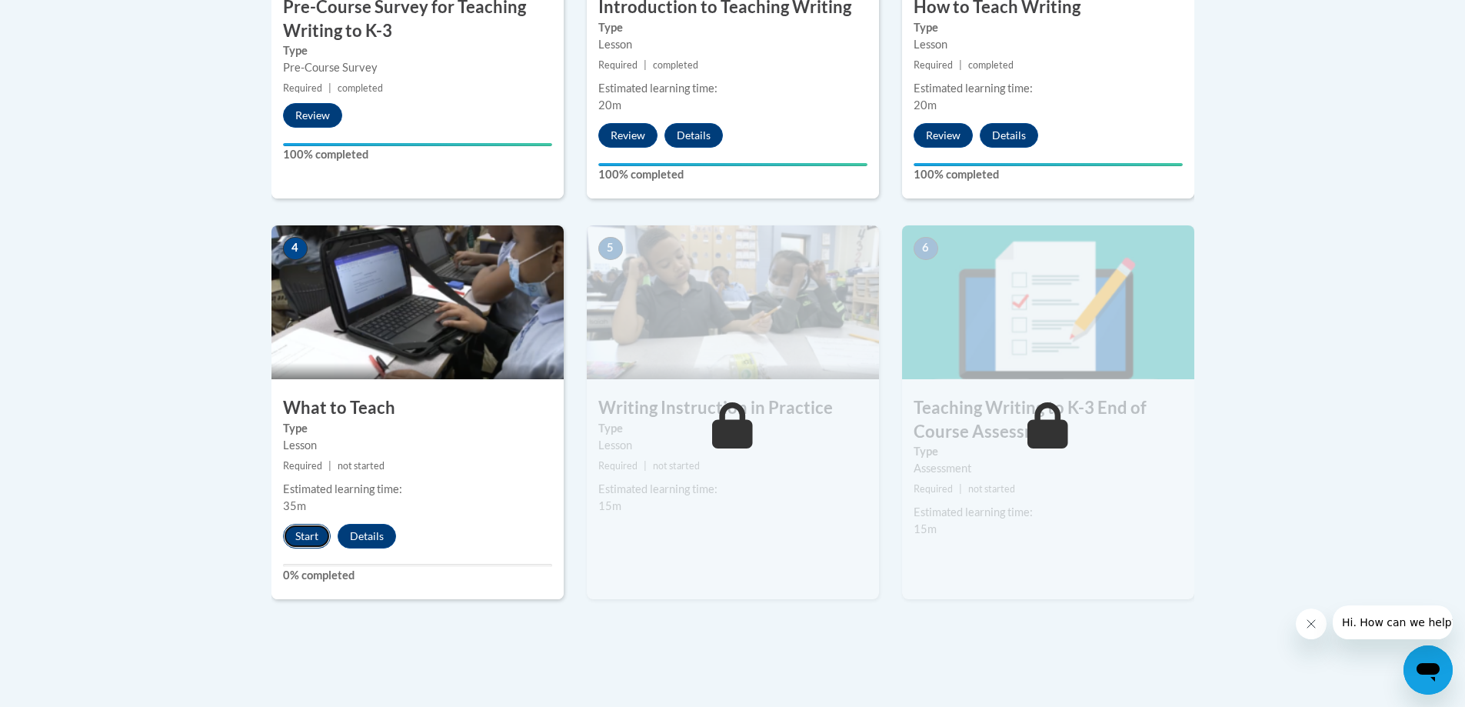
click at [297, 542] on button "Start" at bounding box center [307, 536] width 48 height 25
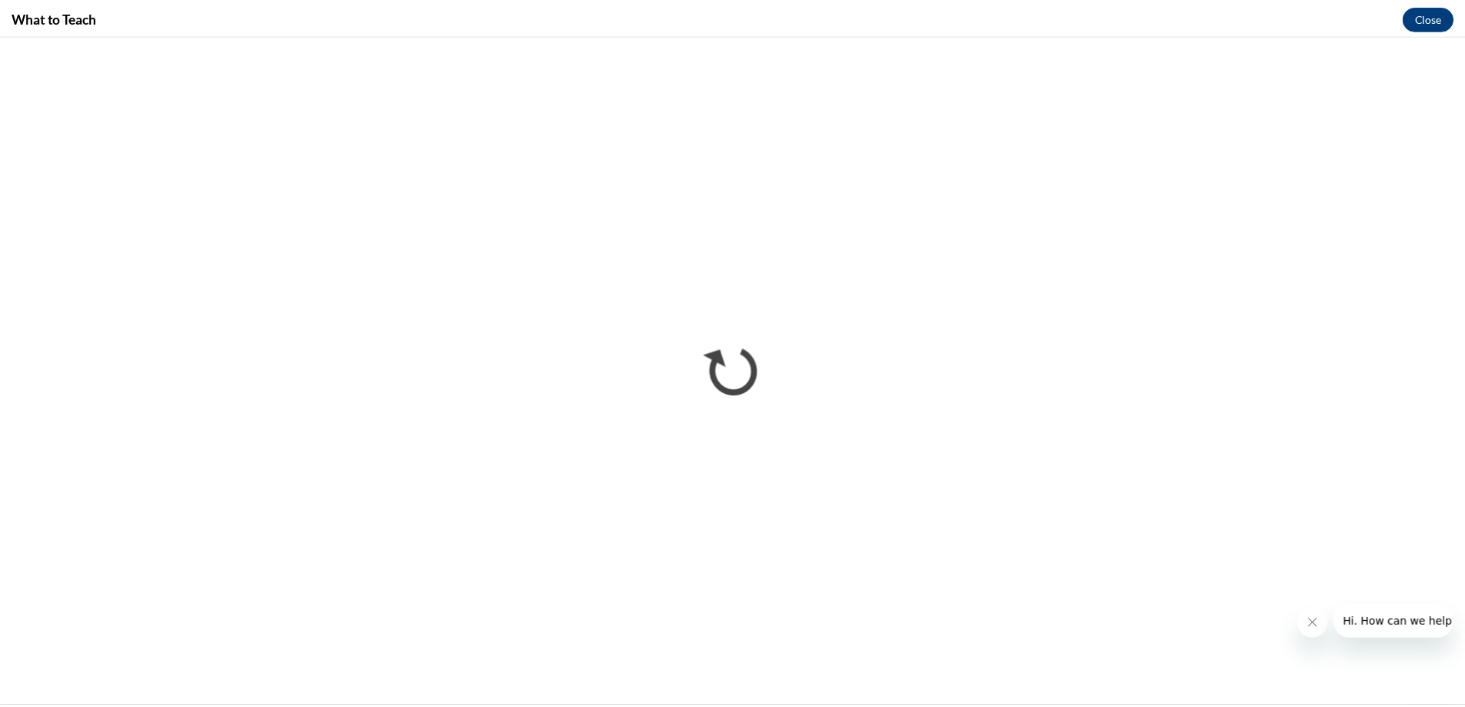
scroll to position [0, 0]
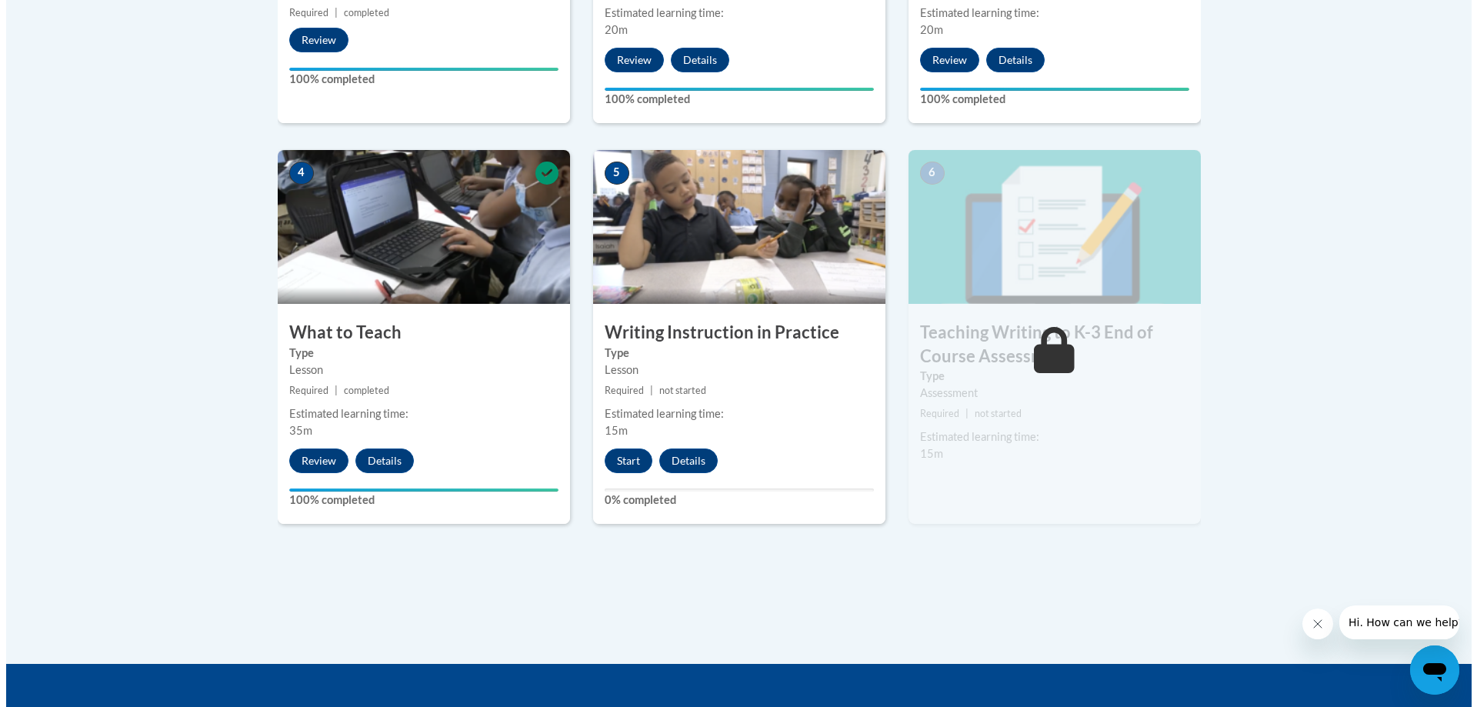
scroll to position [769, 0]
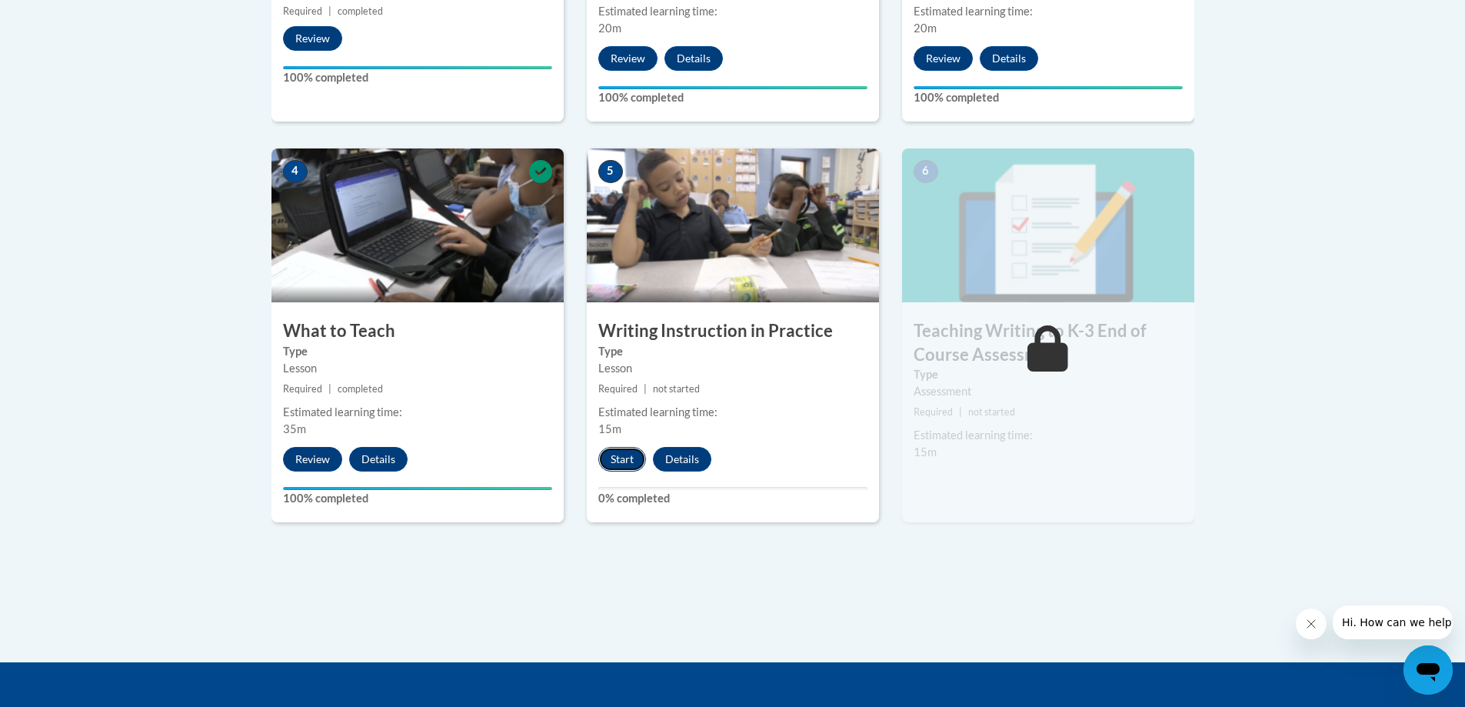
click at [632, 462] on button "Start" at bounding box center [622, 459] width 48 height 25
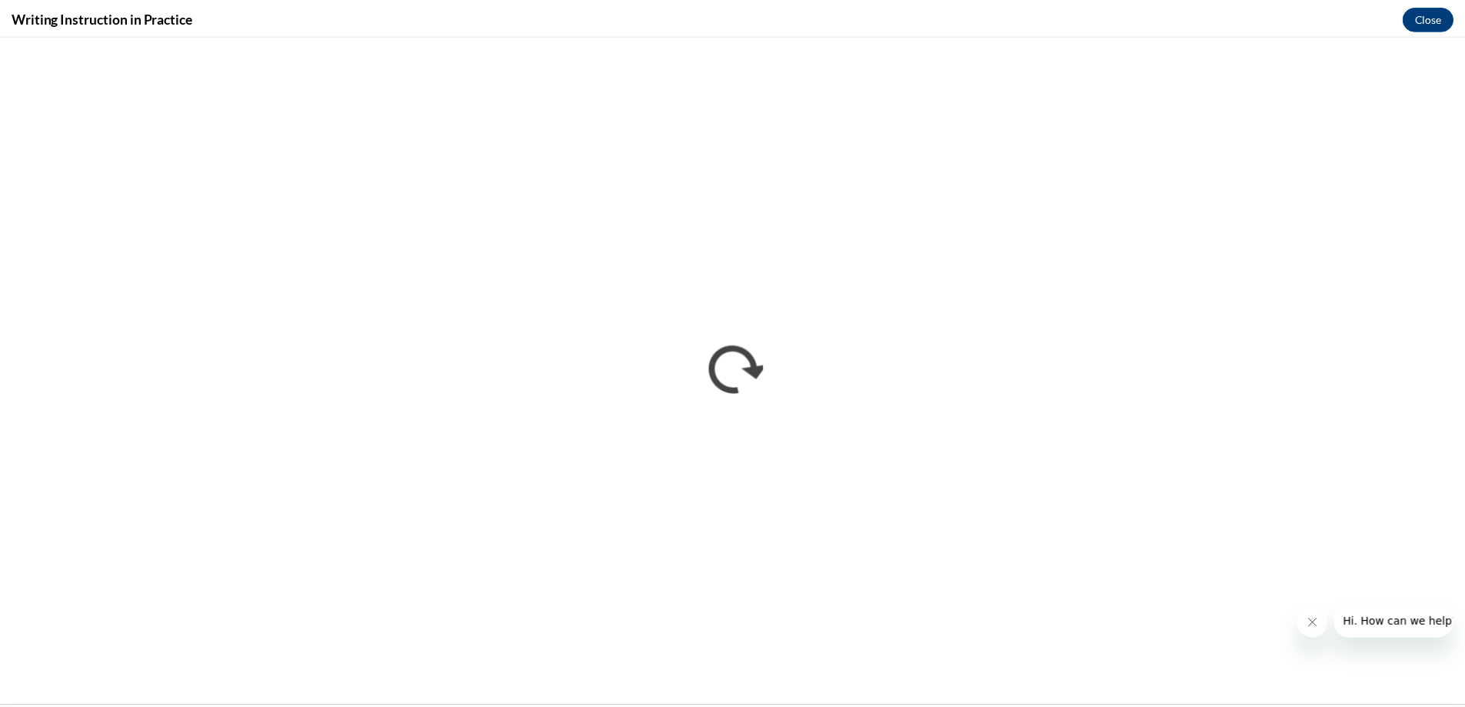
scroll to position [0, 0]
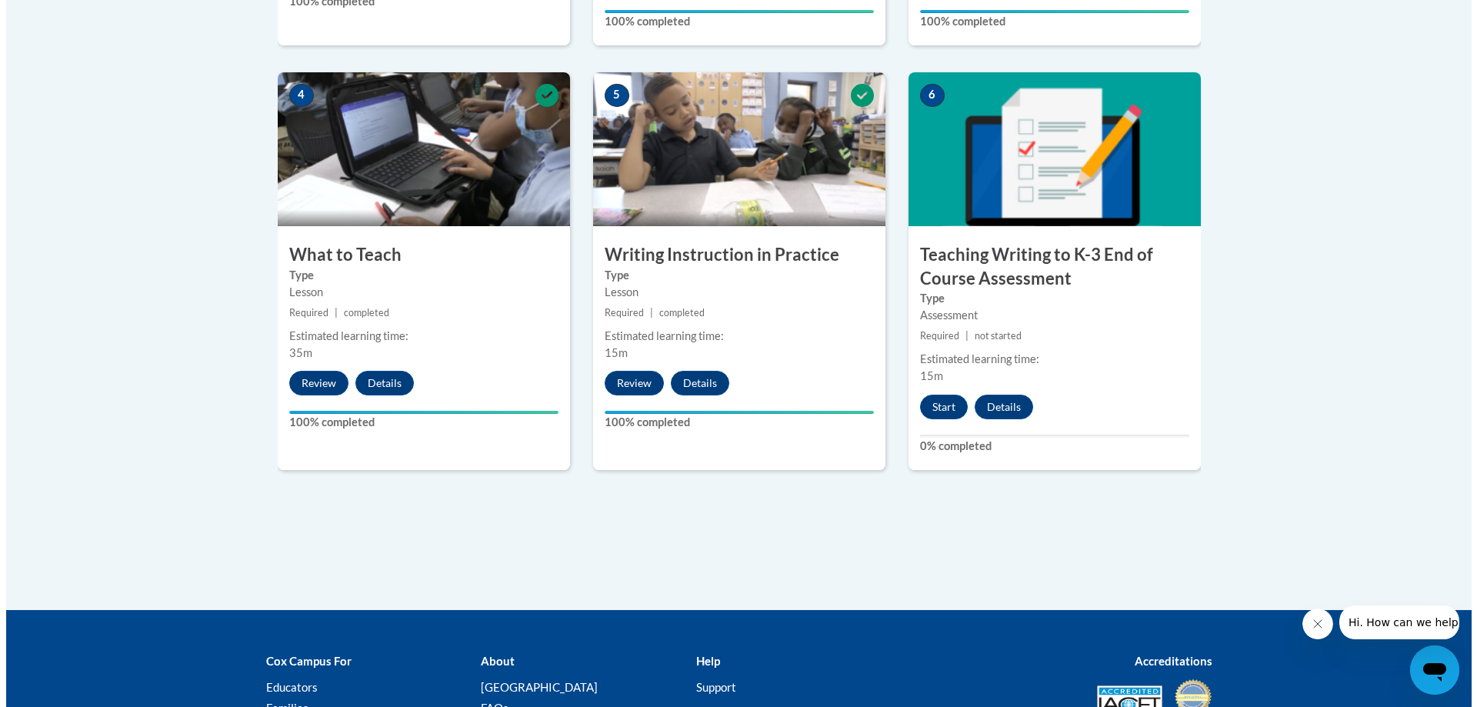
scroll to position [846, 0]
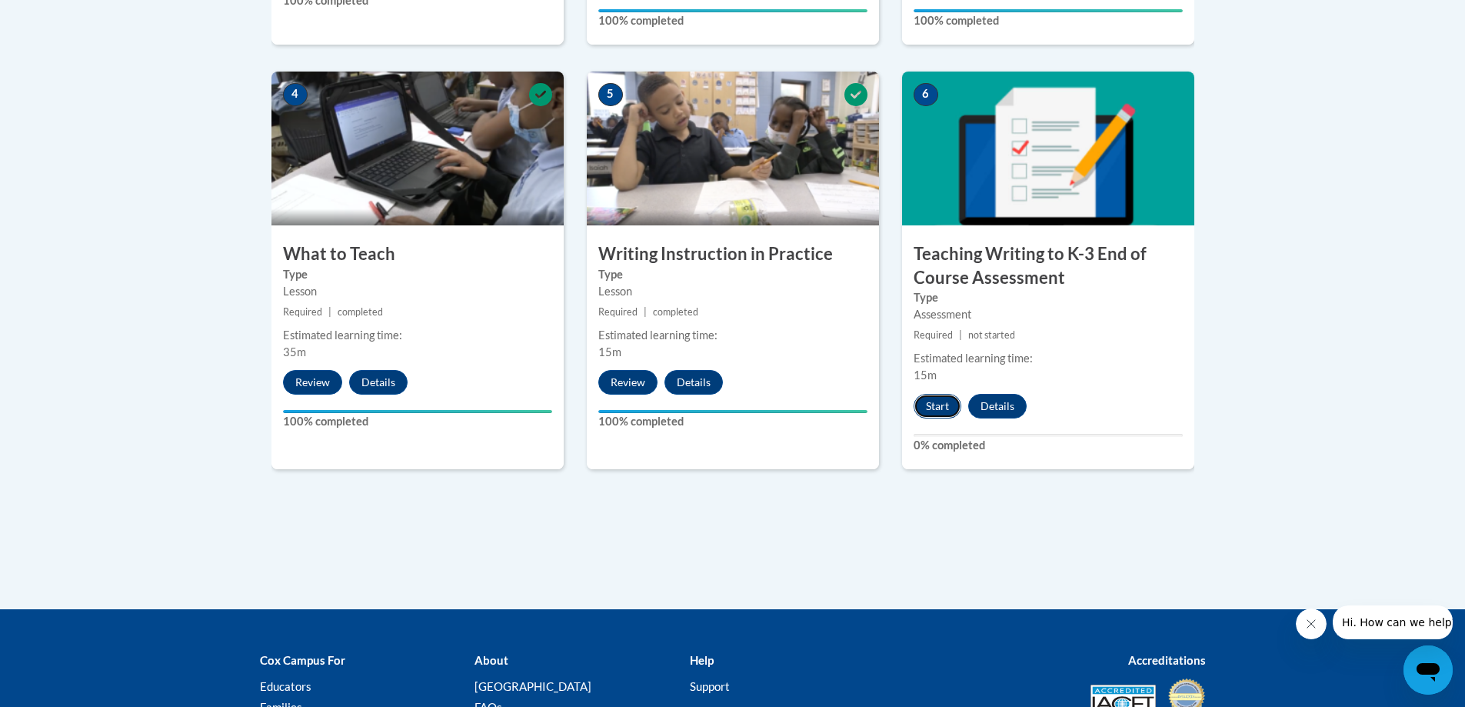
click at [937, 417] on button "Start" at bounding box center [938, 406] width 48 height 25
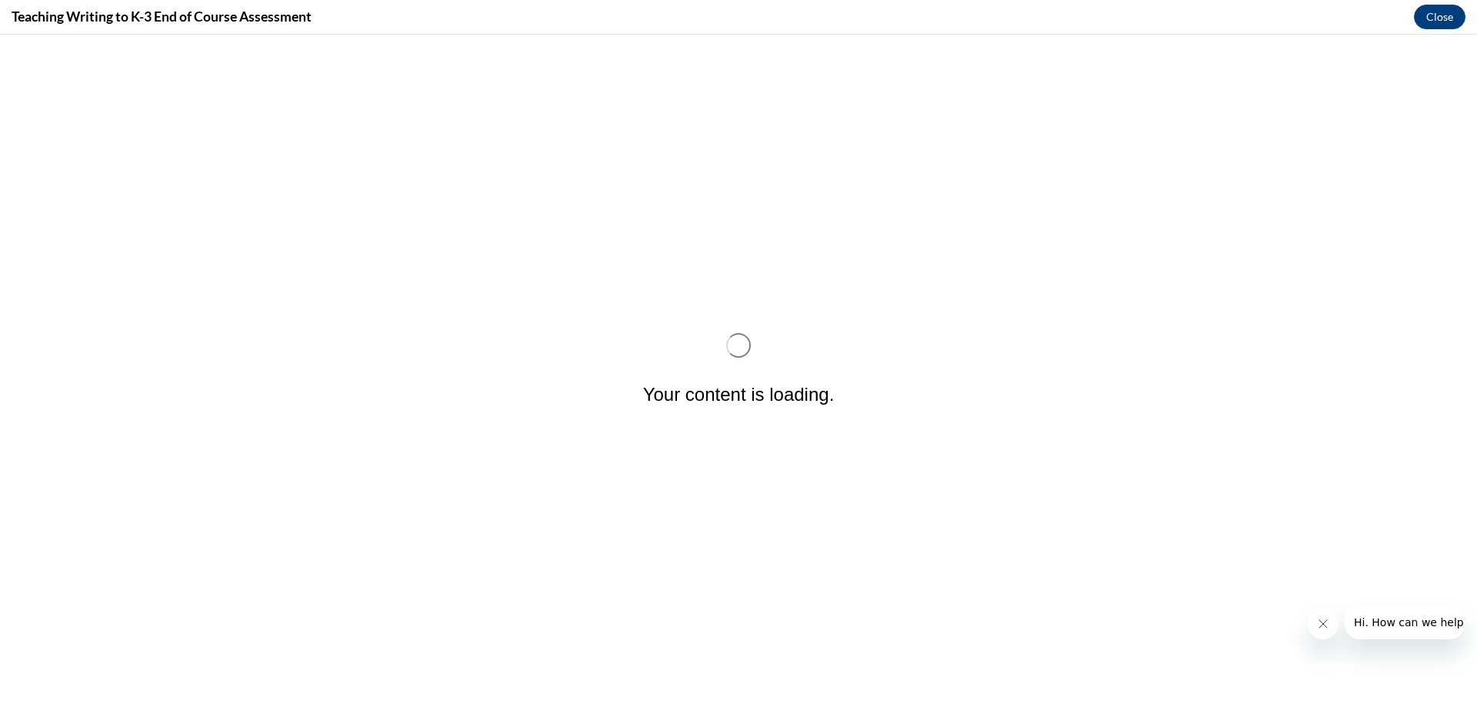
scroll to position [0, 0]
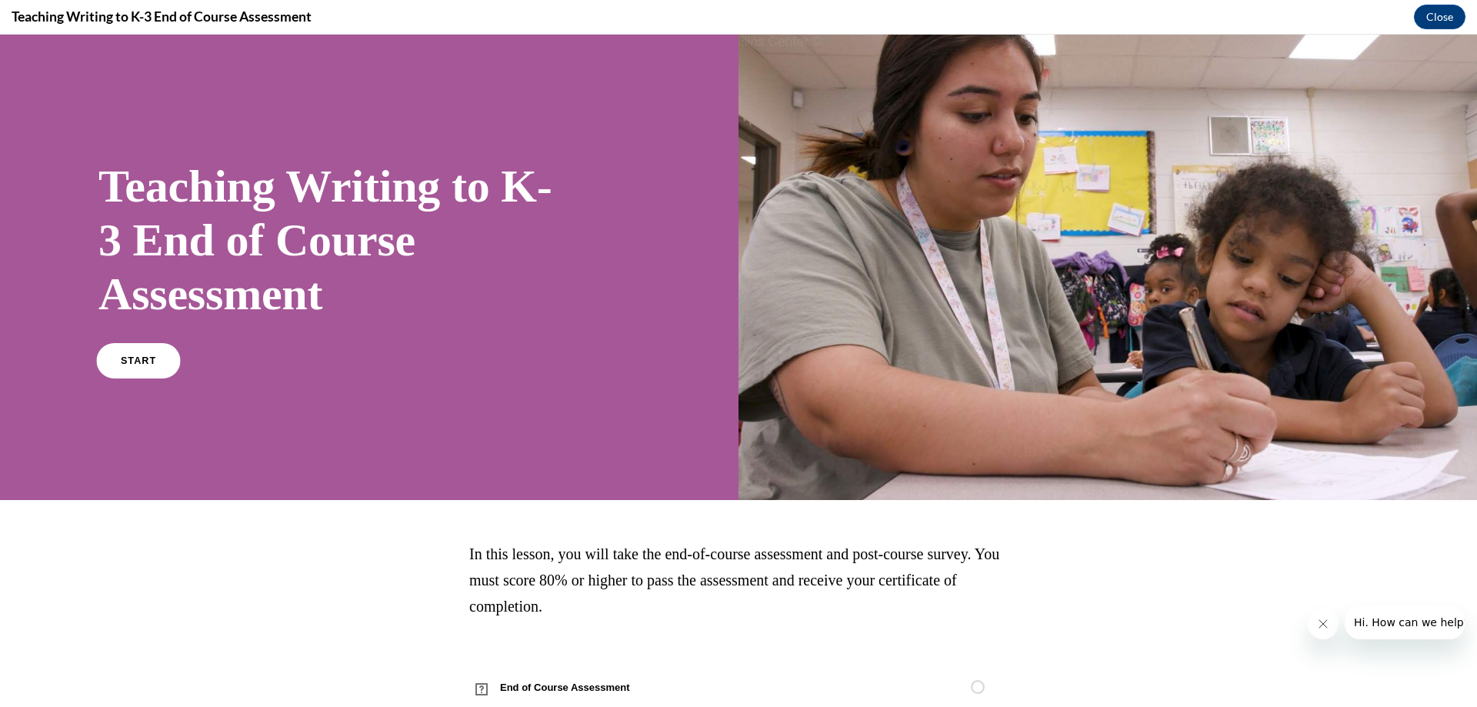
click at [145, 356] on span "START" at bounding box center [138, 361] width 35 height 12
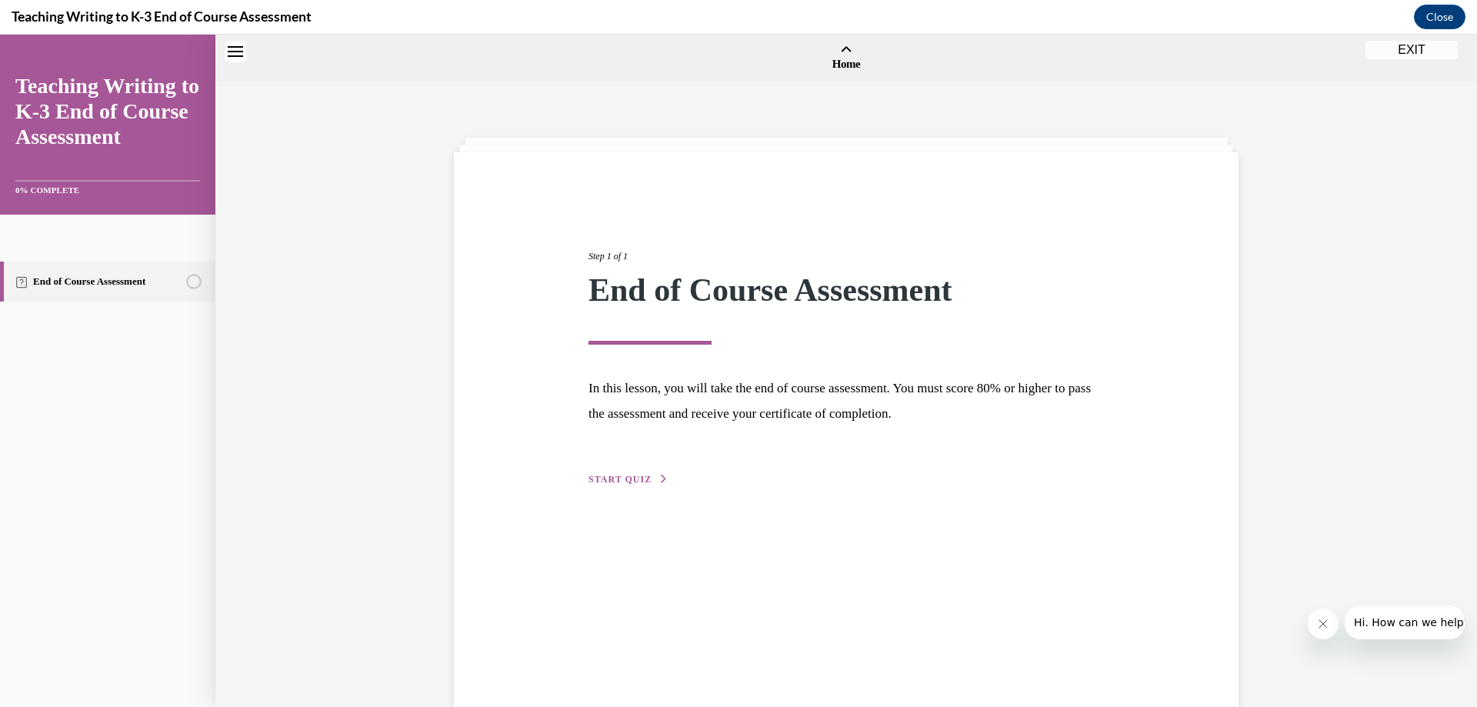
scroll to position [48, 0]
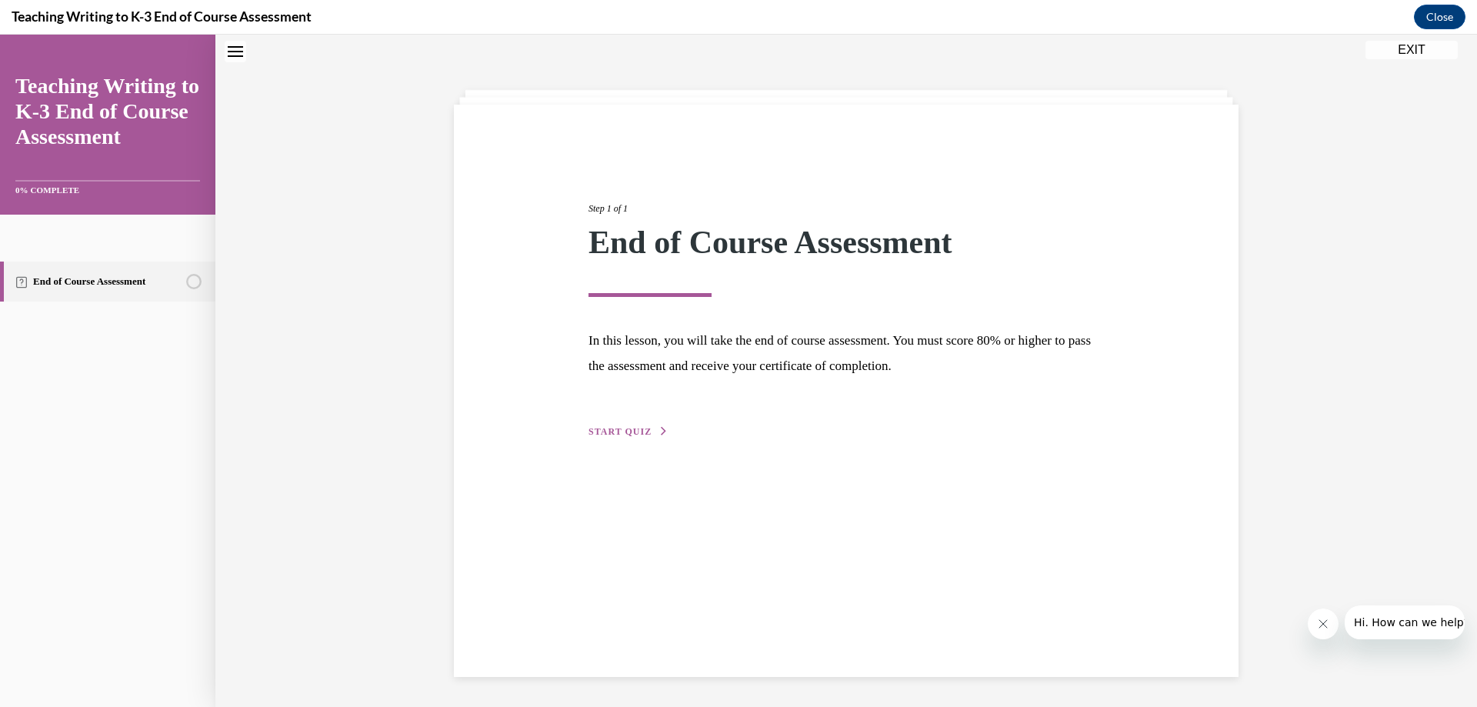
click at [615, 433] on span "START QUIZ" at bounding box center [619, 431] width 63 height 11
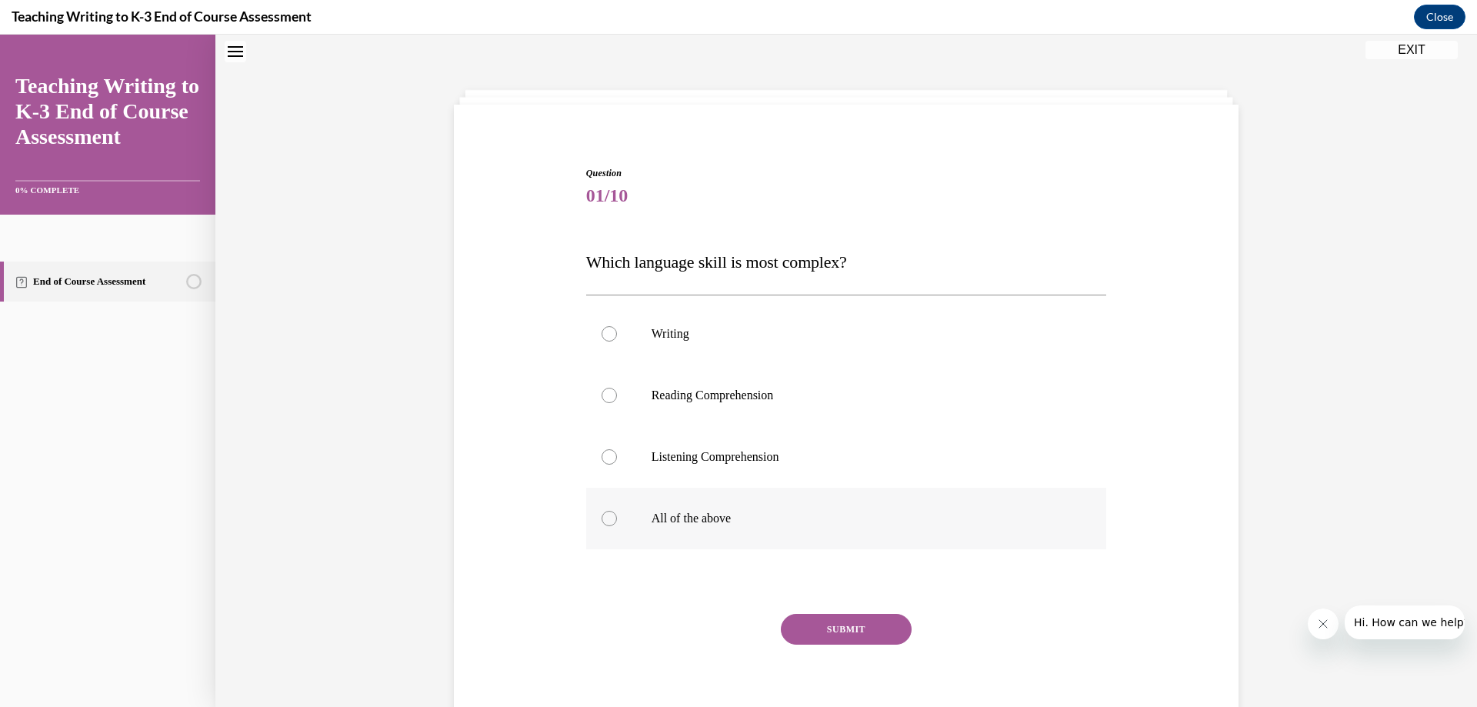
click at [962, 510] on label "All of the above" at bounding box center [846, 519] width 521 height 62
click at [617, 511] on input "All of the above" at bounding box center [609, 518] width 15 height 15
radio input "true"
click at [885, 622] on button "SUBMIT" at bounding box center [846, 629] width 131 height 31
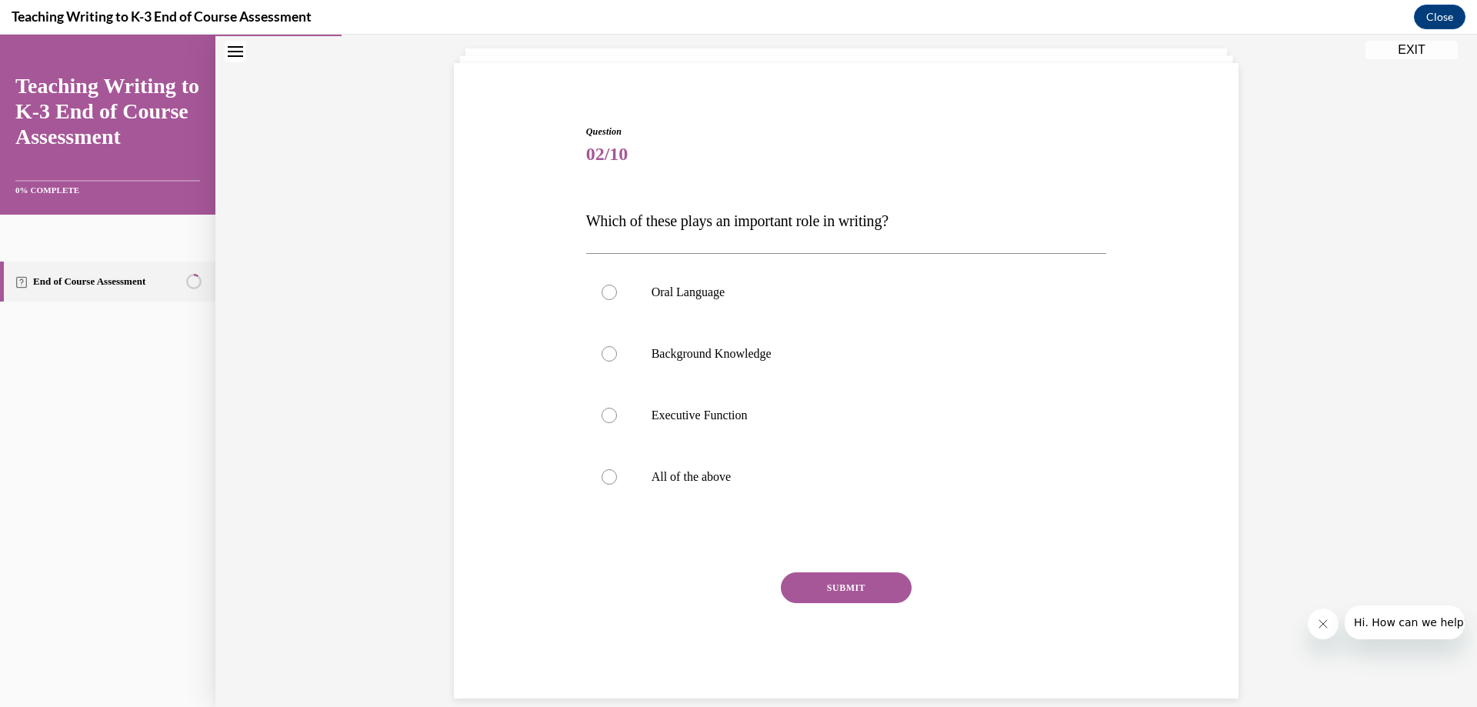
scroll to position [112, 0]
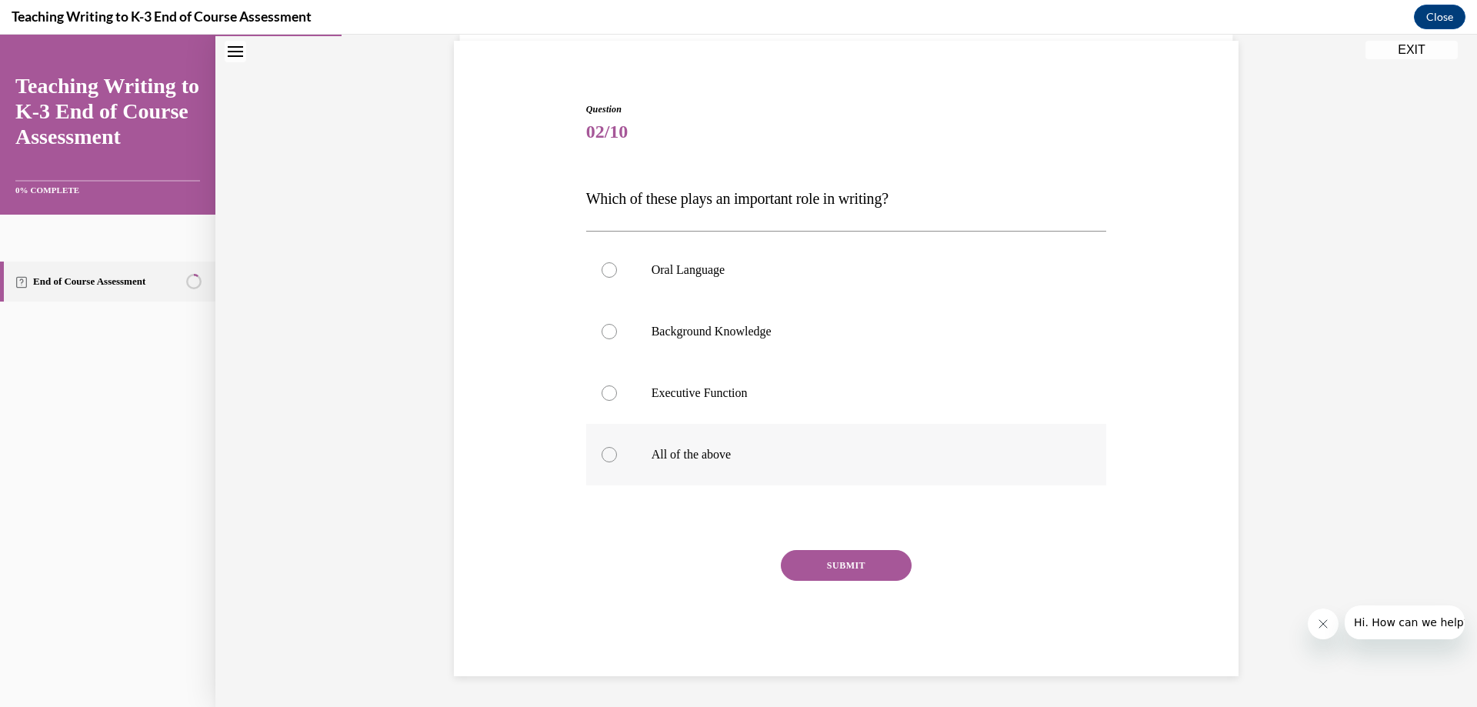
click at [848, 466] on label "All of the above" at bounding box center [846, 455] width 521 height 62
click at [617, 462] on input "All of the above" at bounding box center [609, 454] width 15 height 15
radio input "true"
click at [878, 565] on button "SUBMIT" at bounding box center [846, 565] width 131 height 31
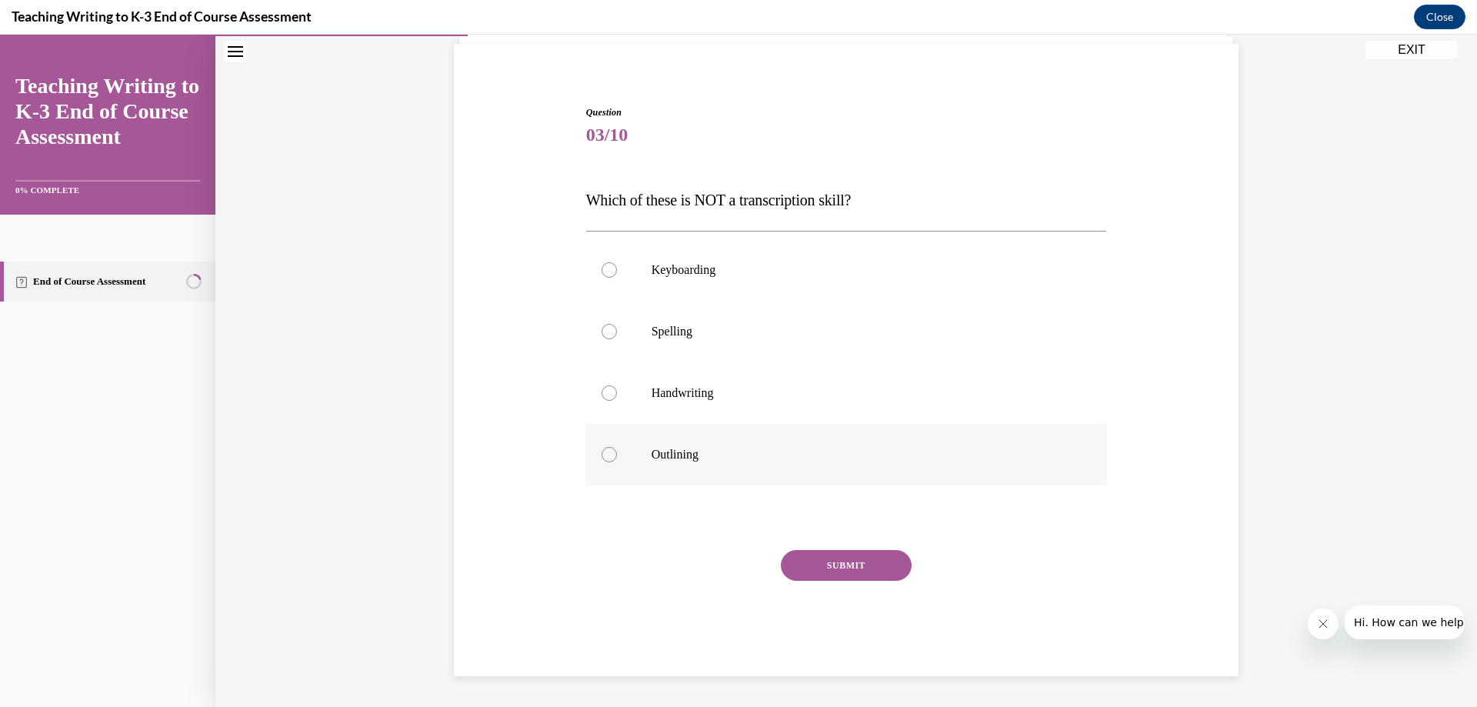
click at [712, 449] on p "Outlining" at bounding box center [860, 454] width 417 height 15
click at [617, 449] on input "Outlining" at bounding box center [609, 454] width 15 height 15
radio input "true"
click at [855, 572] on button "SUBMIT" at bounding box center [846, 565] width 131 height 31
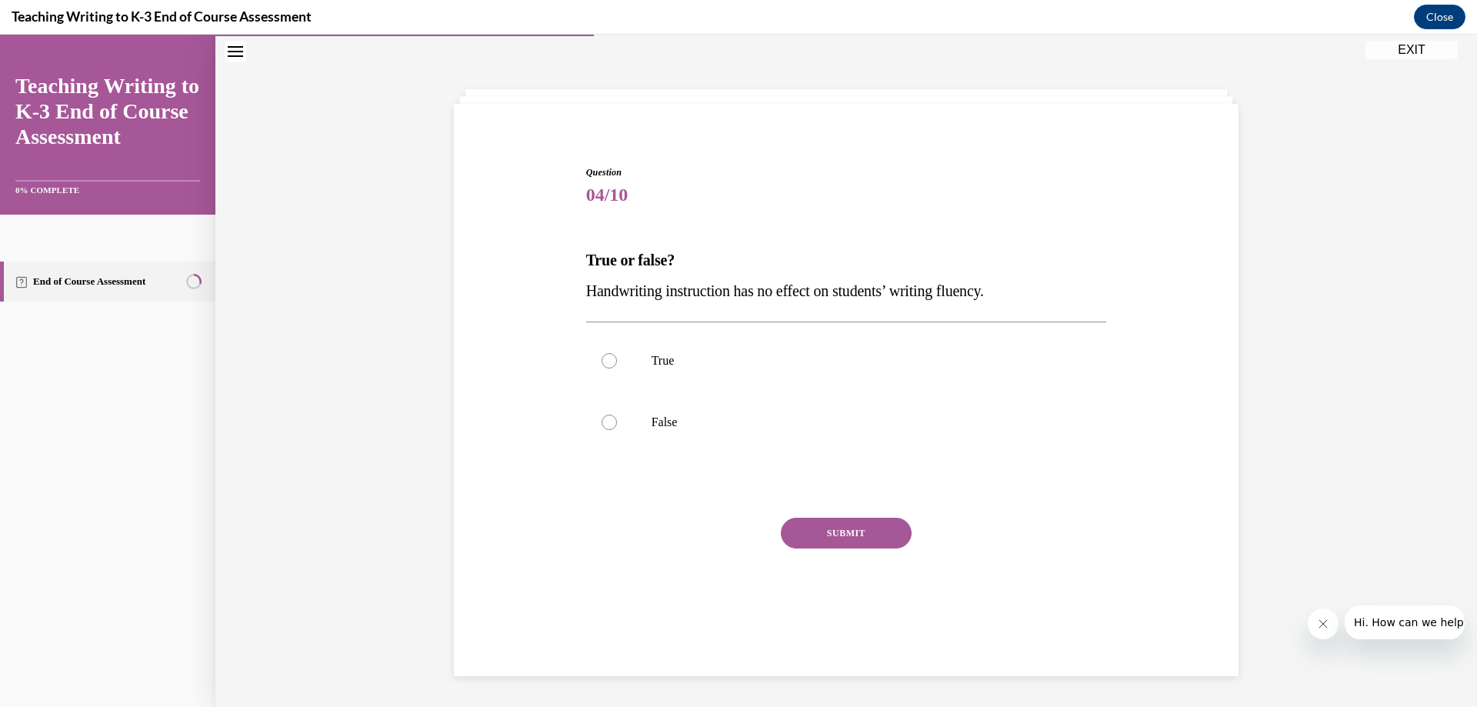
scroll to position [48, 0]
click at [747, 432] on label "False" at bounding box center [846, 423] width 521 height 62
click at [617, 430] on input "False" at bounding box center [609, 422] width 15 height 15
radio input "true"
click at [800, 538] on button "SUBMIT" at bounding box center [846, 533] width 131 height 31
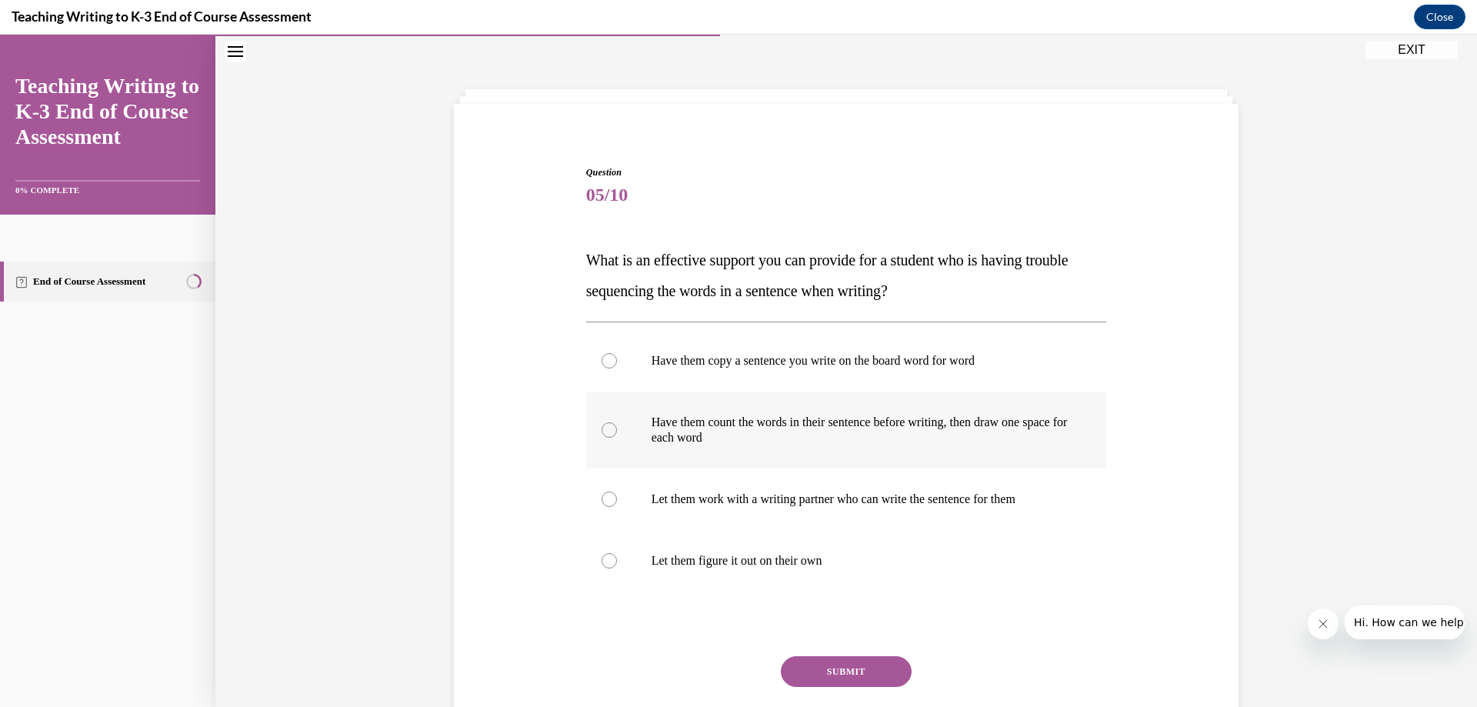
click at [967, 446] on label "Have them count the words in their sentence before writing, then draw one space…" at bounding box center [846, 430] width 521 height 77
click at [617, 438] on input "Have them count the words in their sentence before writing, then draw one space…" at bounding box center [609, 429] width 15 height 15
radio input "true"
click at [867, 662] on button "SUBMIT" at bounding box center [846, 671] width 131 height 31
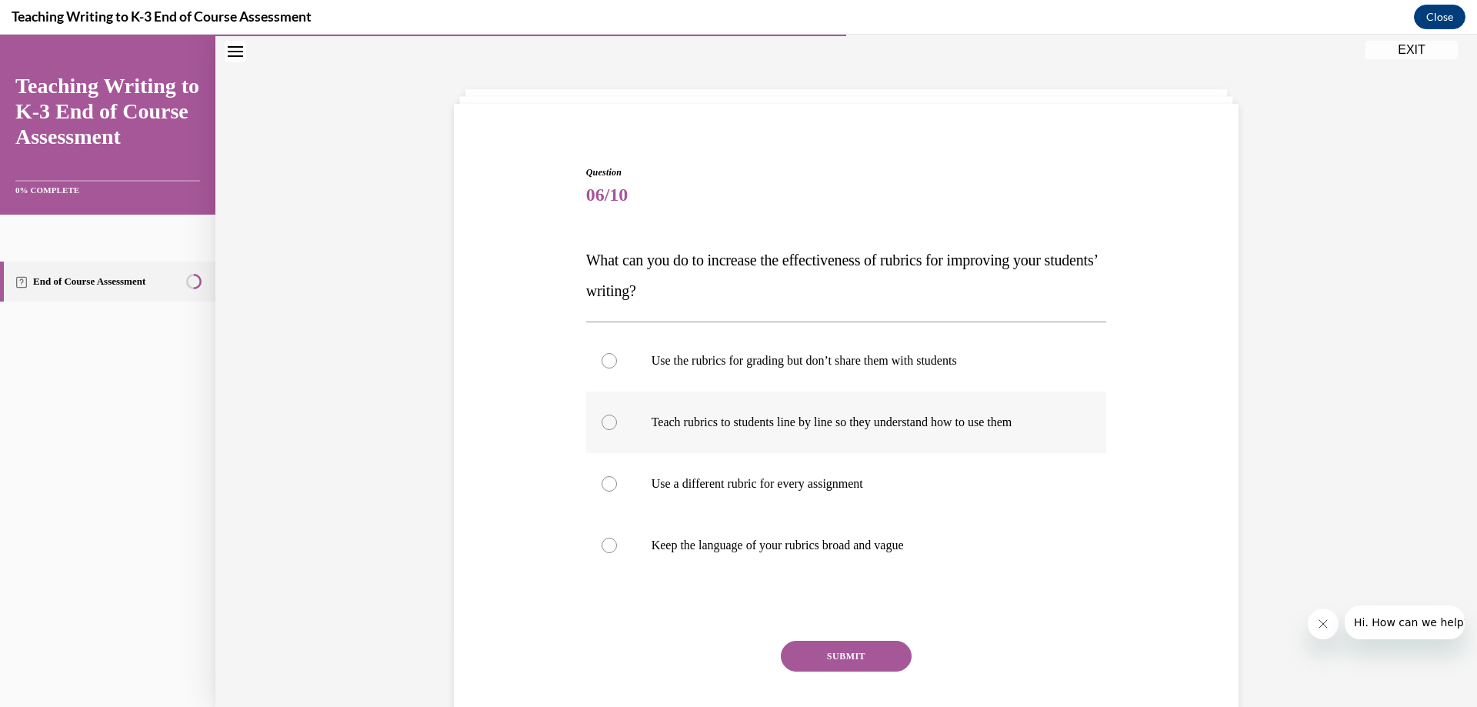
drag, startPoint x: 802, startPoint y: 422, endPoint x: 805, endPoint y: 459, distance: 37.1
click at [802, 421] on p "Teach rubrics to students line by line so they understand how to use them" at bounding box center [860, 422] width 417 height 15
click at [617, 421] on input "Teach rubrics to students line by line so they understand how to use them" at bounding box center [609, 422] width 15 height 15
radio input "true"
click at [852, 659] on button "SUBMIT" at bounding box center [846, 656] width 131 height 31
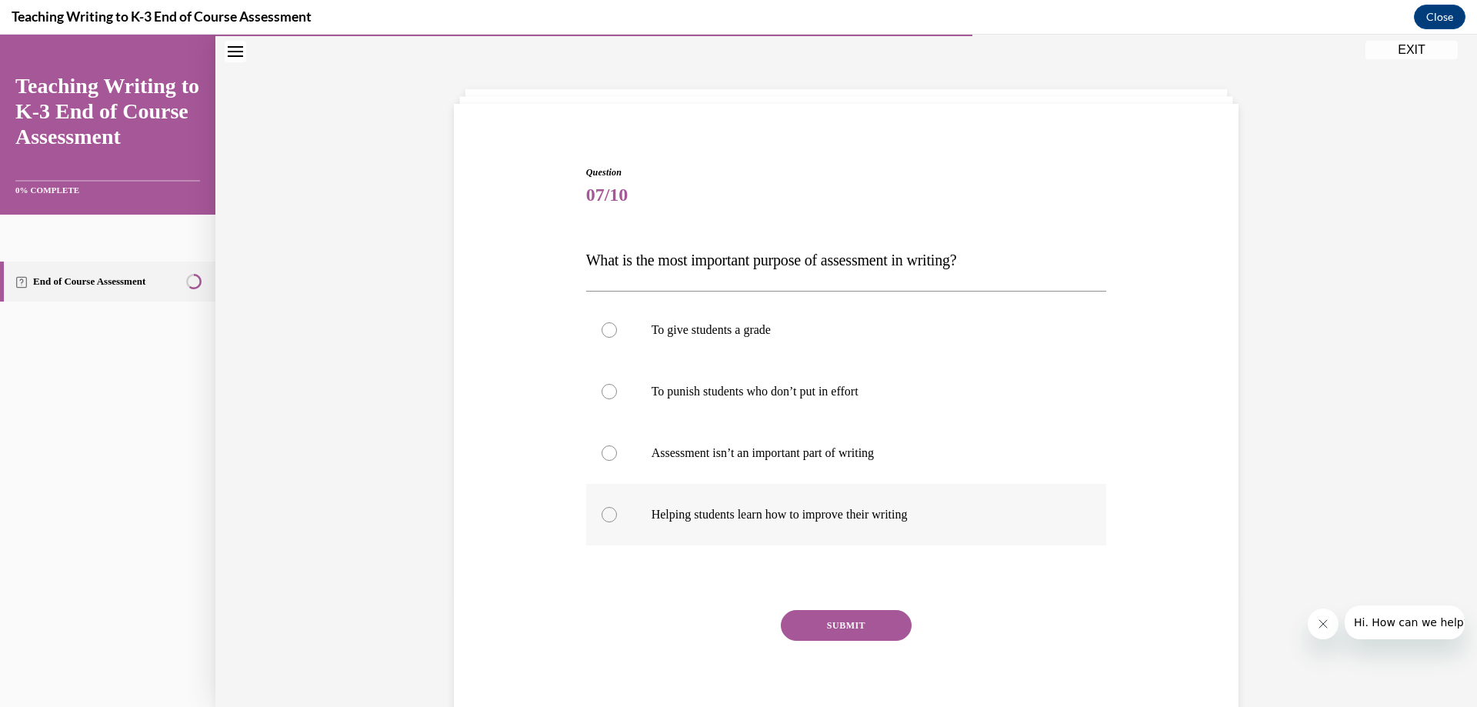
click at [936, 518] on p "Helping students learn how to improve their writing" at bounding box center [860, 514] width 417 height 15
click at [617, 518] on input "Helping students learn how to improve their writing" at bounding box center [609, 514] width 15 height 15
radio input "true"
click at [828, 640] on button "SUBMIT" at bounding box center [846, 625] width 131 height 31
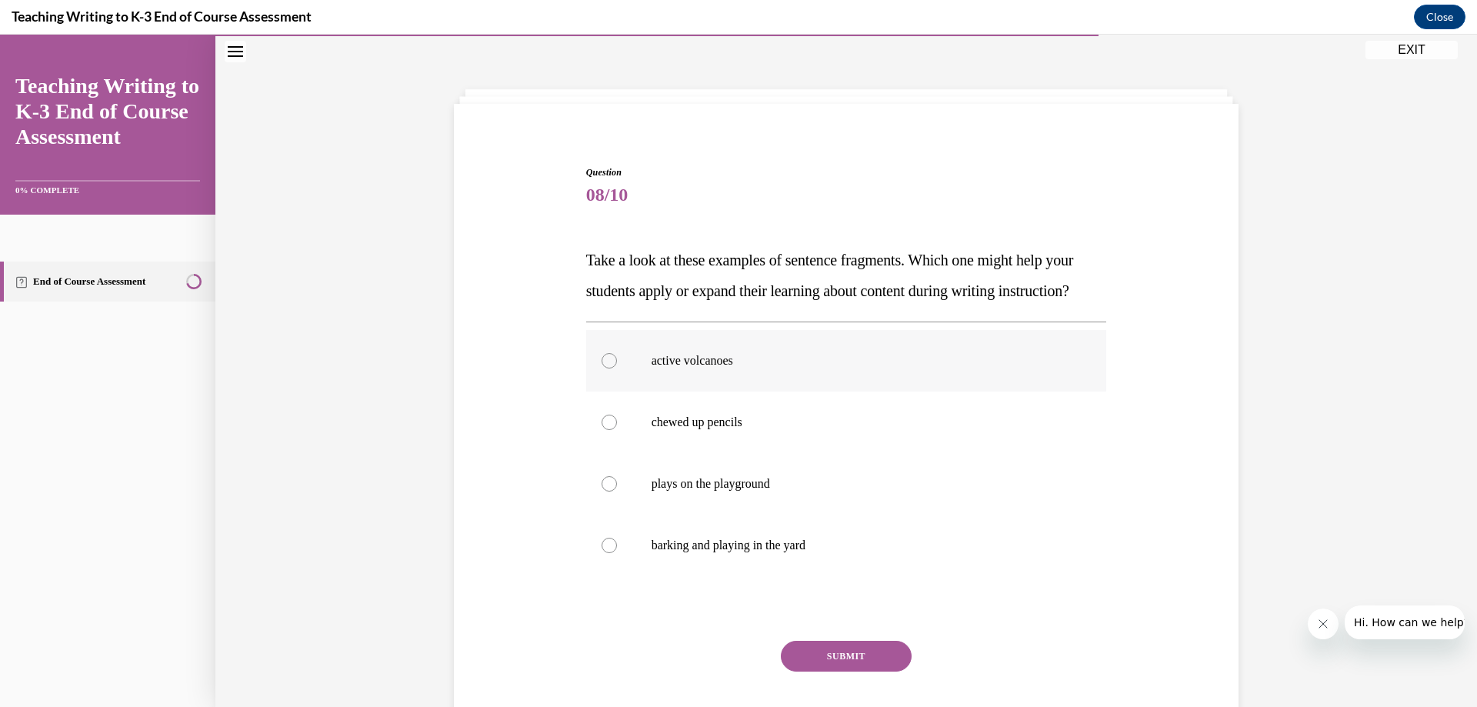
click at [846, 368] on p "active volcanoes" at bounding box center [860, 360] width 417 height 15
click at [617, 368] on input "active volcanoes" at bounding box center [609, 360] width 15 height 15
radio input "true"
click at [860, 672] on button "SUBMIT" at bounding box center [846, 656] width 131 height 31
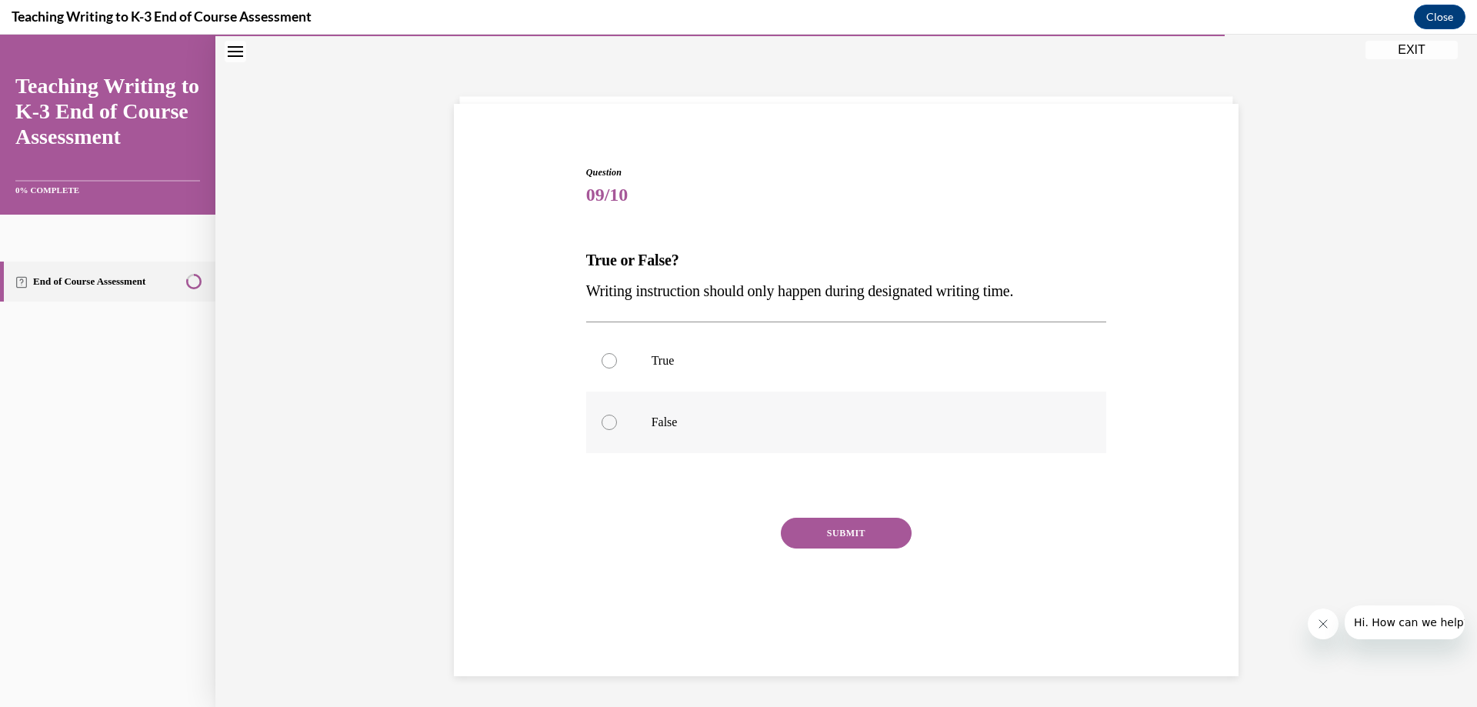
click at [678, 429] on p "False" at bounding box center [860, 422] width 417 height 15
click at [617, 429] on input "False" at bounding box center [609, 422] width 15 height 15
radio input "true"
click at [815, 526] on button "SUBMIT" at bounding box center [846, 533] width 131 height 31
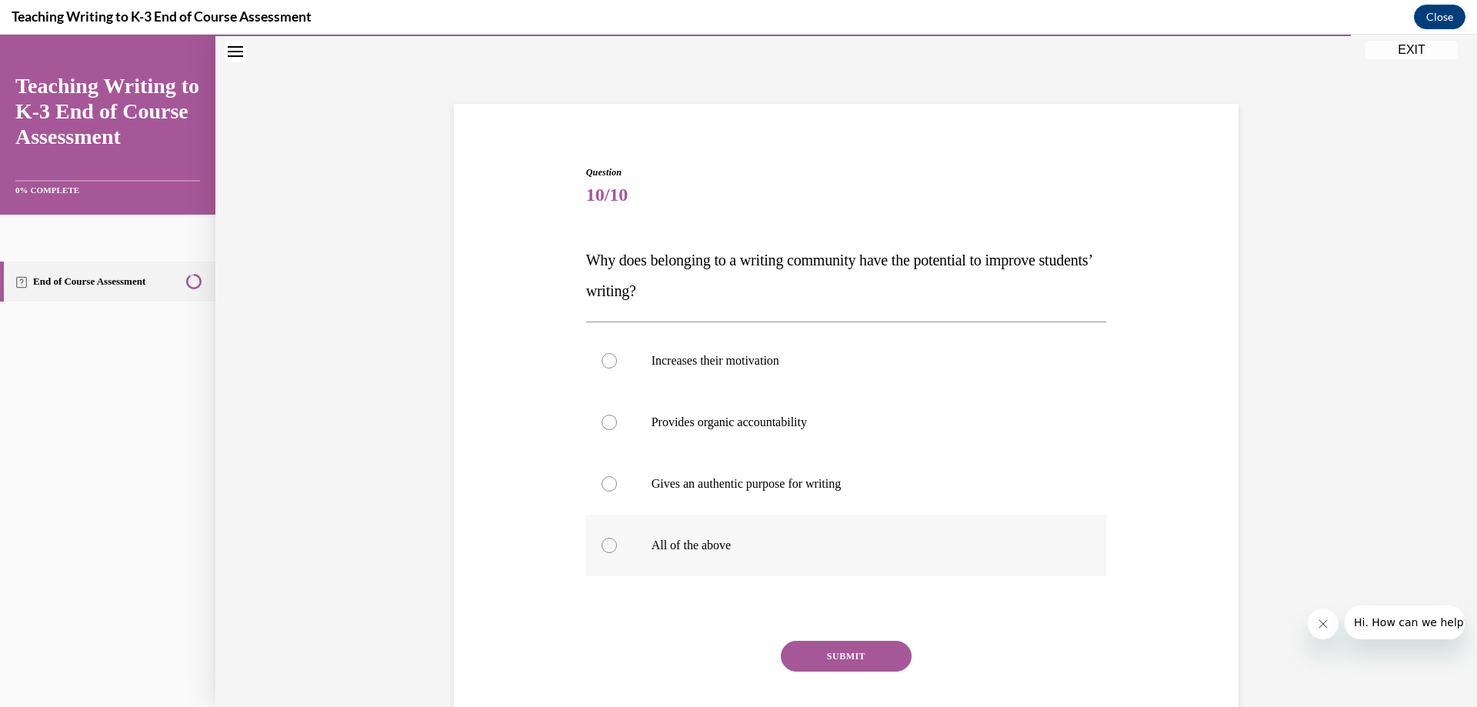
click at [711, 545] on p "All of the above" at bounding box center [860, 545] width 417 height 15
click at [617, 545] on input "All of the above" at bounding box center [609, 545] width 15 height 15
radio input "true"
click at [791, 661] on button "SUBMIT" at bounding box center [846, 656] width 131 height 31
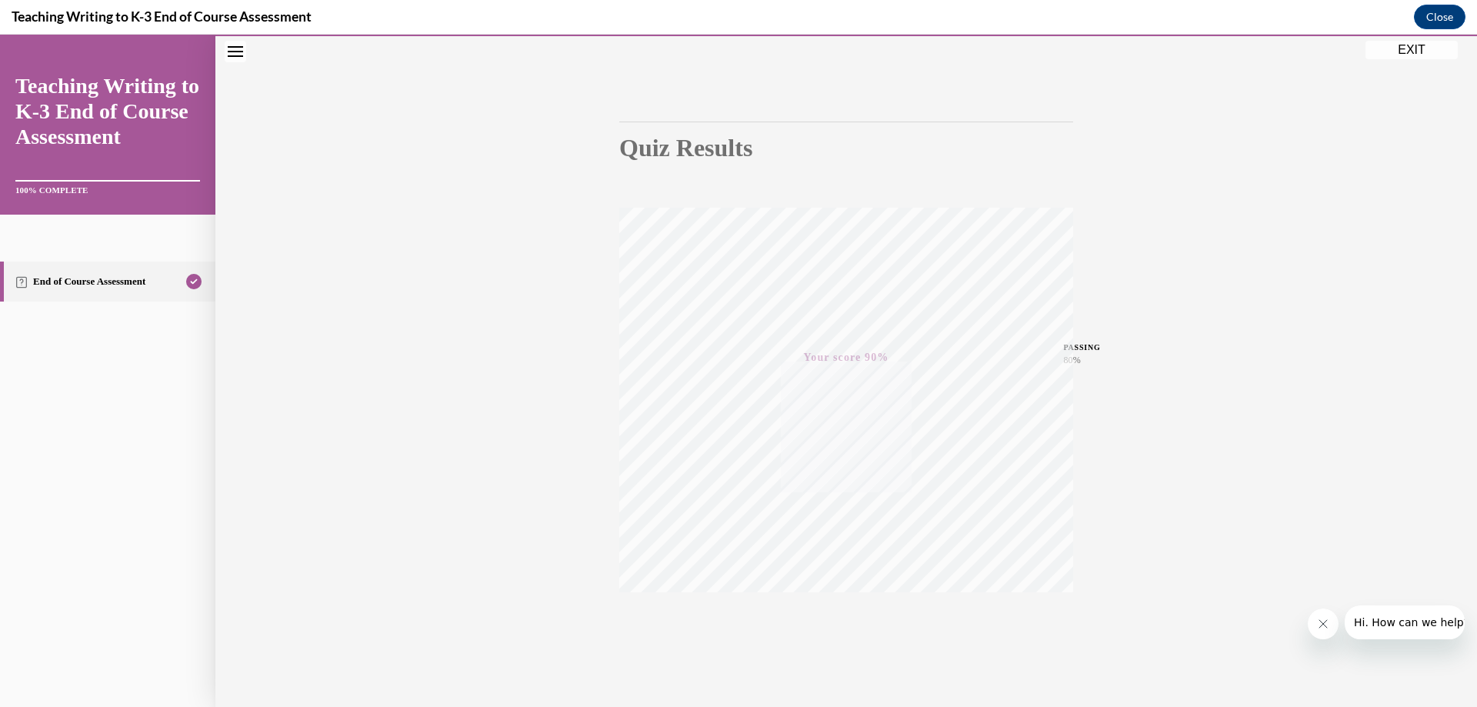
scroll to position [116, 0]
click at [1401, 43] on button "EXIT" at bounding box center [1411, 50] width 92 height 18
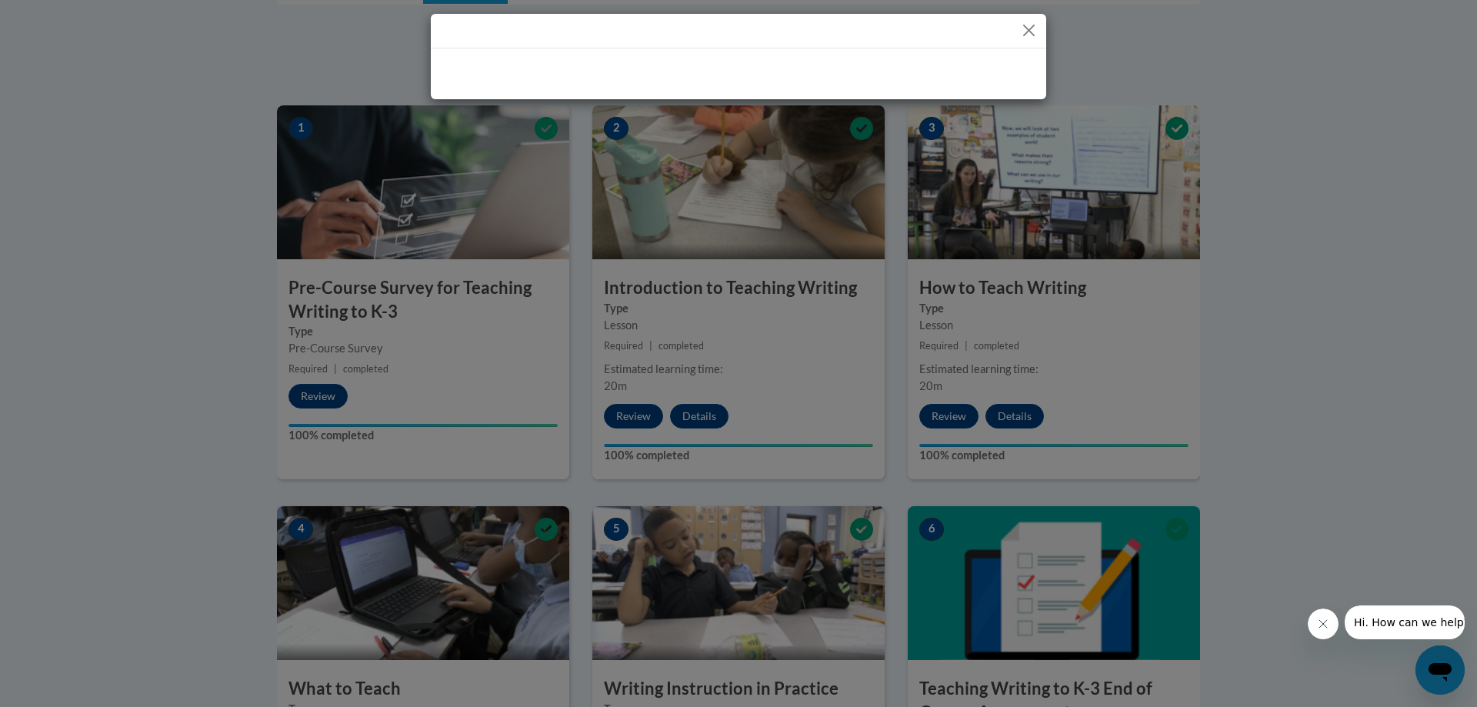
scroll to position [385, 0]
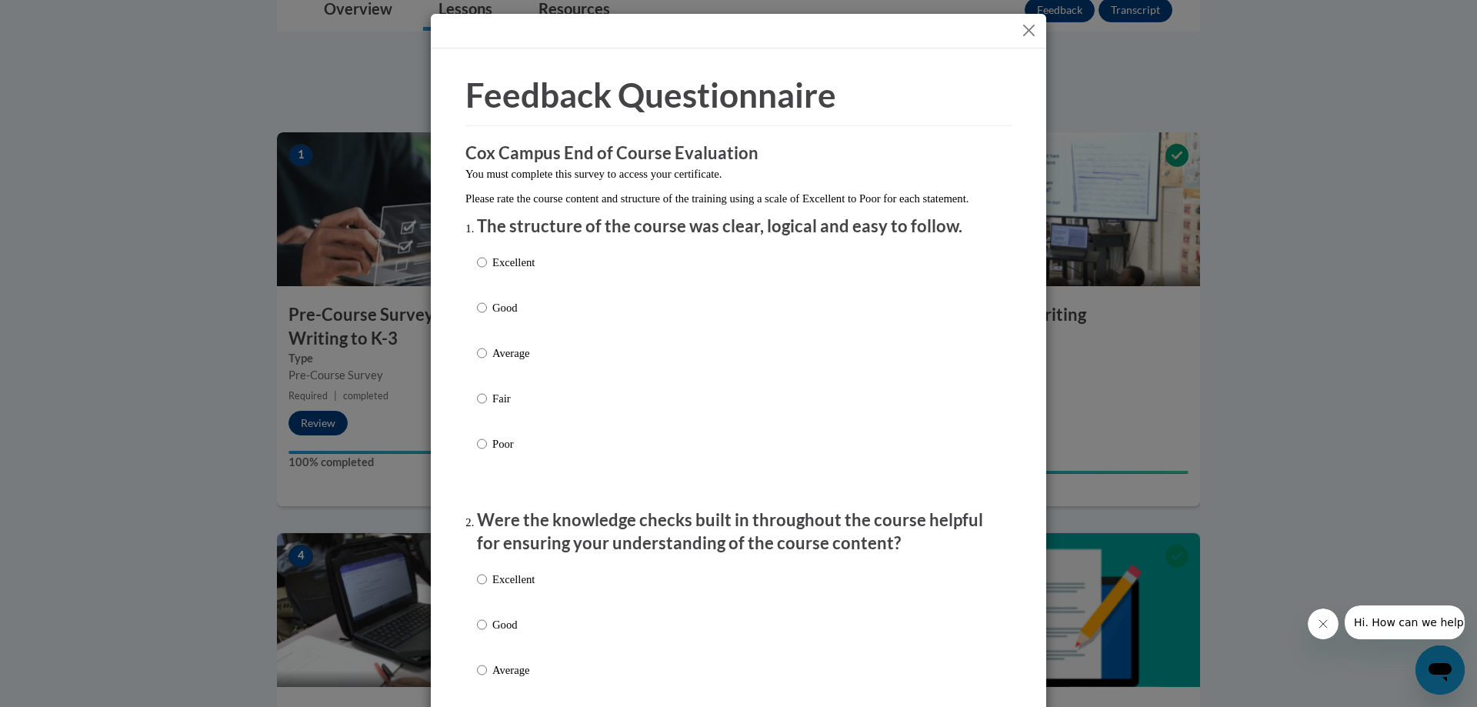
click at [505, 271] on p "Excellent" at bounding box center [513, 262] width 42 height 17
click at [487, 271] on input "Excellent" at bounding box center [482, 262] width 10 height 17
radio input "true"
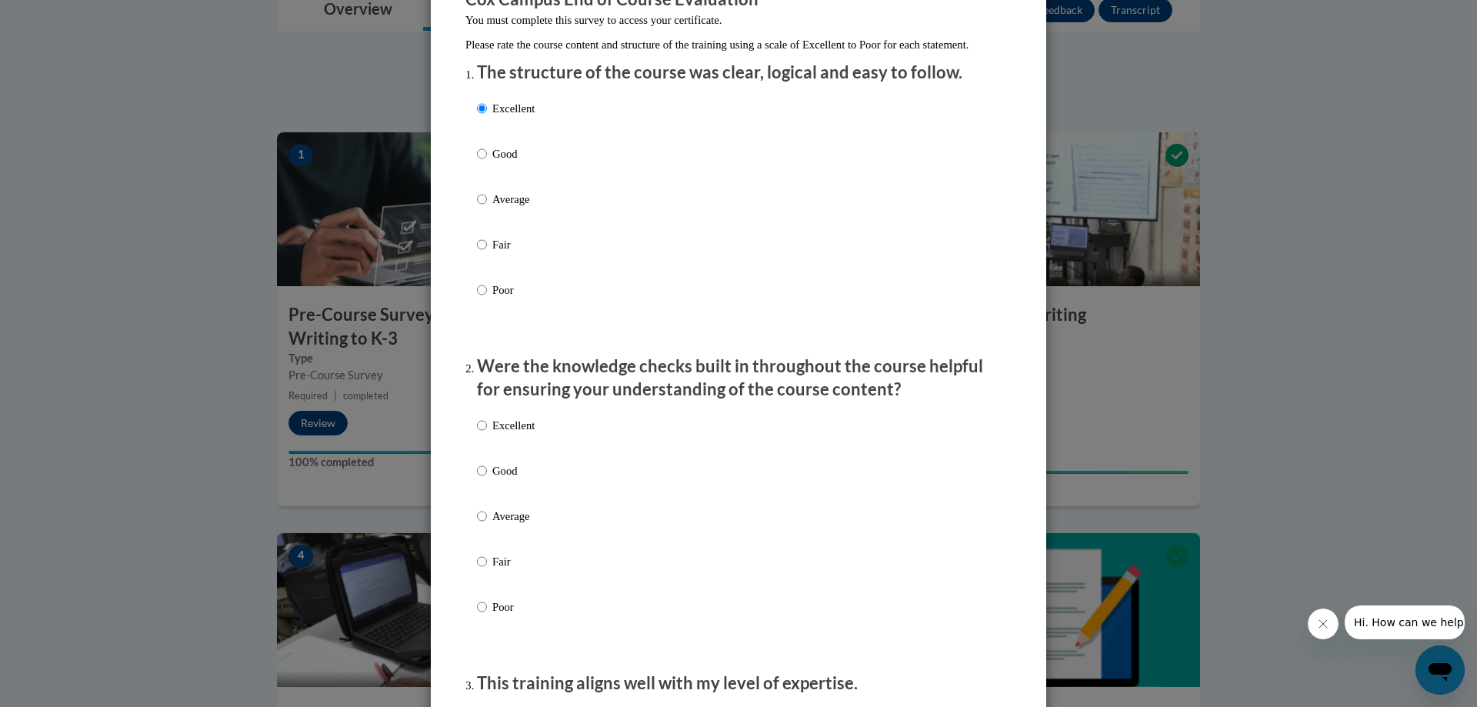
click at [492, 434] on p "Excellent" at bounding box center [513, 425] width 42 height 17
click at [487, 434] on input "Excellent" at bounding box center [482, 425] width 10 height 17
radio input "true"
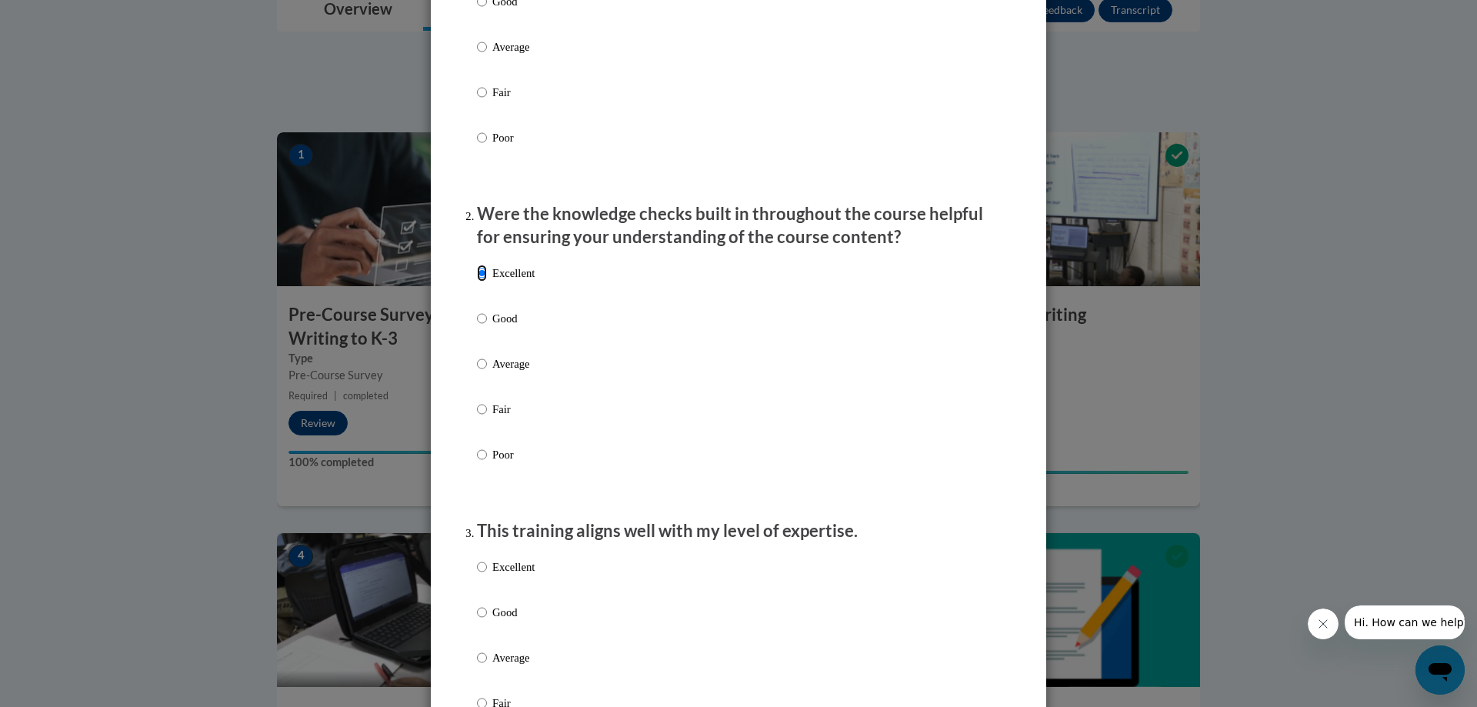
scroll to position [615, 0]
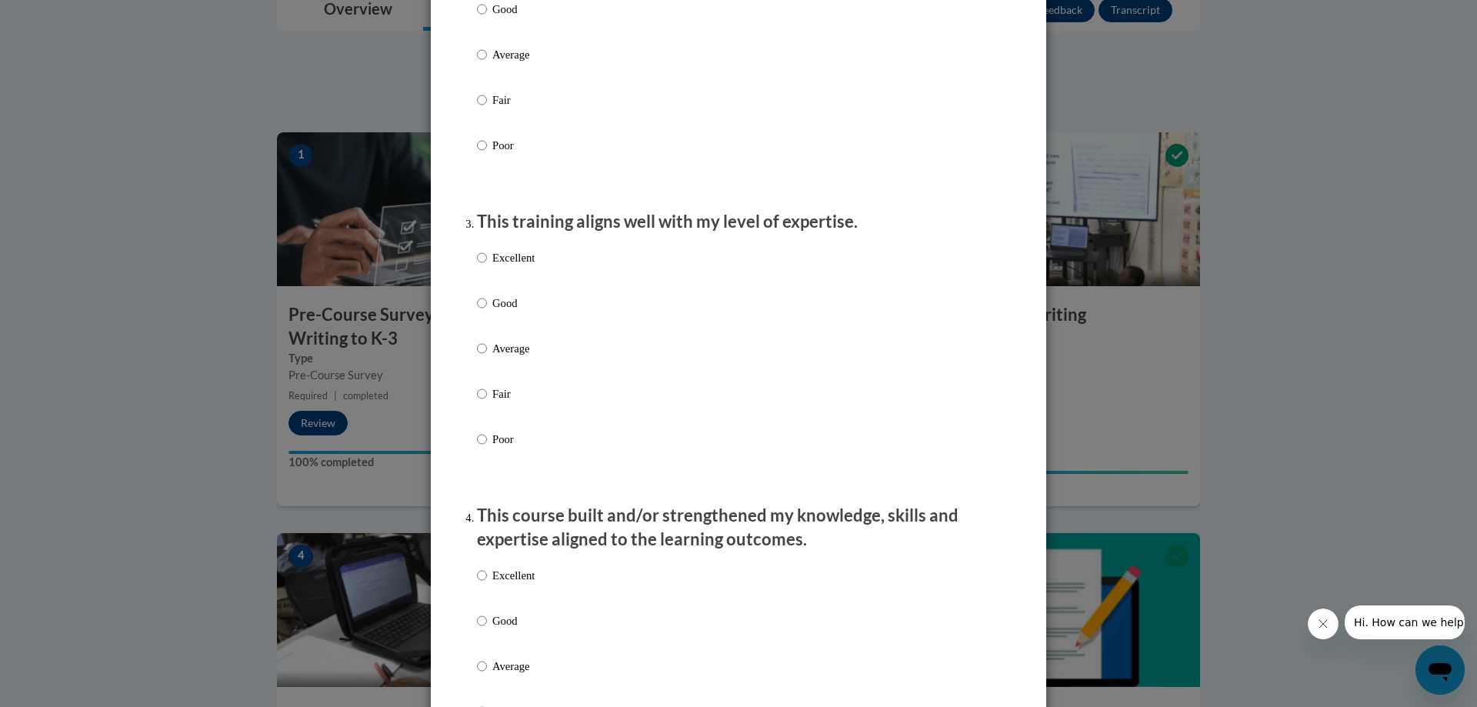
click at [509, 266] on p "Excellent" at bounding box center [513, 257] width 42 height 17
click at [487, 266] on input "Excellent" at bounding box center [482, 257] width 10 height 17
radio input "true"
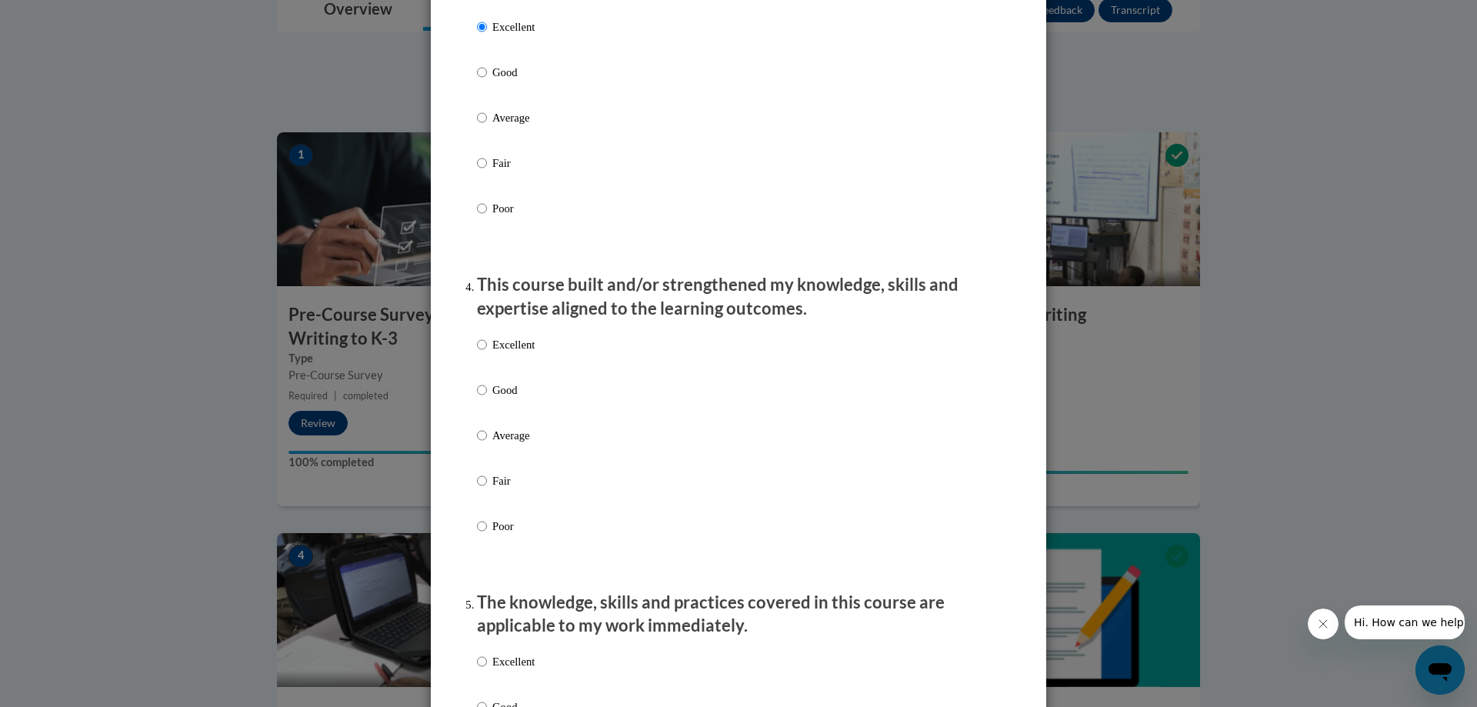
click at [513, 353] on p "Excellent" at bounding box center [513, 344] width 42 height 17
click at [487, 353] on input "Excellent" at bounding box center [482, 344] width 10 height 17
radio input "true"
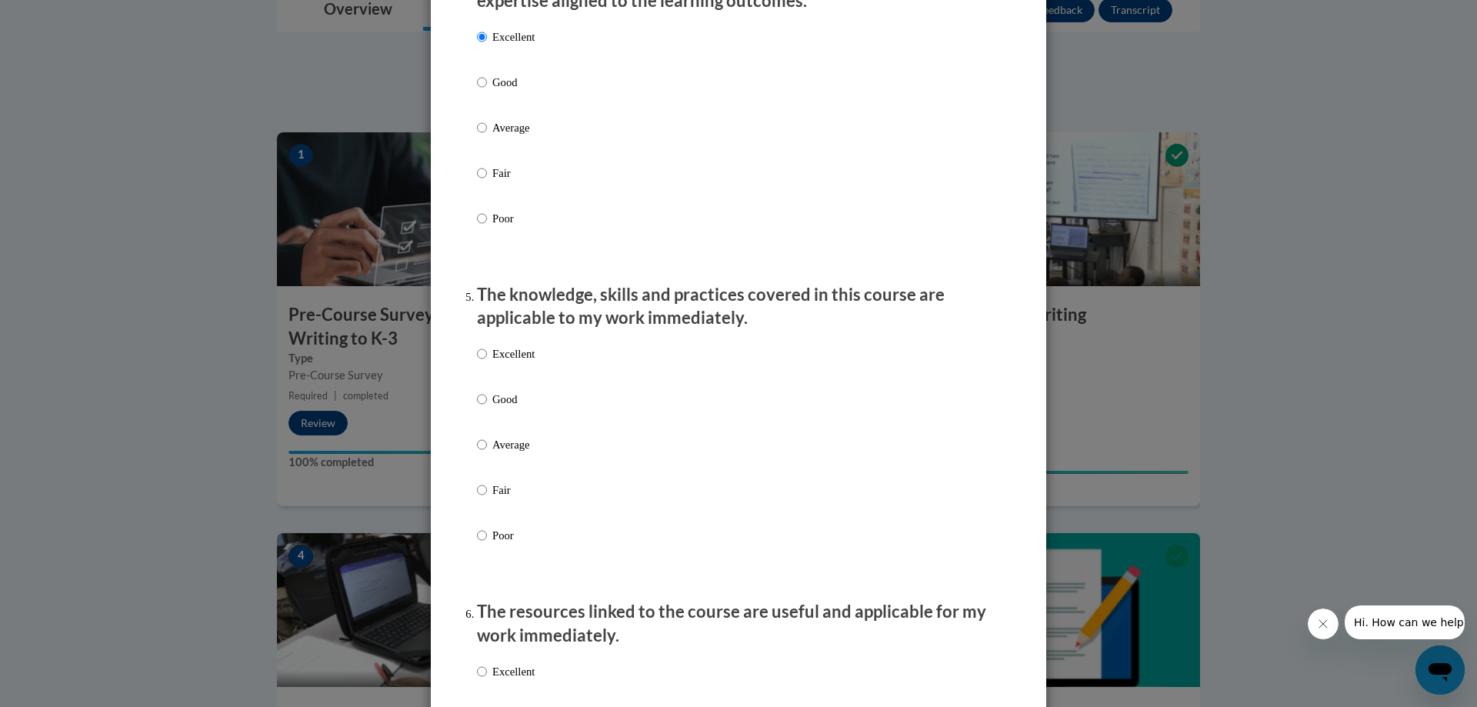
click at [514, 378] on label "Excellent" at bounding box center [506, 366] width 58 height 42
click at [487, 362] on input "Excellent" at bounding box center [482, 353] width 10 height 17
radio input "true"
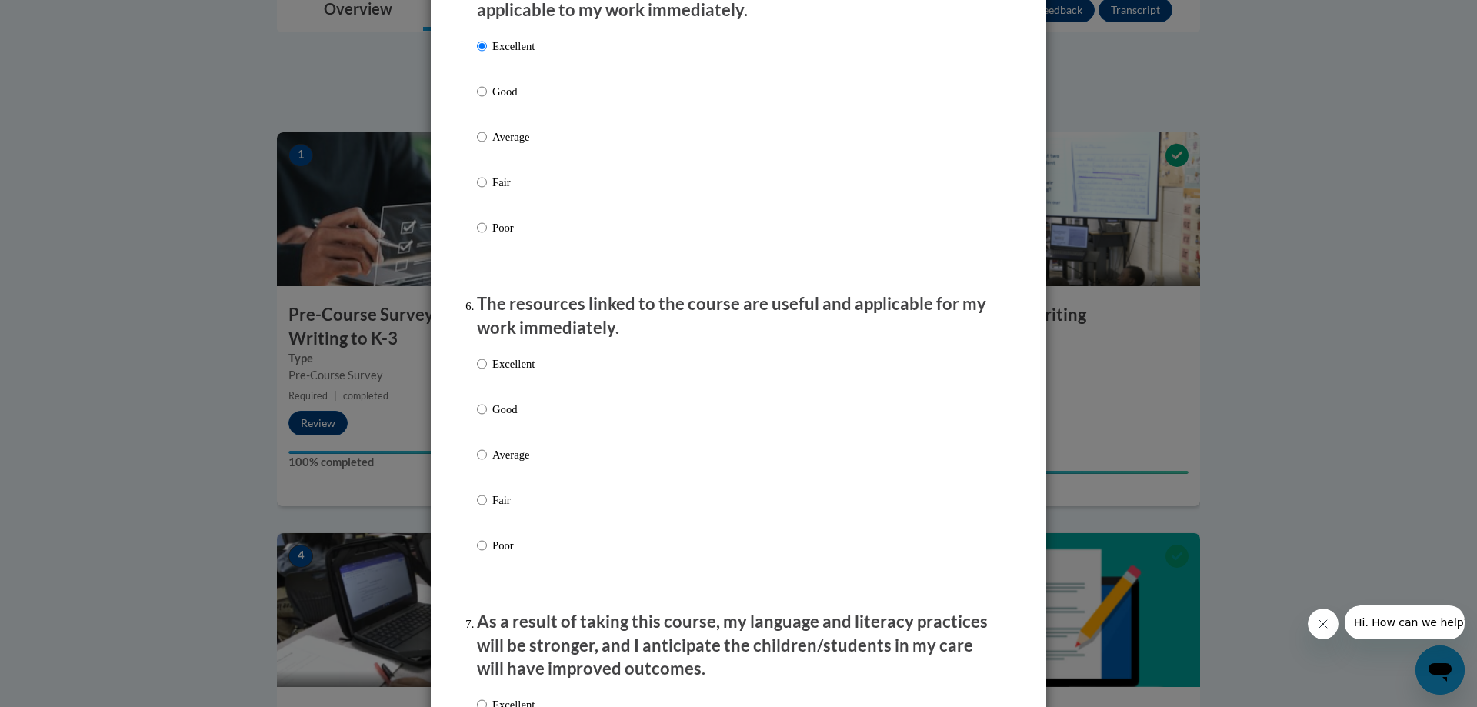
click at [508, 372] on p "Excellent" at bounding box center [513, 363] width 42 height 17
click at [487, 372] on input "Excellent" at bounding box center [482, 363] width 10 height 17
radio input "true"
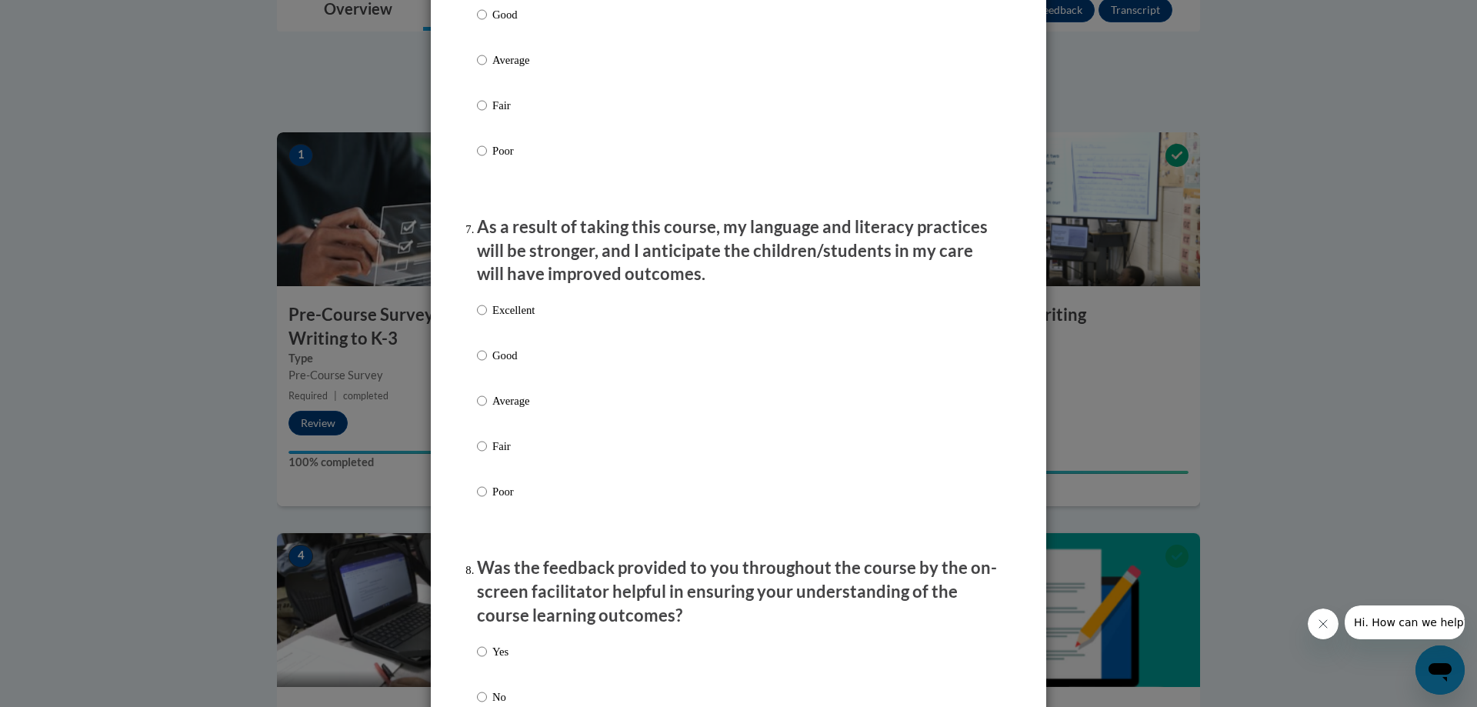
scroll to position [1923, 0]
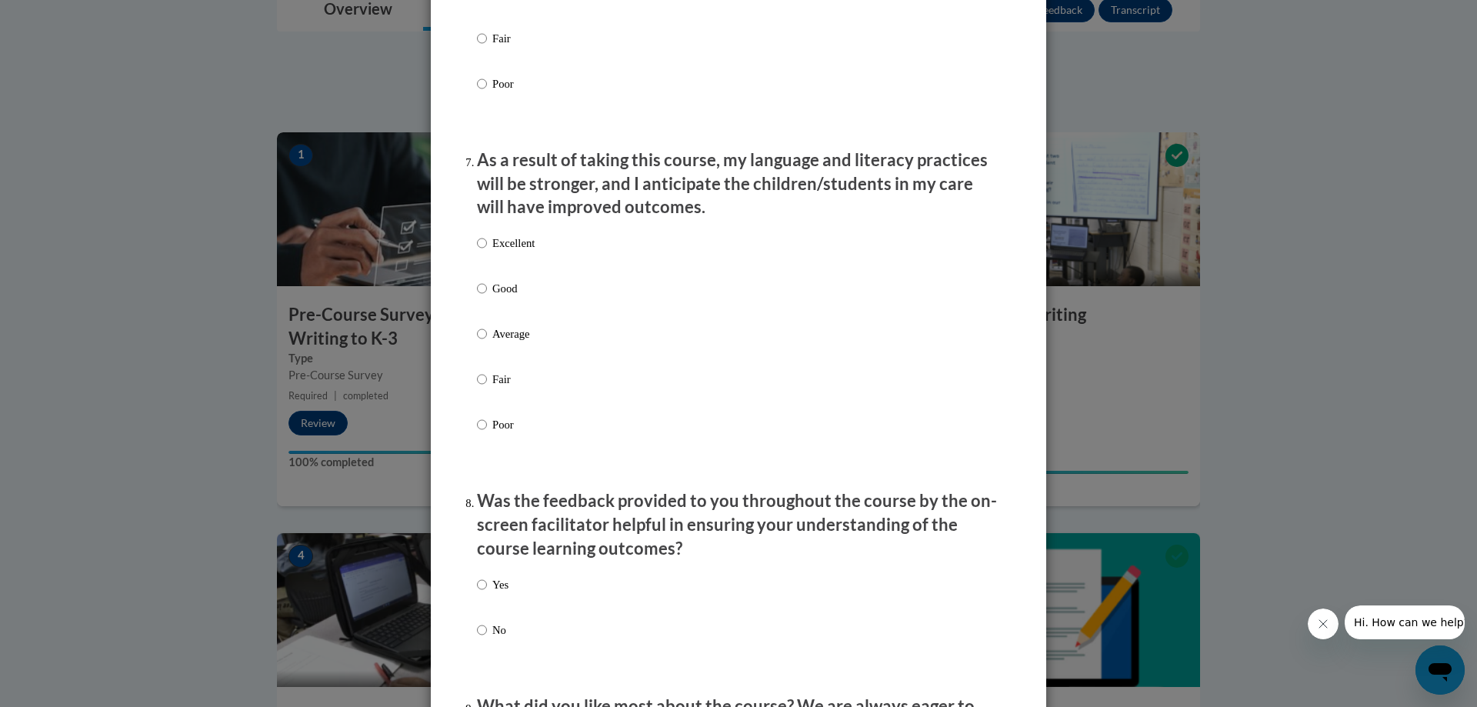
click at [497, 252] on p "Excellent" at bounding box center [513, 243] width 42 height 17
click at [487, 252] on input "Excellent" at bounding box center [482, 243] width 10 height 17
radio input "true"
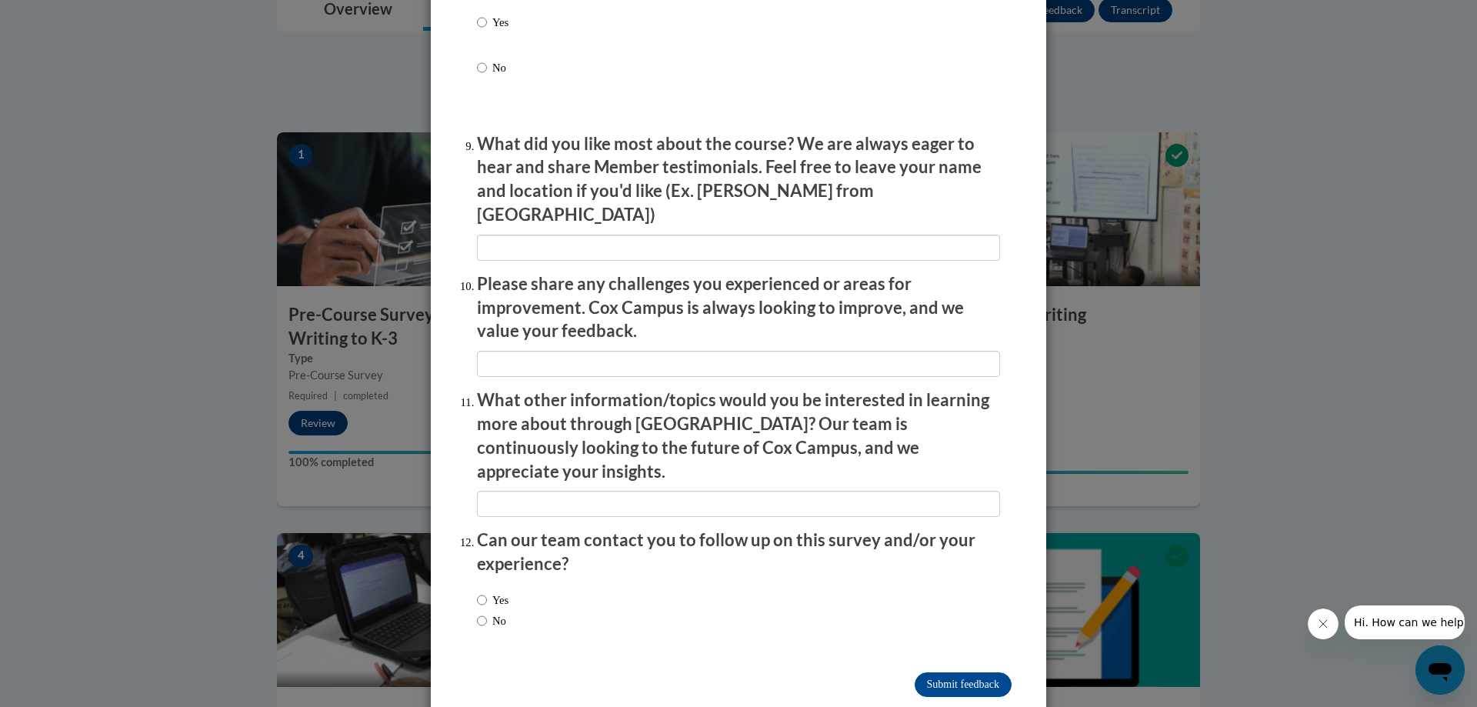
scroll to position [2489, 0]
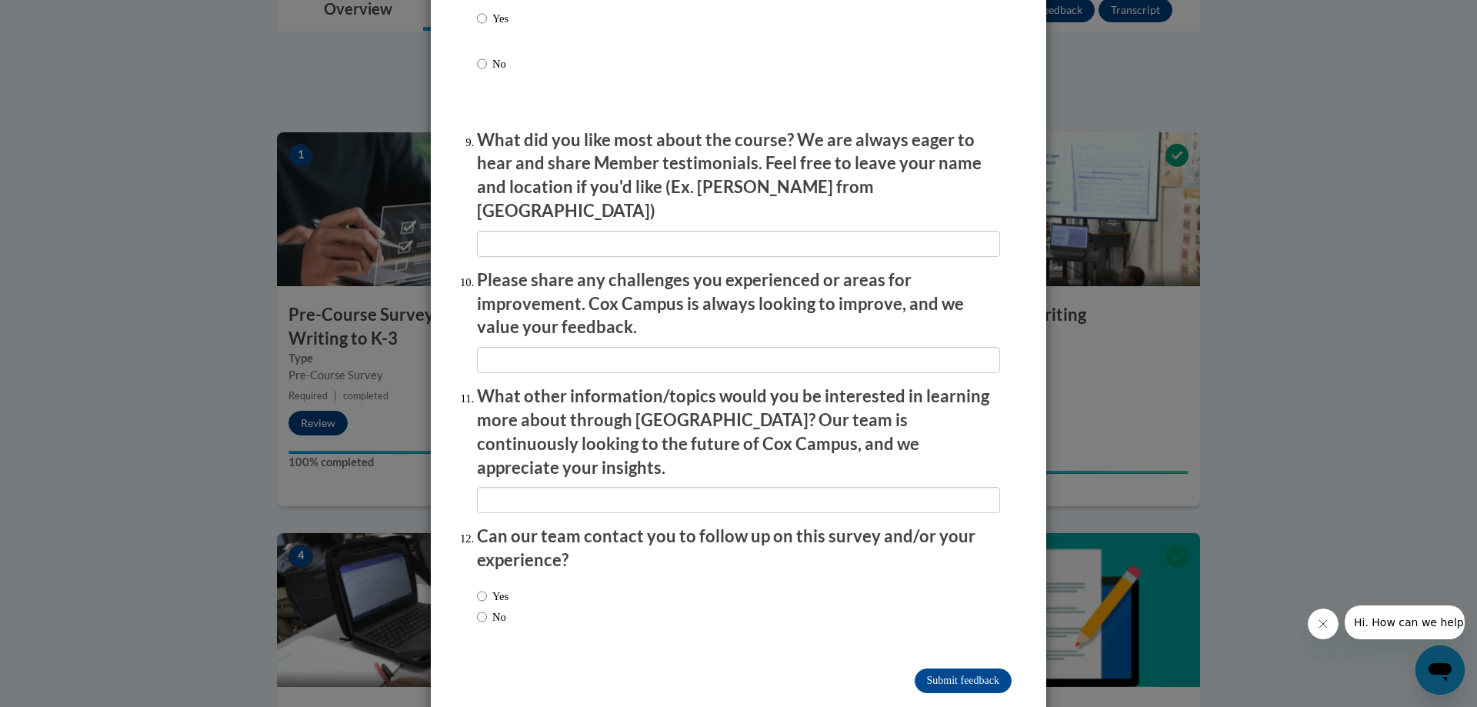
click at [955, 668] on input "Submit feedback" at bounding box center [963, 680] width 97 height 25
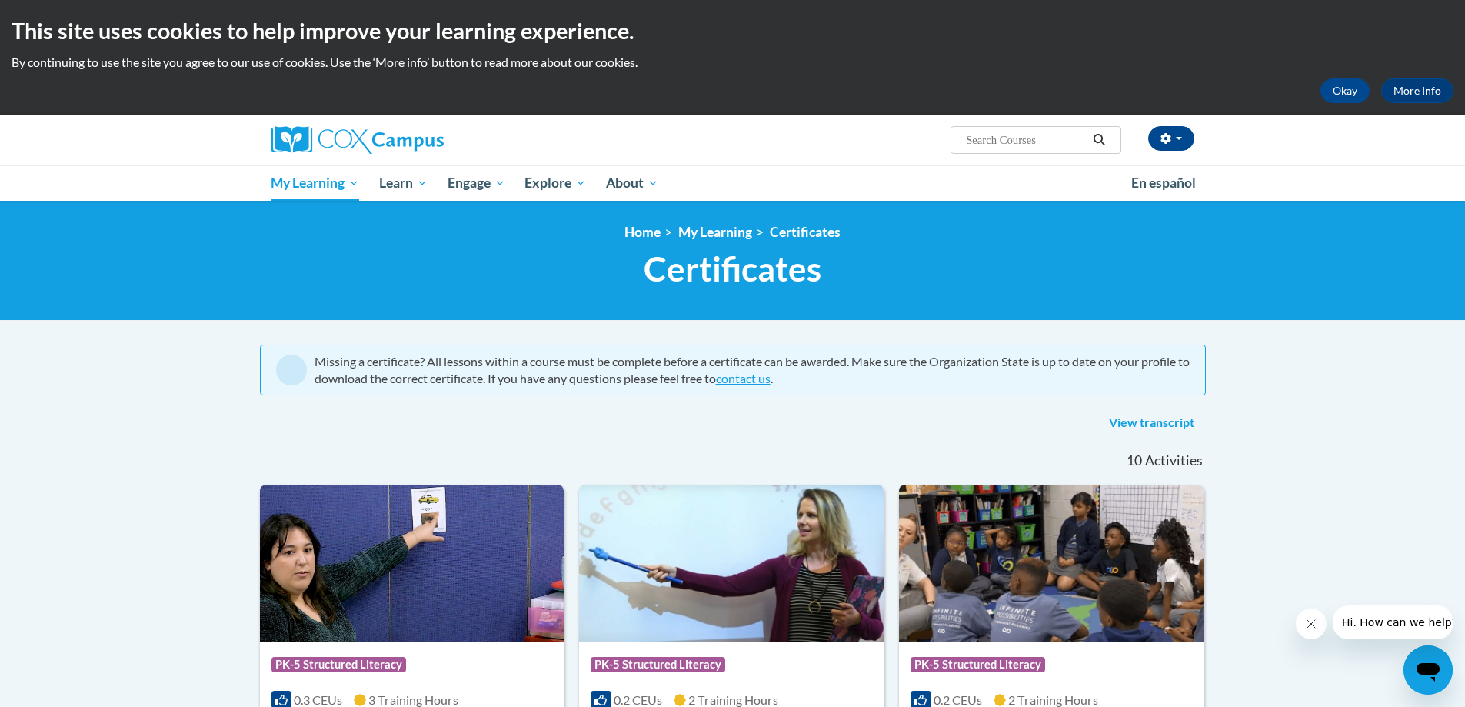
scroll to position [77, 0]
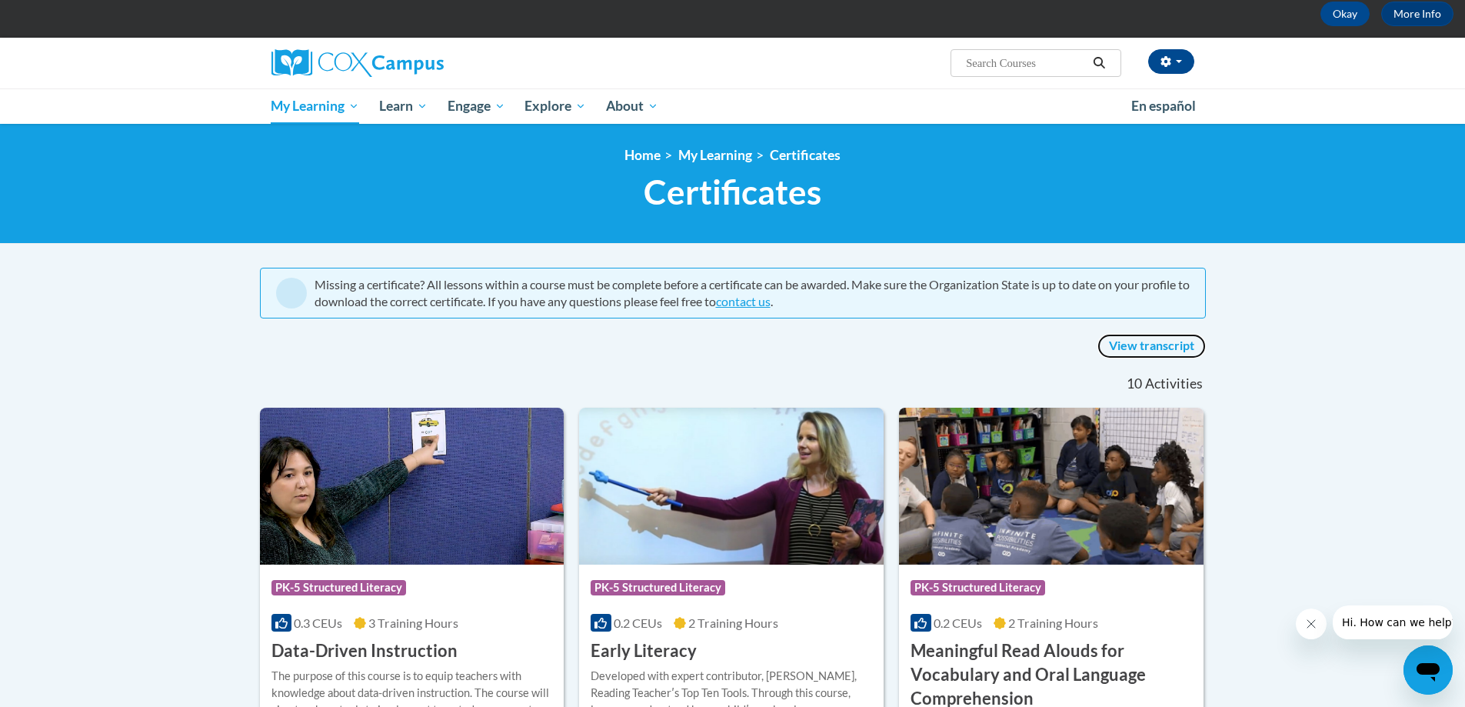
click at [1115, 348] on link "View transcript" at bounding box center [1152, 346] width 108 height 25
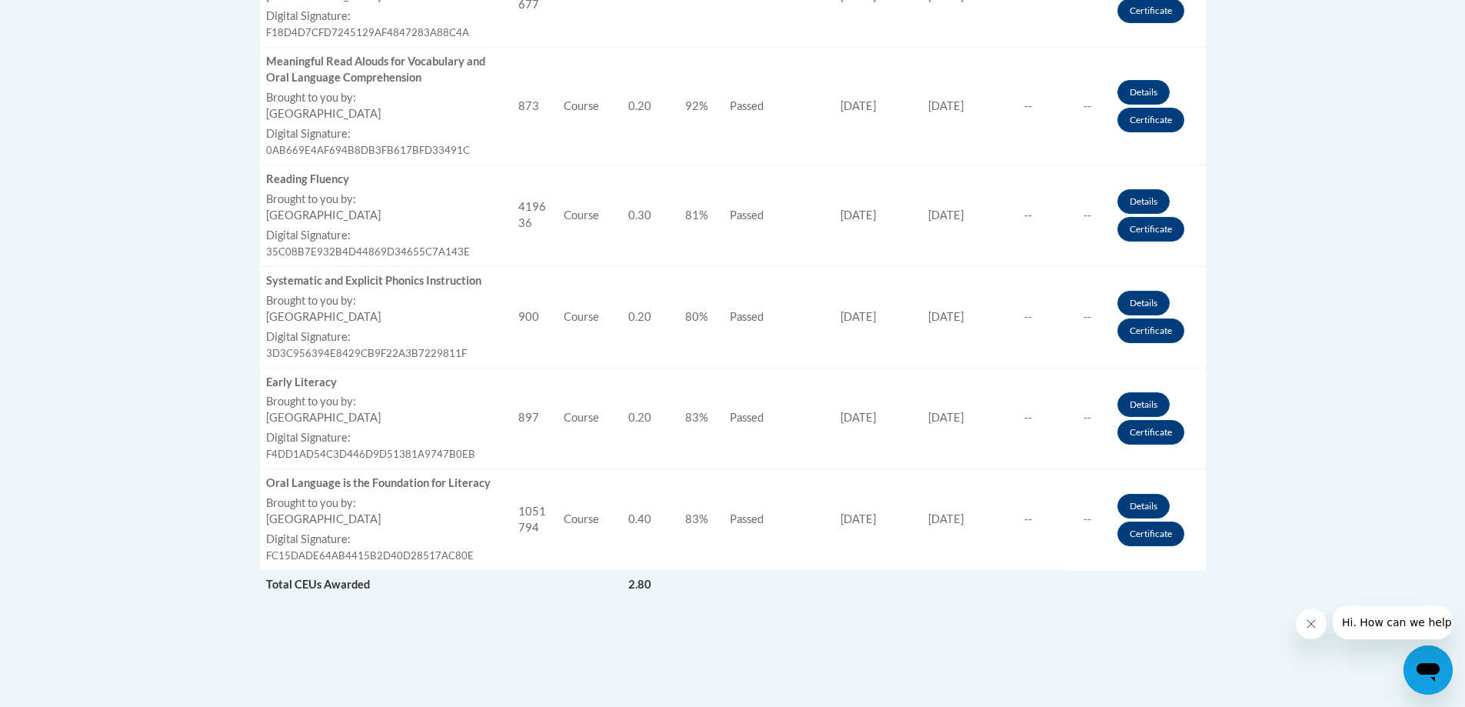
scroll to position [1231, 0]
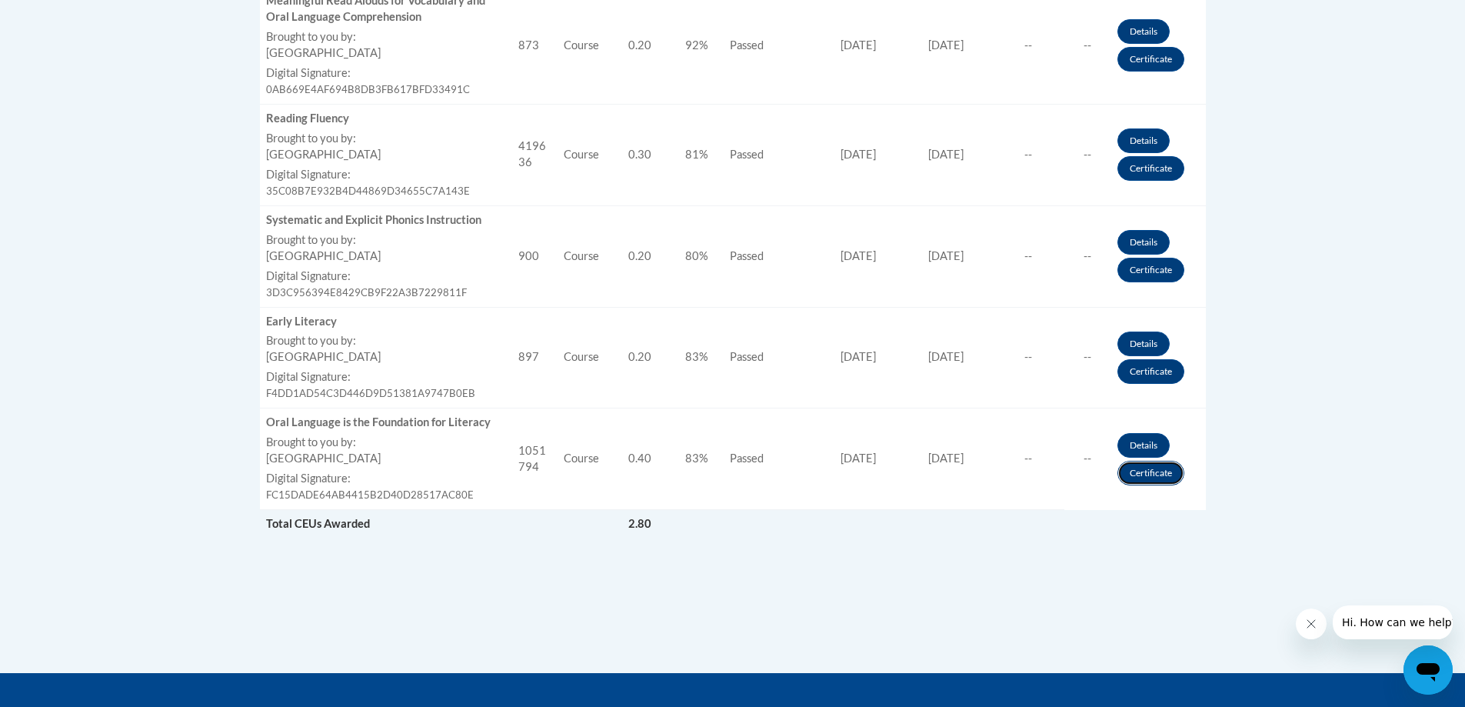
click at [1132, 467] on link "Certificate" at bounding box center [1151, 473] width 67 height 25
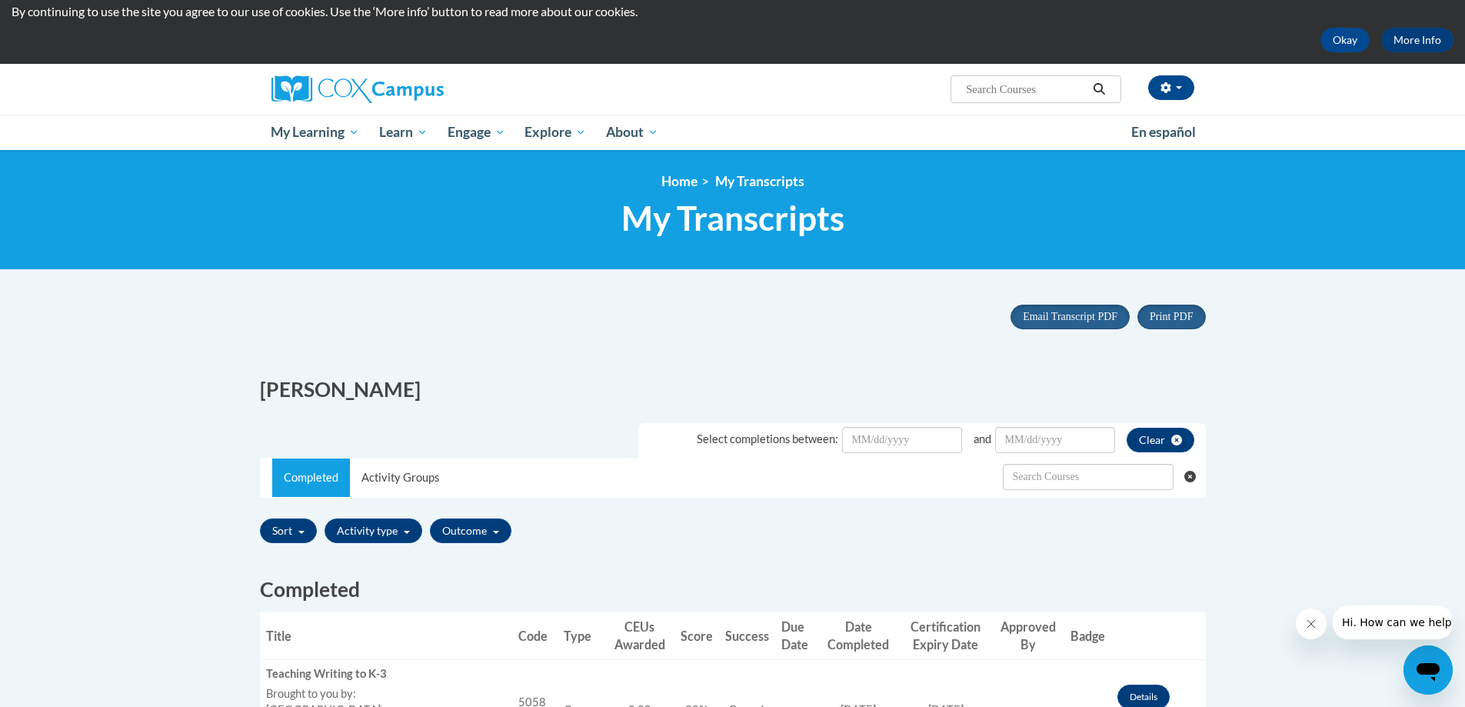
scroll to position [77, 0]
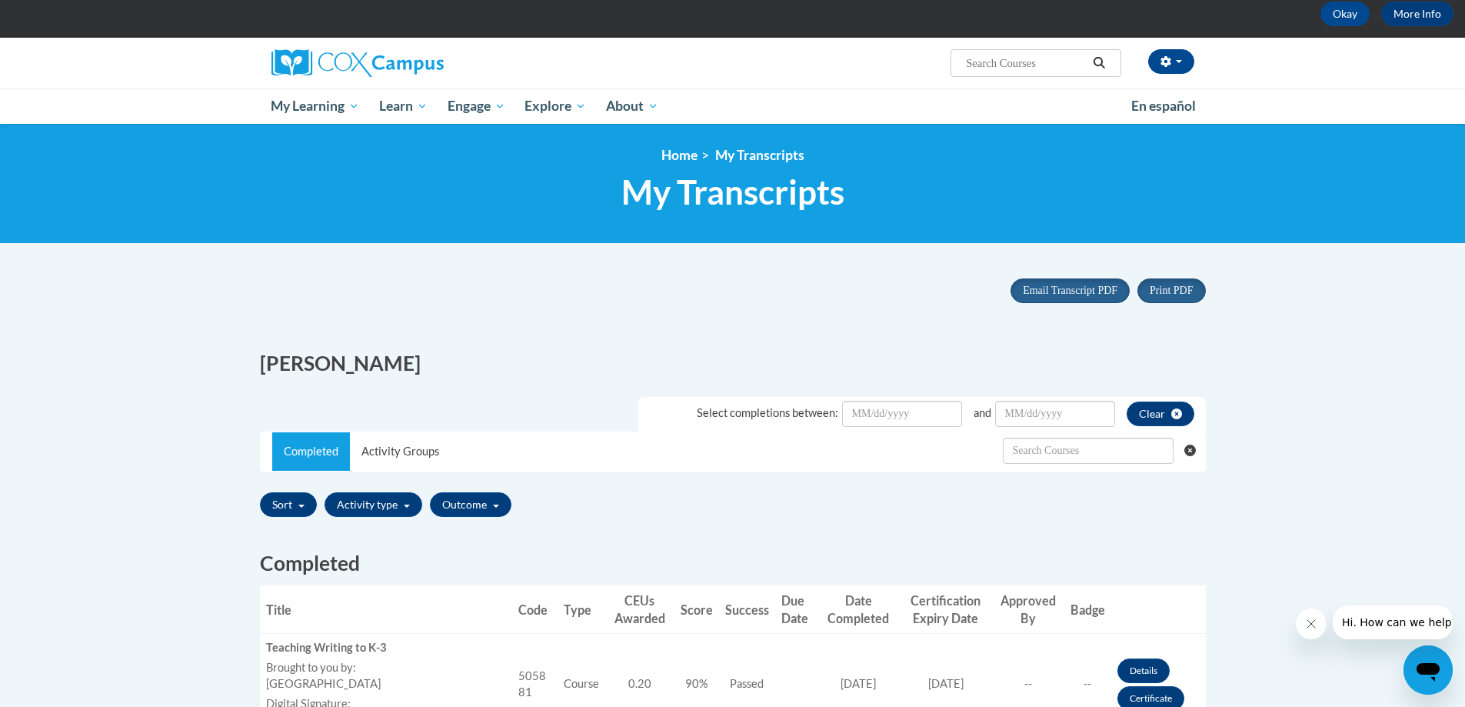
click at [655, 357] on h2 "[PERSON_NAME]" at bounding box center [491, 363] width 462 height 28
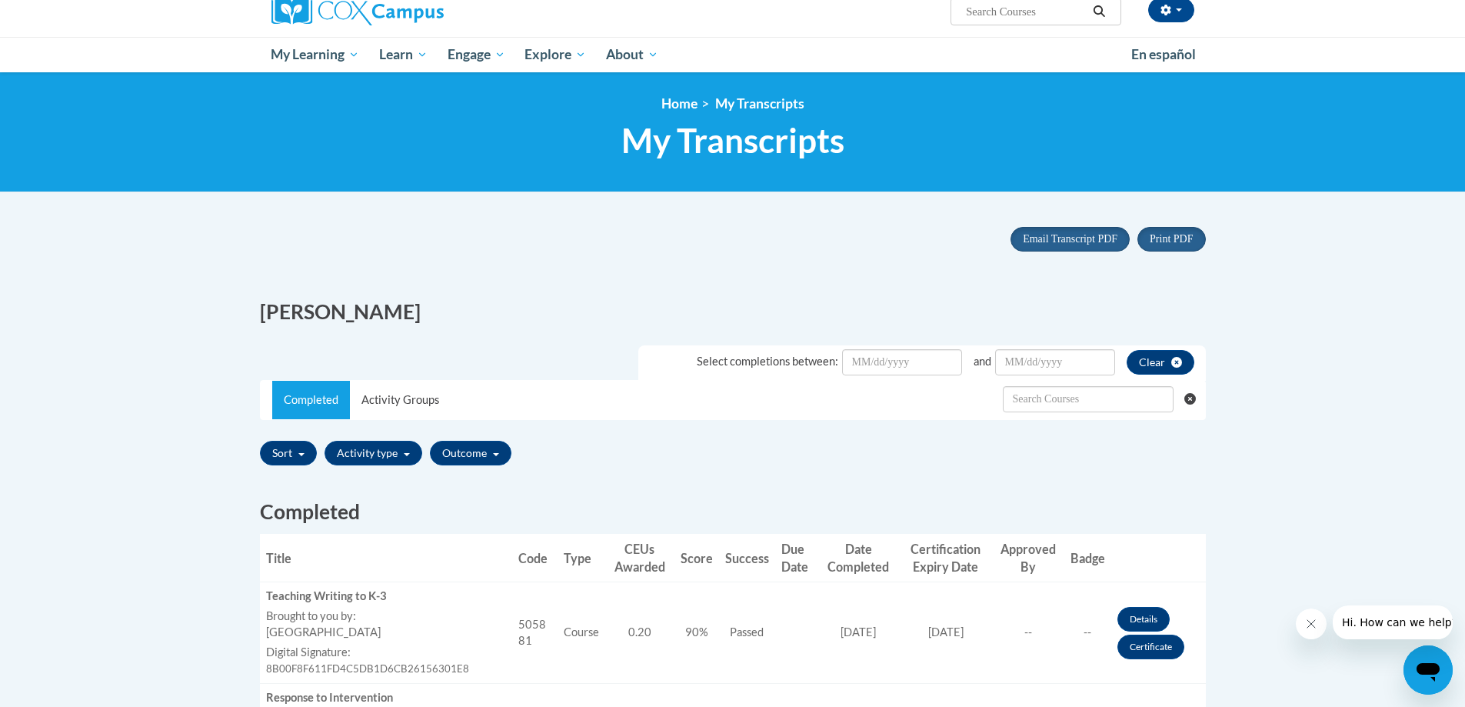
scroll to position [154, 0]
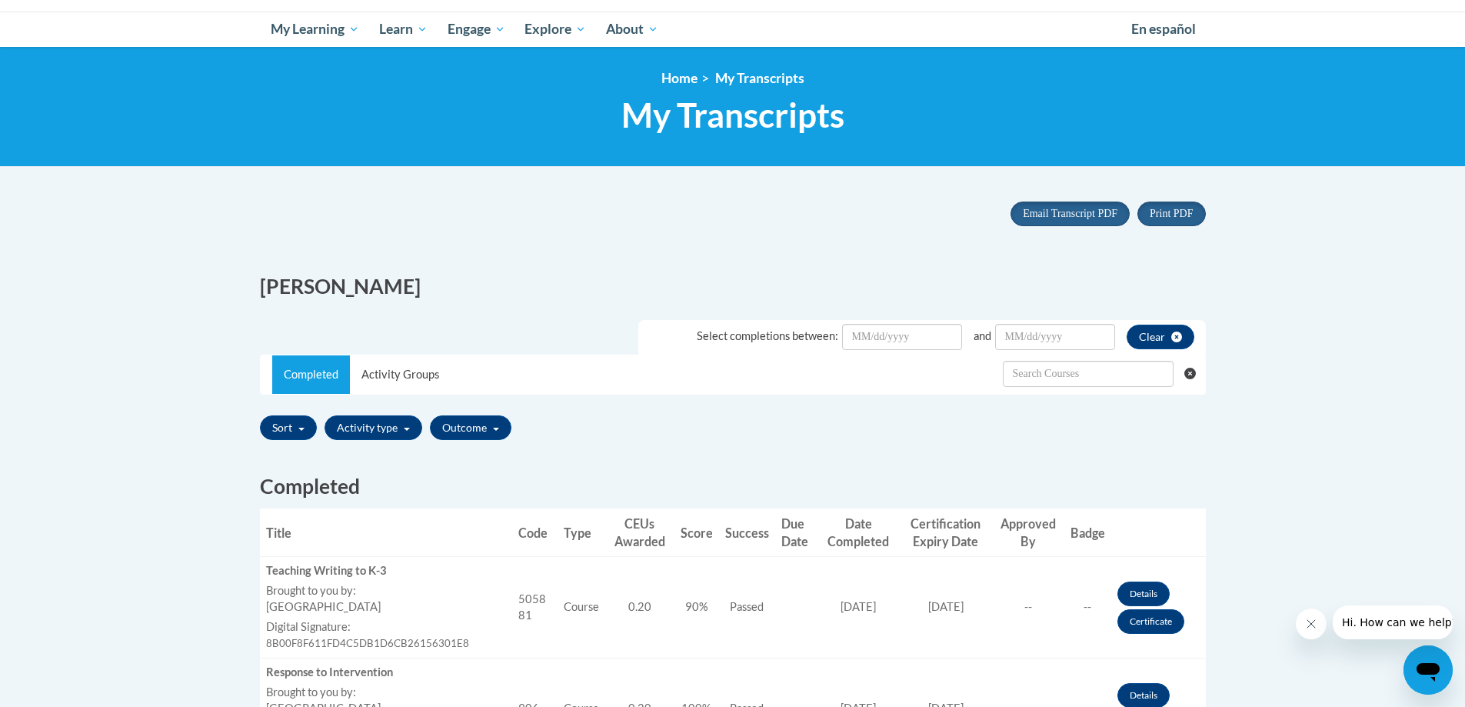
click at [1143, 293] on div "[PERSON_NAME]" at bounding box center [732, 283] width 969 height 52
click at [1164, 219] on span "Portrait" at bounding box center [1159, 216] width 34 height 12
